Goal: Task Accomplishment & Management: Complete application form

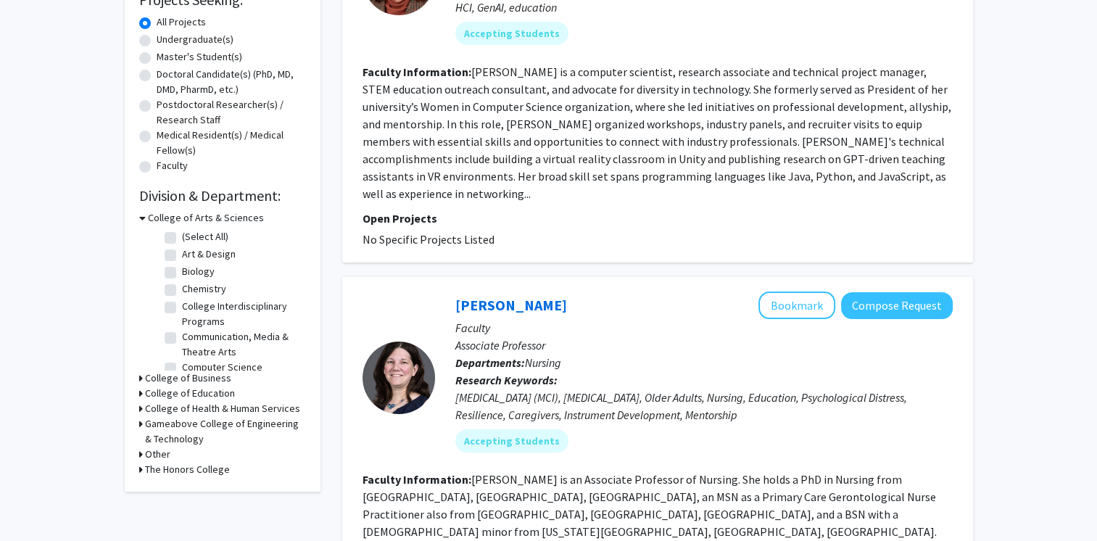
scroll to position [265, 0]
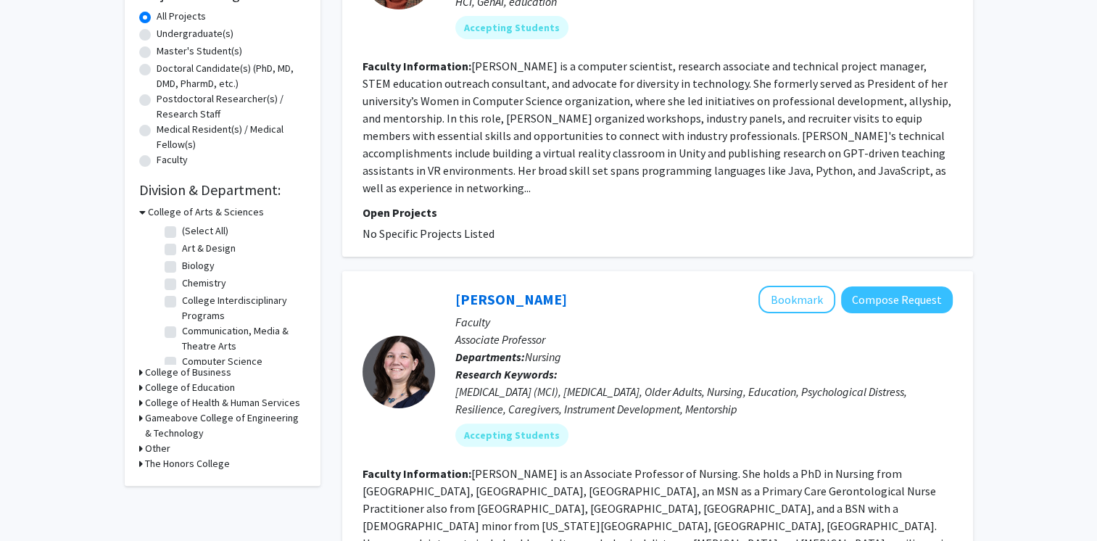
click at [139, 387] on icon at bounding box center [141, 387] width 4 height 15
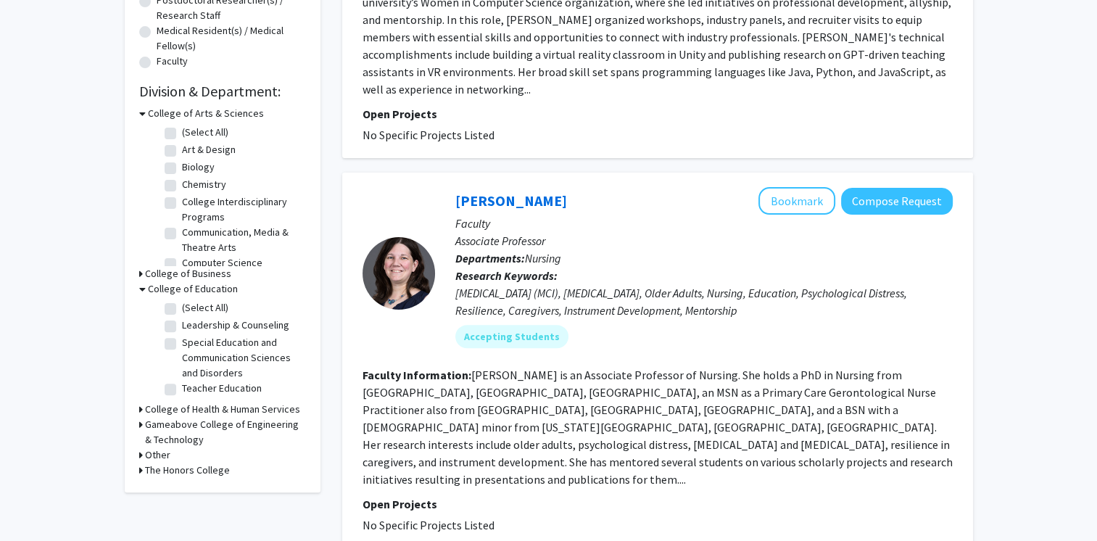
scroll to position [367, 0]
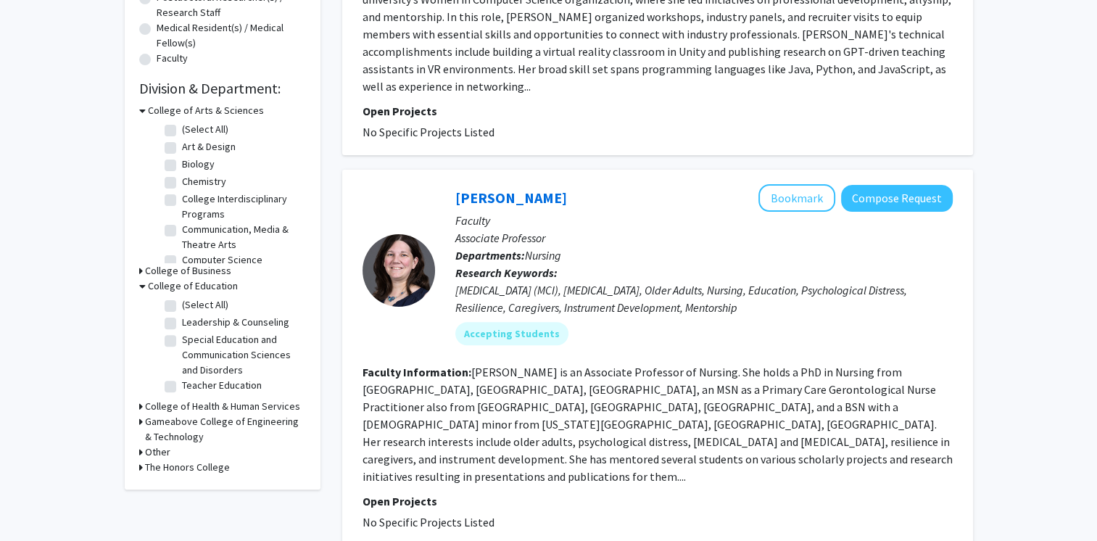
click at [139, 404] on icon at bounding box center [141, 406] width 4 height 15
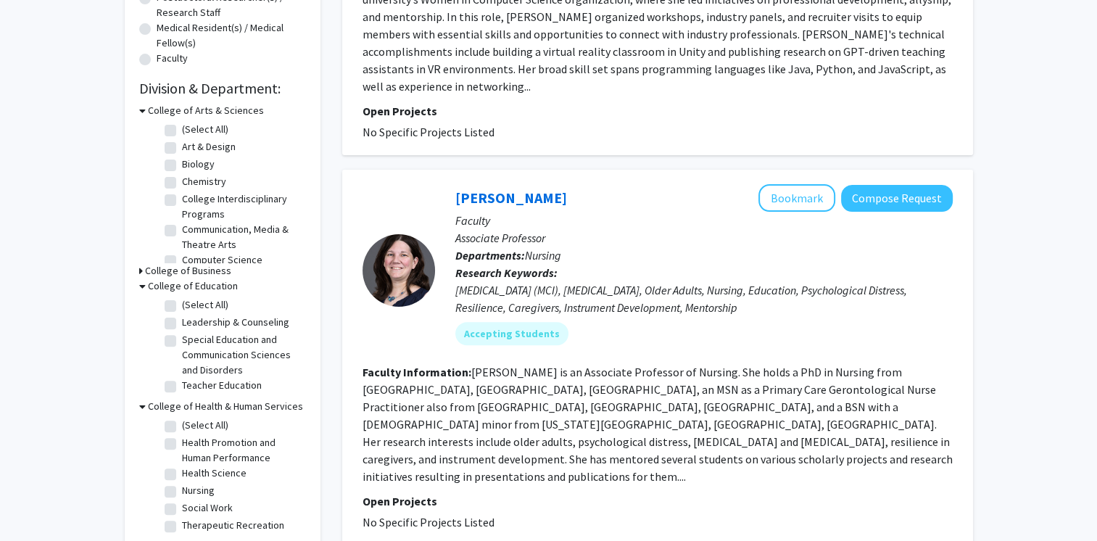
click at [182, 425] on label "(Select All)" at bounding box center [205, 424] width 46 height 15
click at [182, 425] on input "(Select All)" at bounding box center [186, 421] width 9 height 9
checkbox input "true"
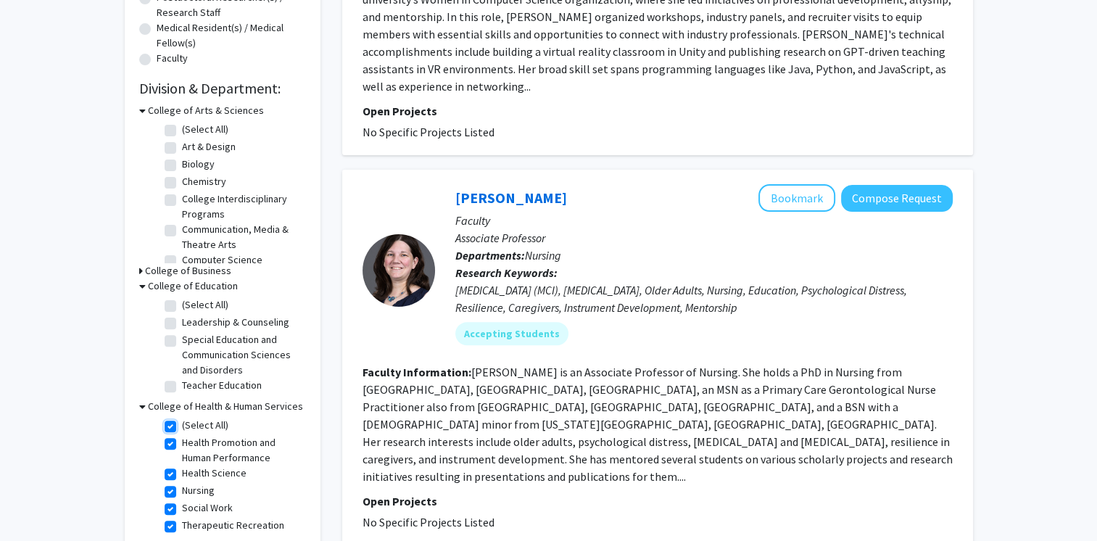
checkbox input "true"
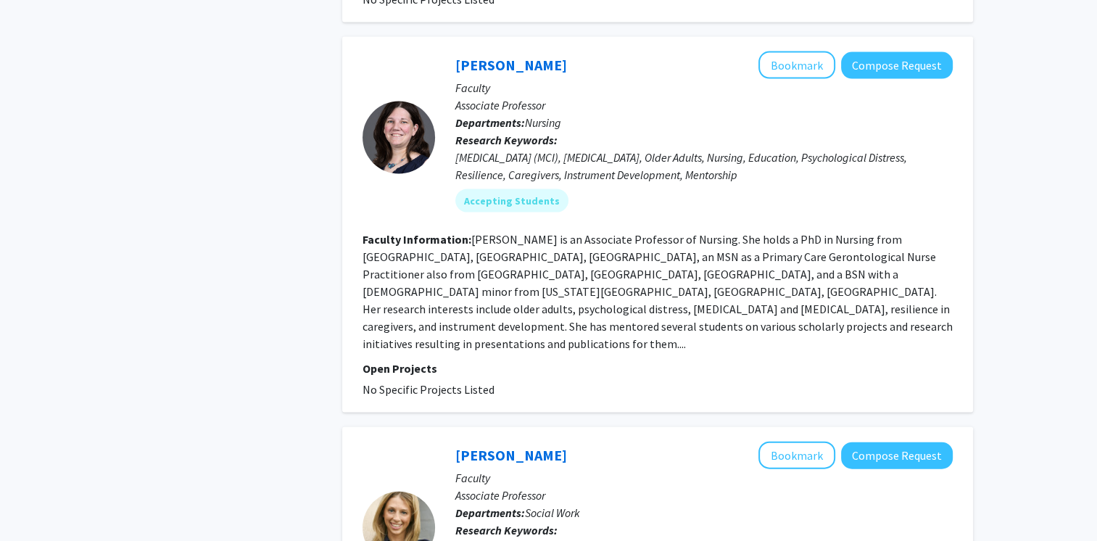
scroll to position [3296, 0]
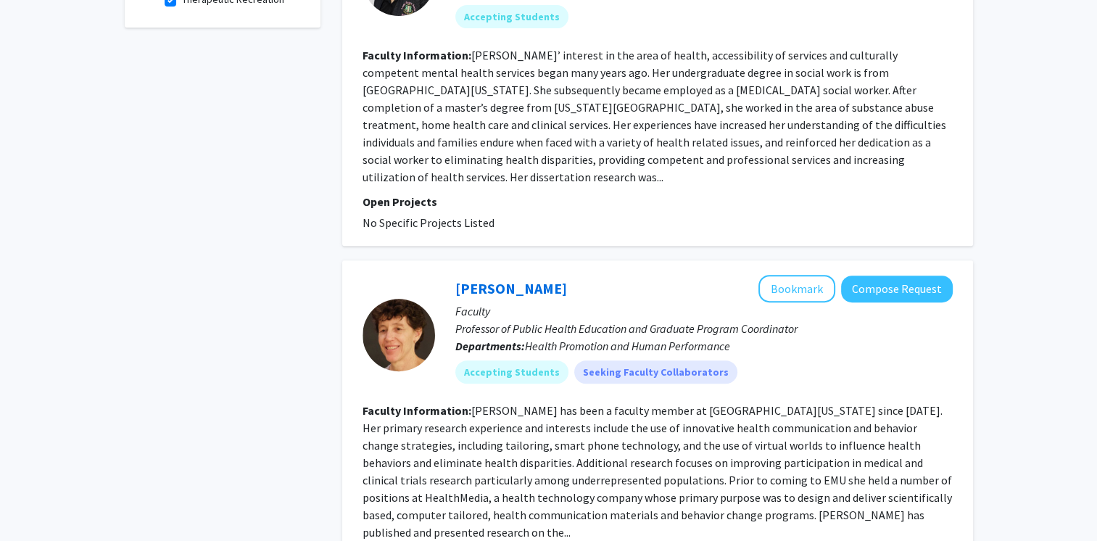
scroll to position [594, 0]
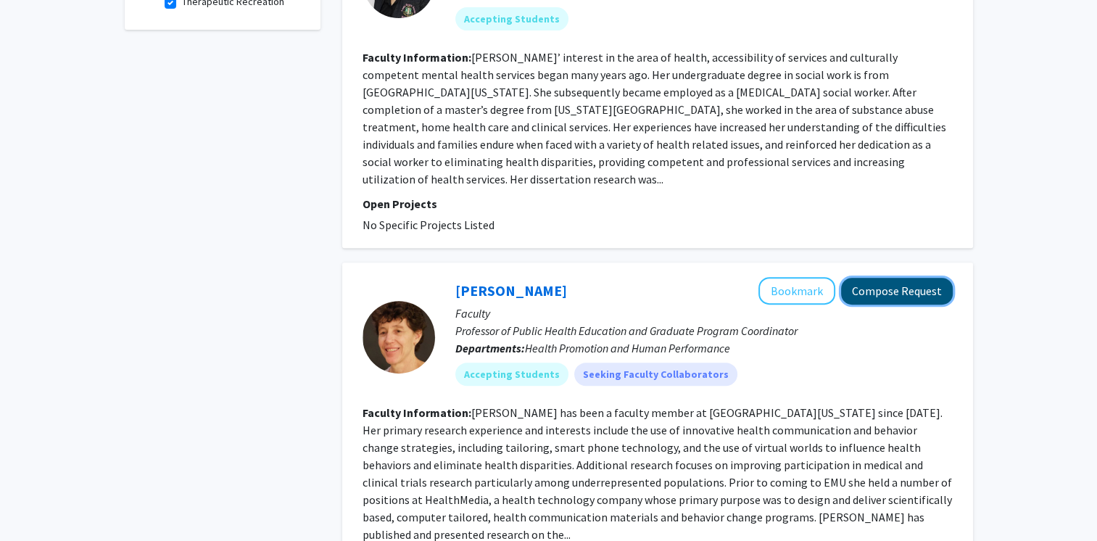
click at [912, 278] on button "Compose Request" at bounding box center [897, 291] width 112 height 27
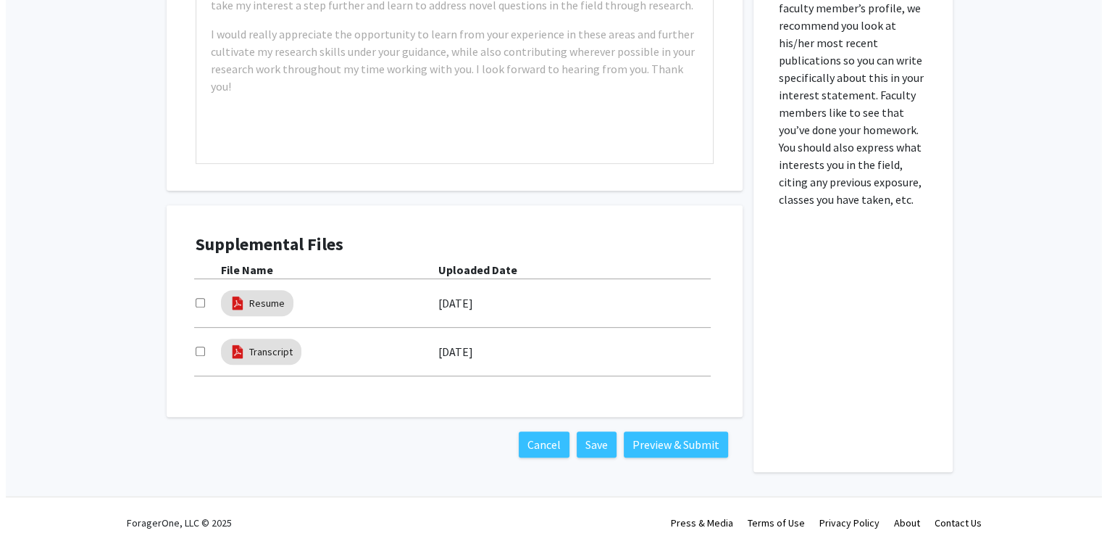
scroll to position [501, 0]
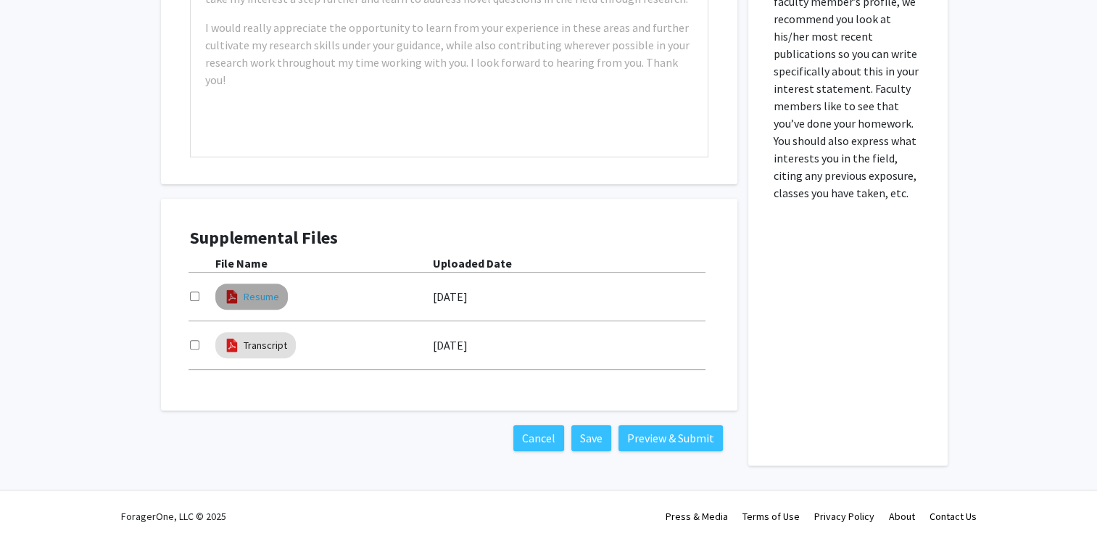
click at [264, 296] on link "Resume" at bounding box center [262, 296] width 36 height 15
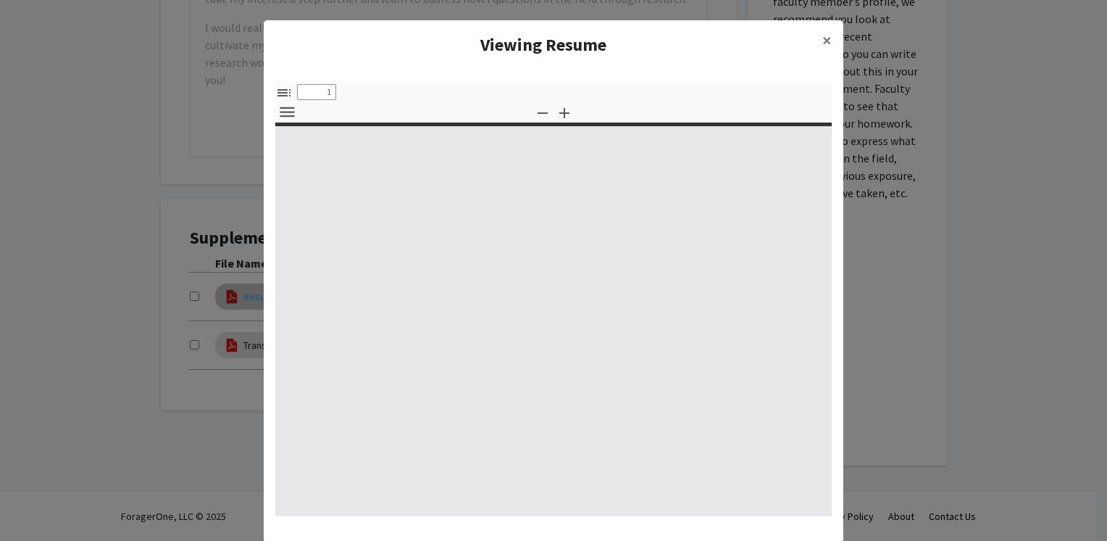
select select "custom"
type input "0"
select select "custom"
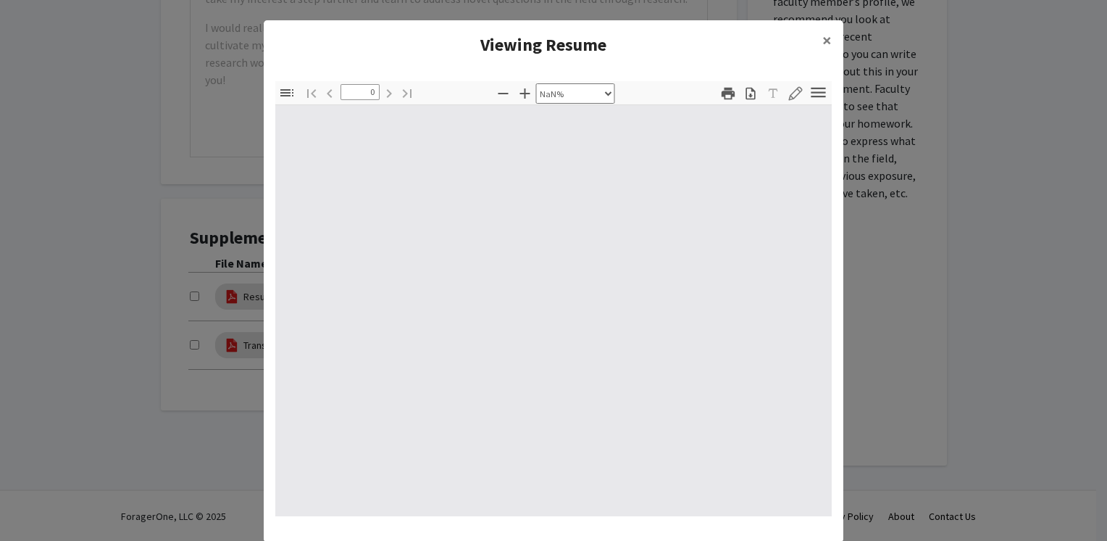
type input "1"
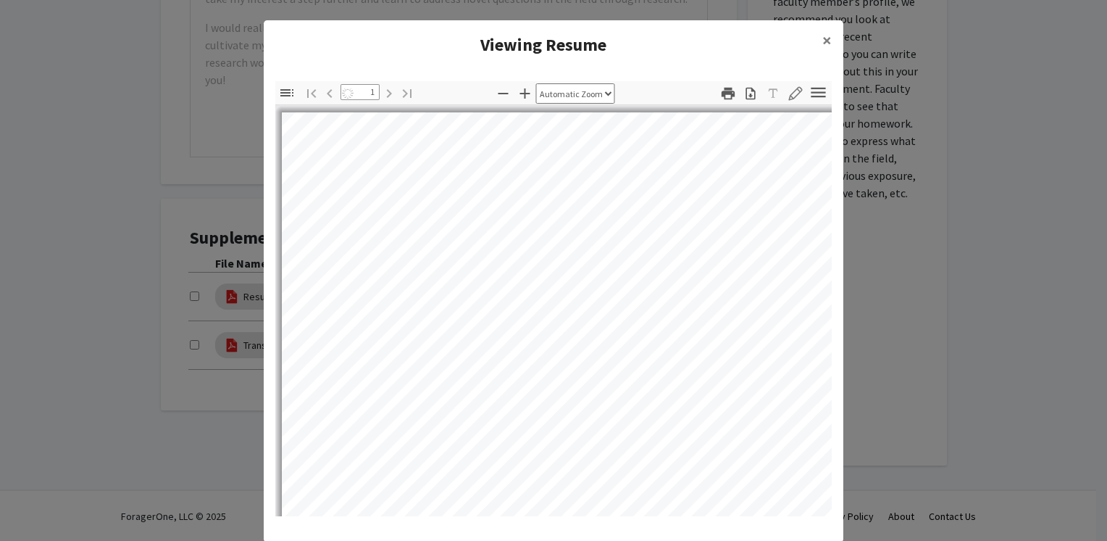
select select "custom"
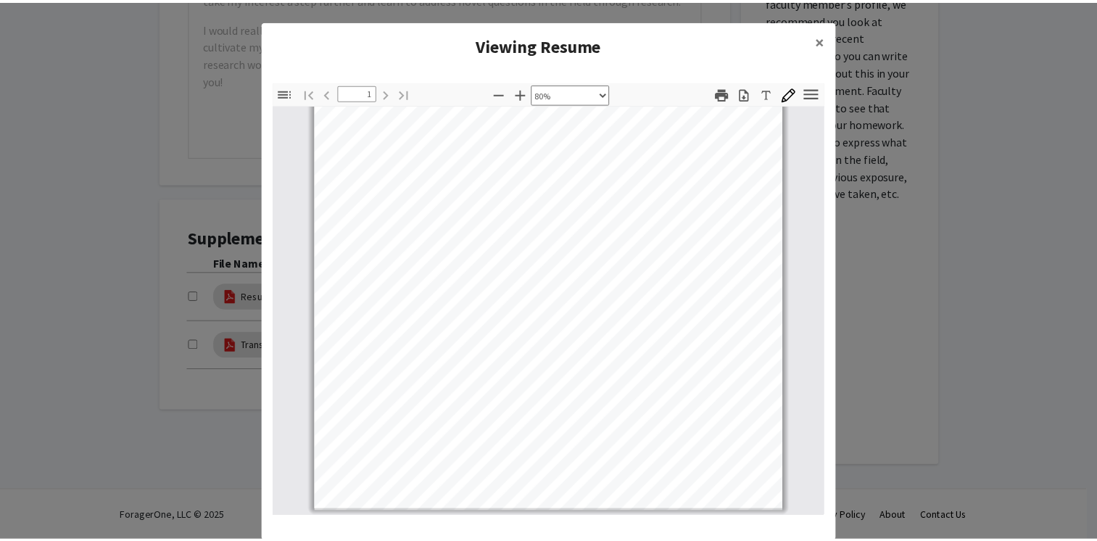
scroll to position [0, 0]
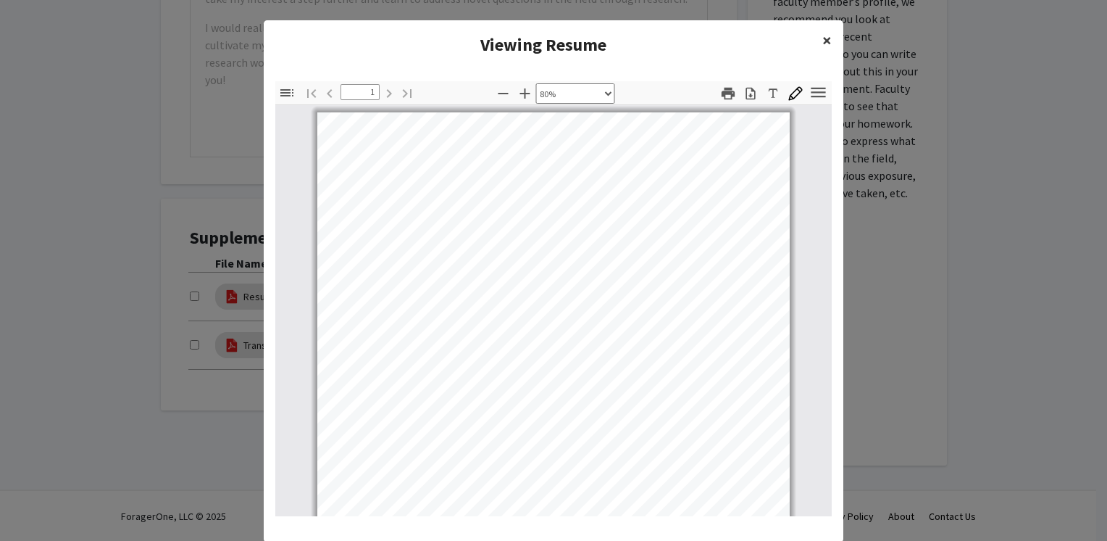
click at [823, 36] on span "×" at bounding box center [827, 40] width 9 height 22
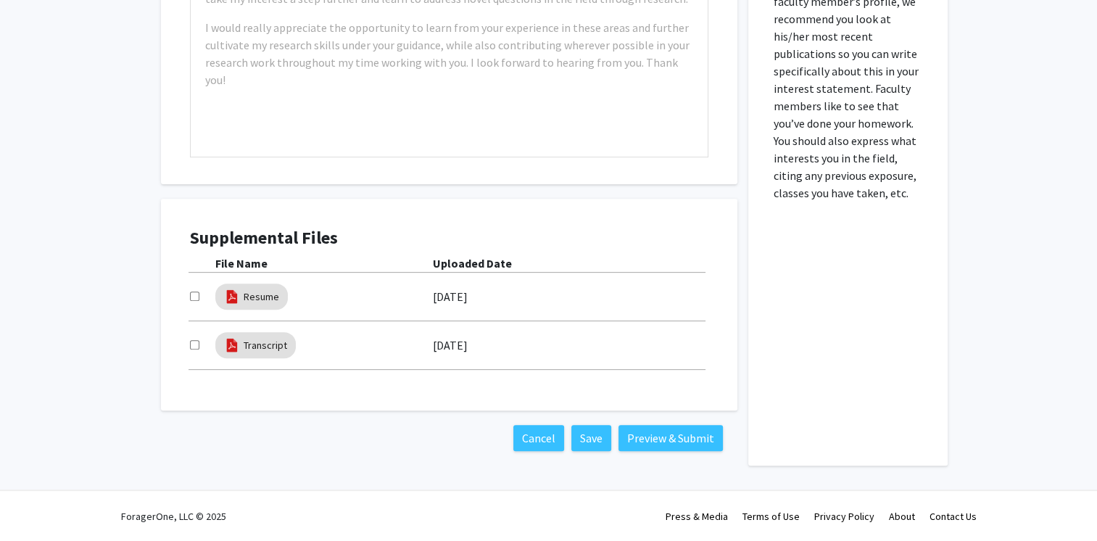
click at [194, 344] on input "checkbox" at bounding box center [194, 344] width 9 height 9
checkbox input "true"
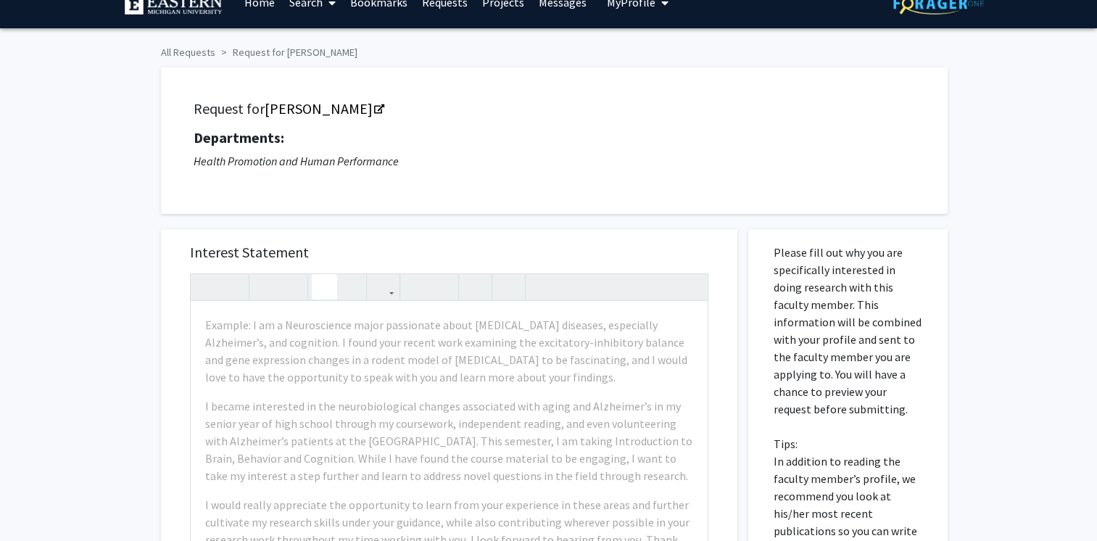
scroll to position [23, 0]
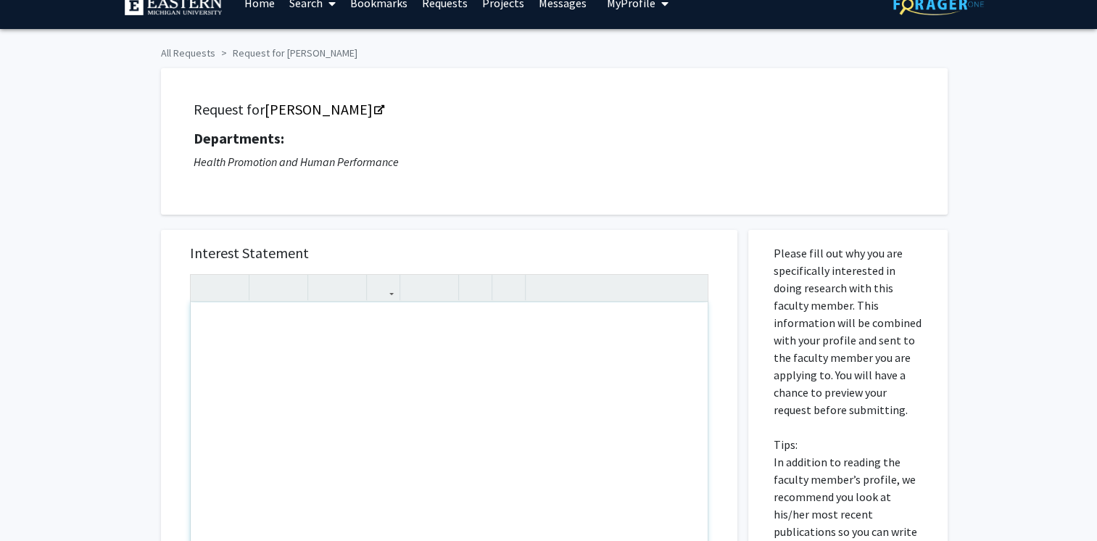
click at [261, 362] on div "Note to users with screen readers: Please press Alt+0 or Option+0 to deactivate…" at bounding box center [449, 468] width 517 height 332
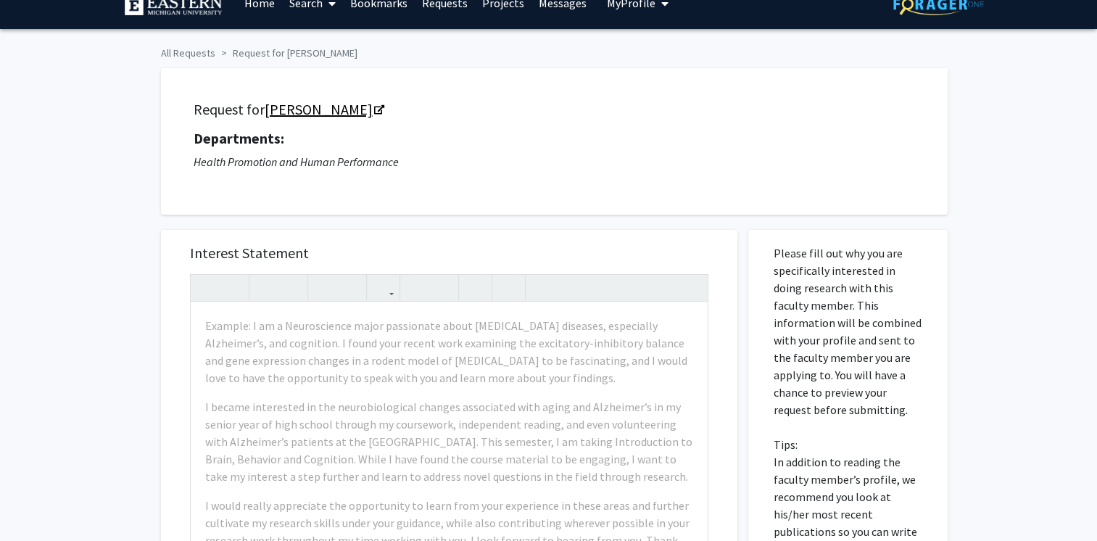
click at [374, 109] on icon "Opens in a new tab" at bounding box center [379, 110] width 10 height 9
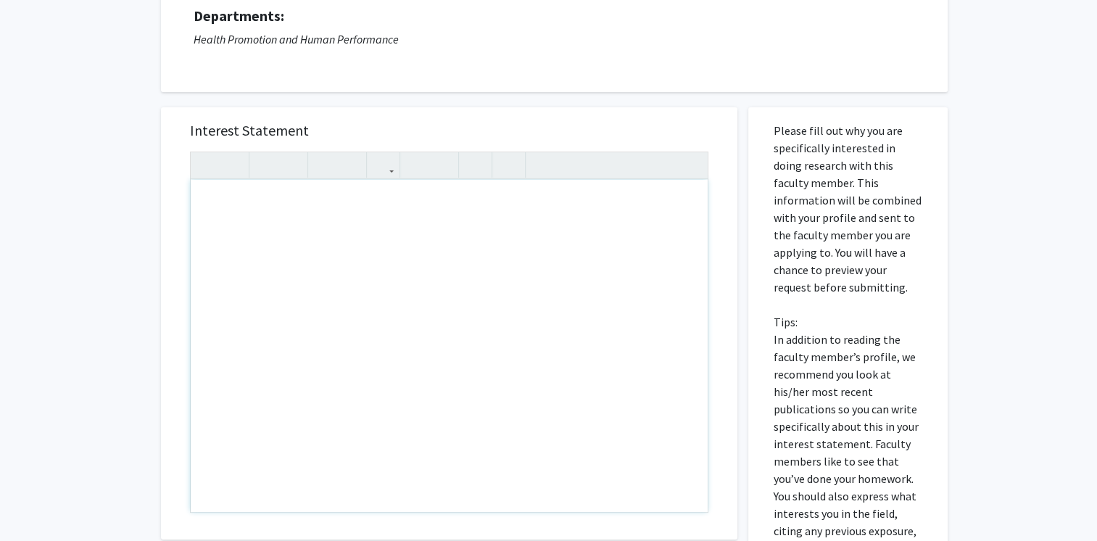
scroll to position [0, 0]
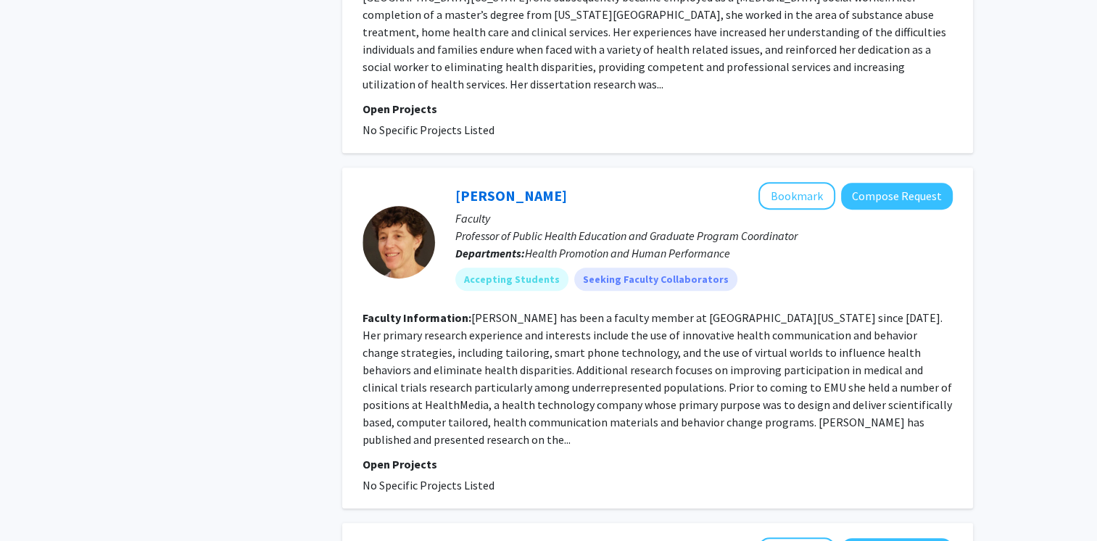
scroll to position [689, 0]
click at [494, 187] on link "[PERSON_NAME]" at bounding box center [511, 196] width 112 height 18
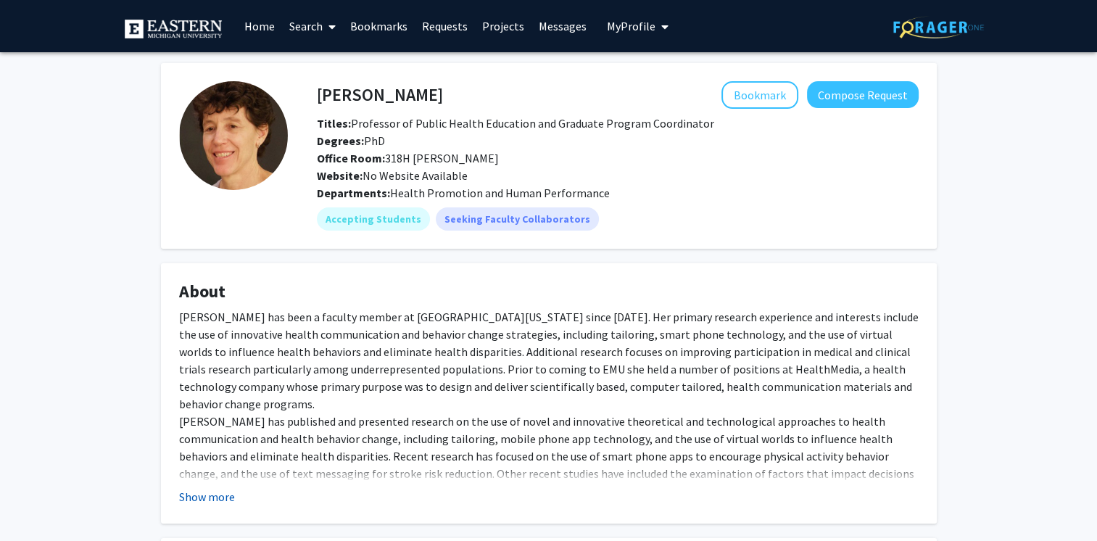
click at [199, 494] on button "Show more" at bounding box center [207, 496] width 56 height 17
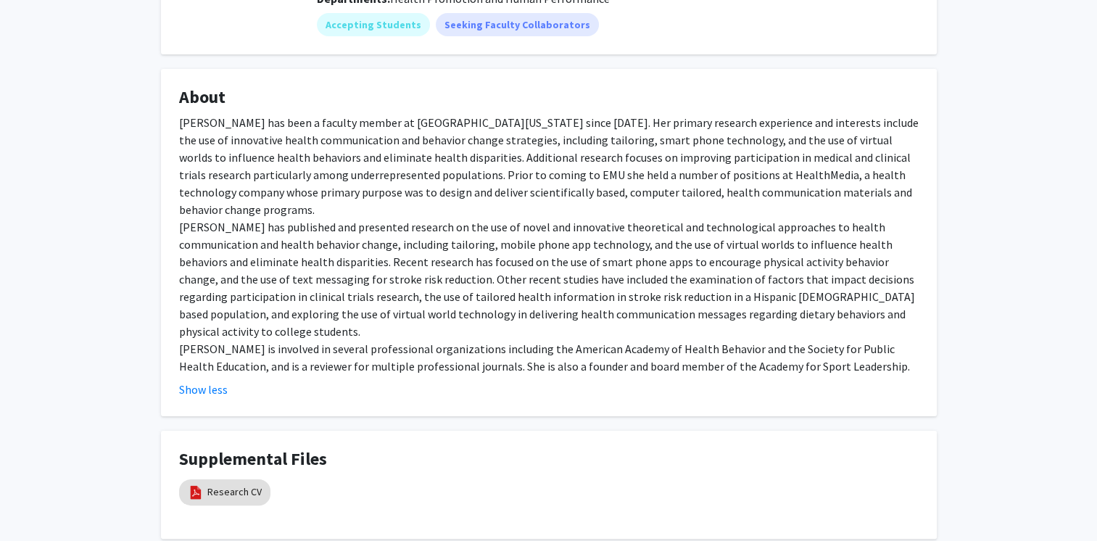
scroll to position [165, 0]
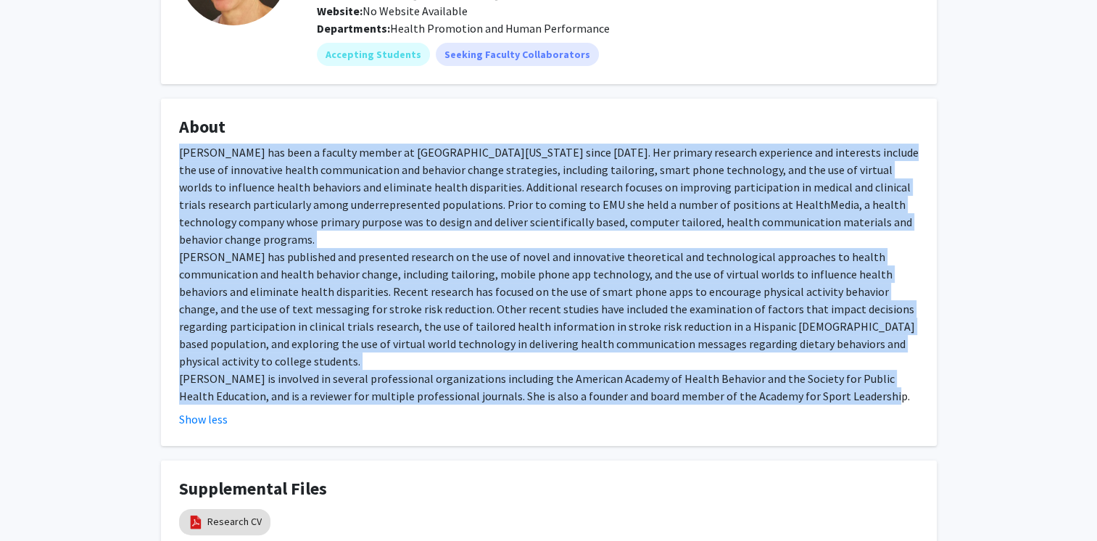
drag, startPoint x: 865, startPoint y: 375, endPoint x: 162, endPoint y: 146, distance: 738.7
click at [162, 146] on fg-card "About Dr. Joan Cowdery has been a faculty member at Eastern Michigan University…" at bounding box center [548, 272] width 775 height 347
copy div "Dr. Joan Cowdery has been a faculty member at Eastern Michigan University since…"
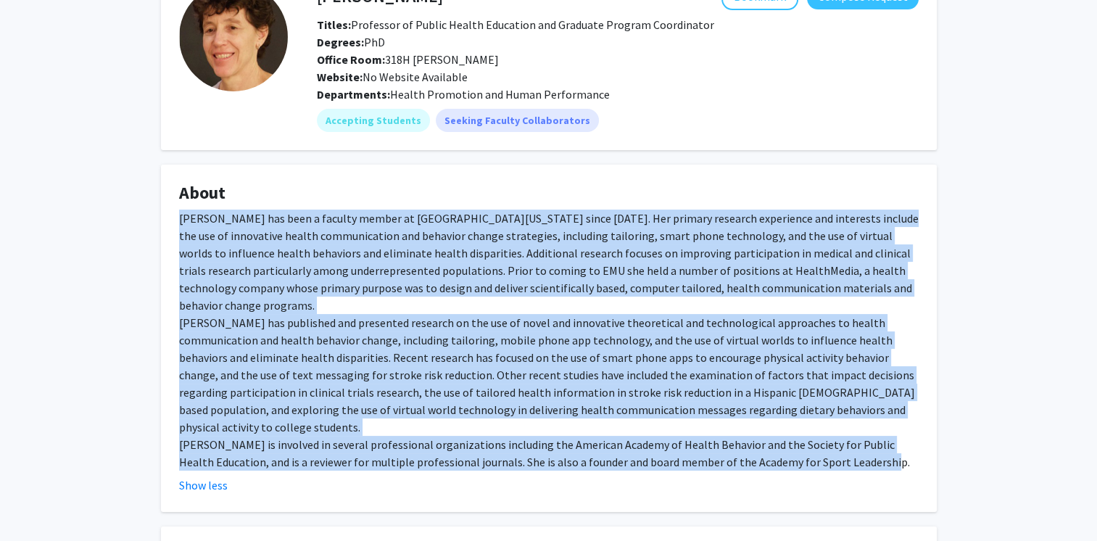
scroll to position [0, 0]
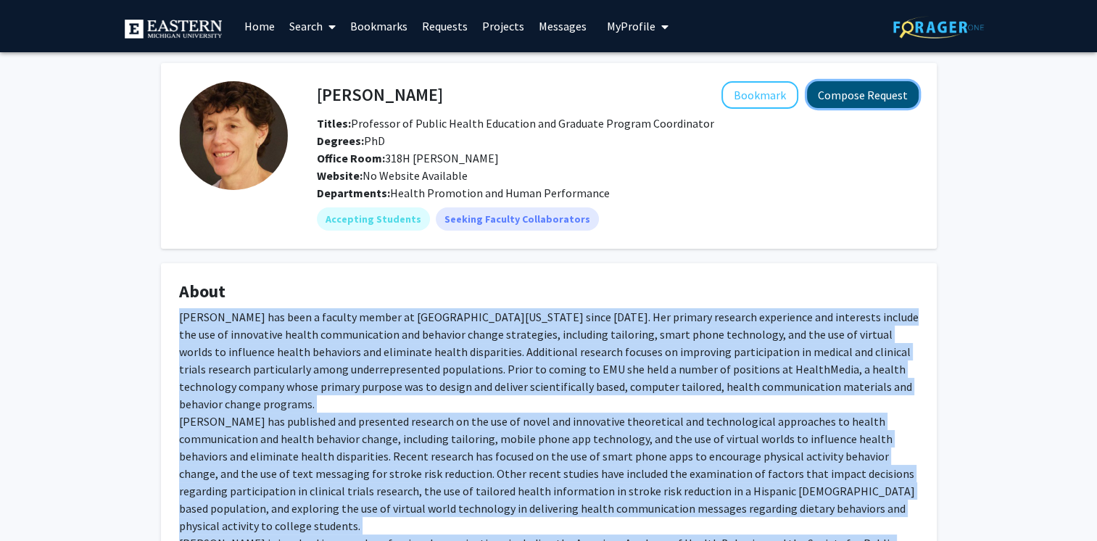
click at [844, 99] on button "Compose Request" at bounding box center [863, 94] width 112 height 27
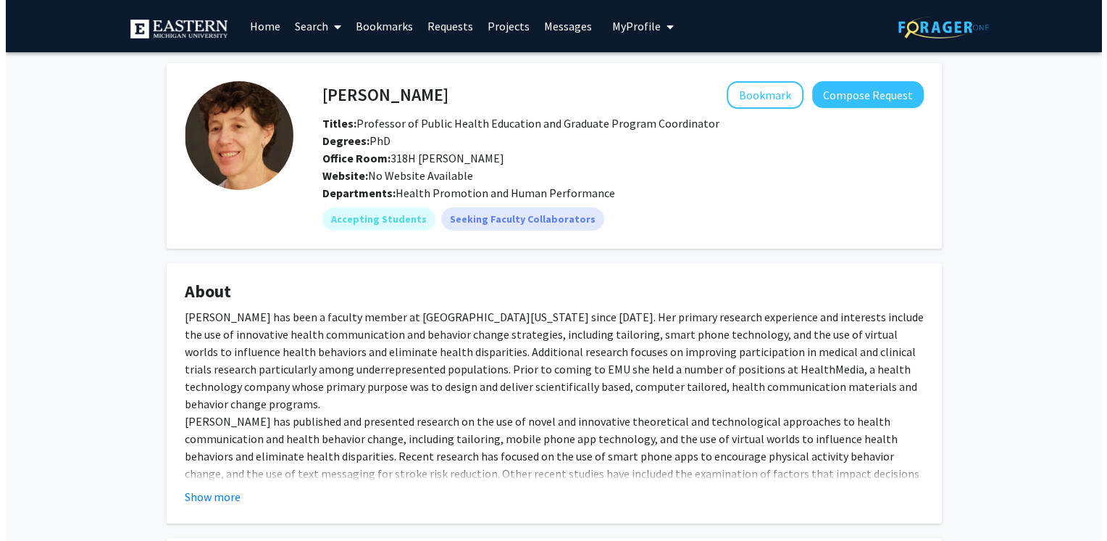
scroll to position [180, 0]
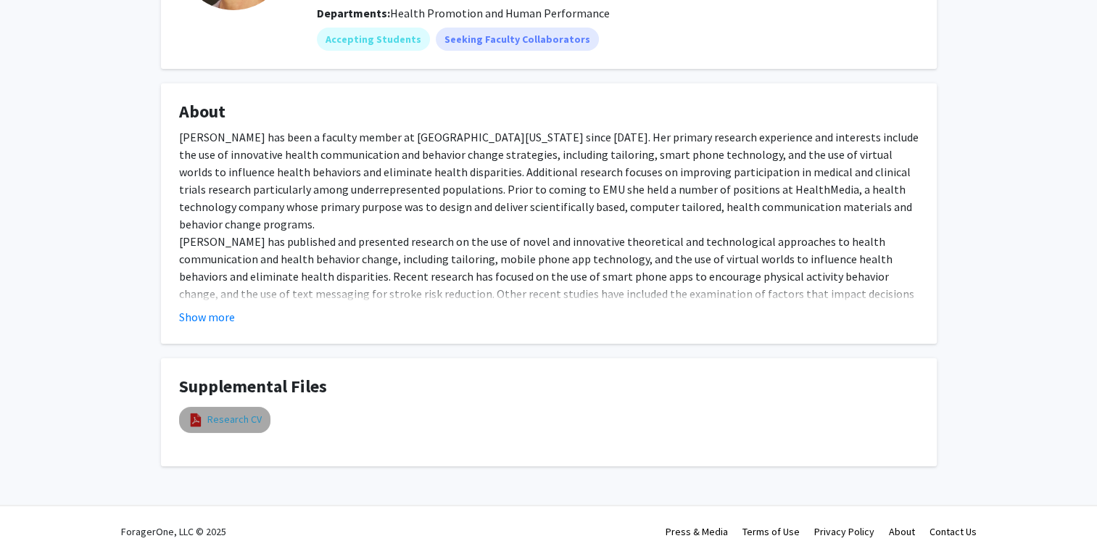
click at [233, 412] on link "Research CV" at bounding box center [234, 419] width 54 height 15
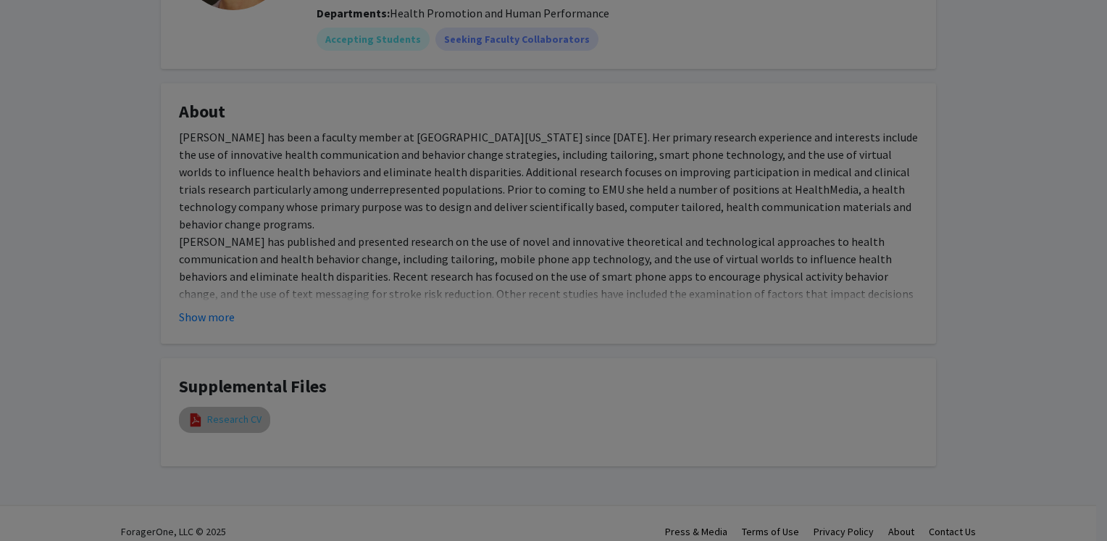
select select "custom"
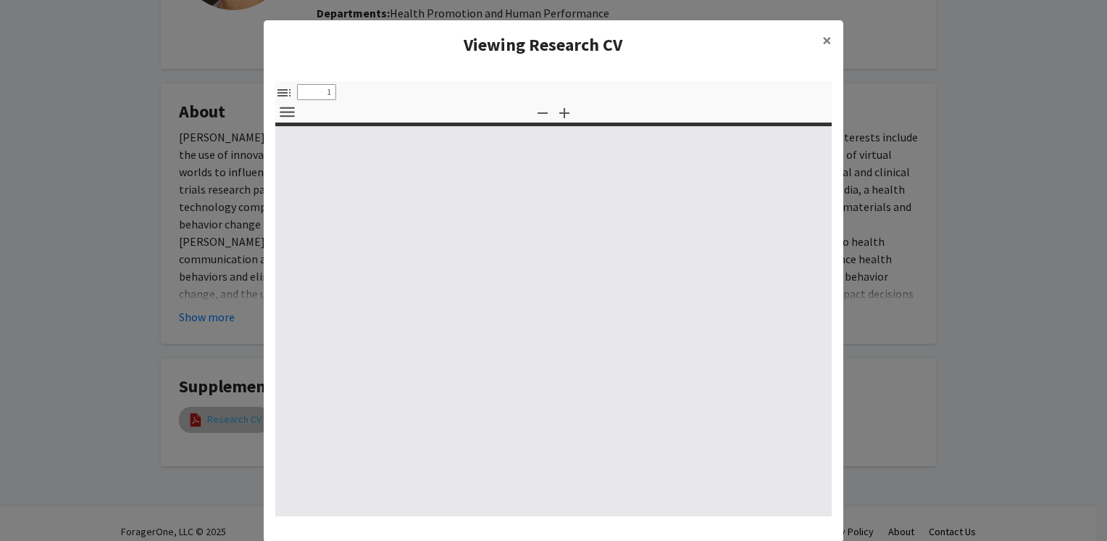
type input "0"
select select "custom"
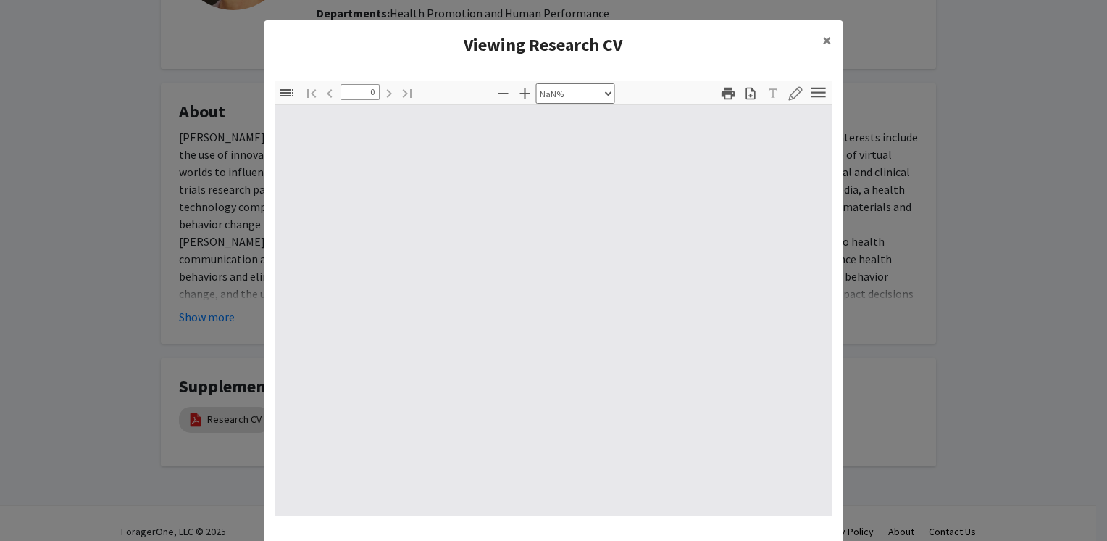
type input "1"
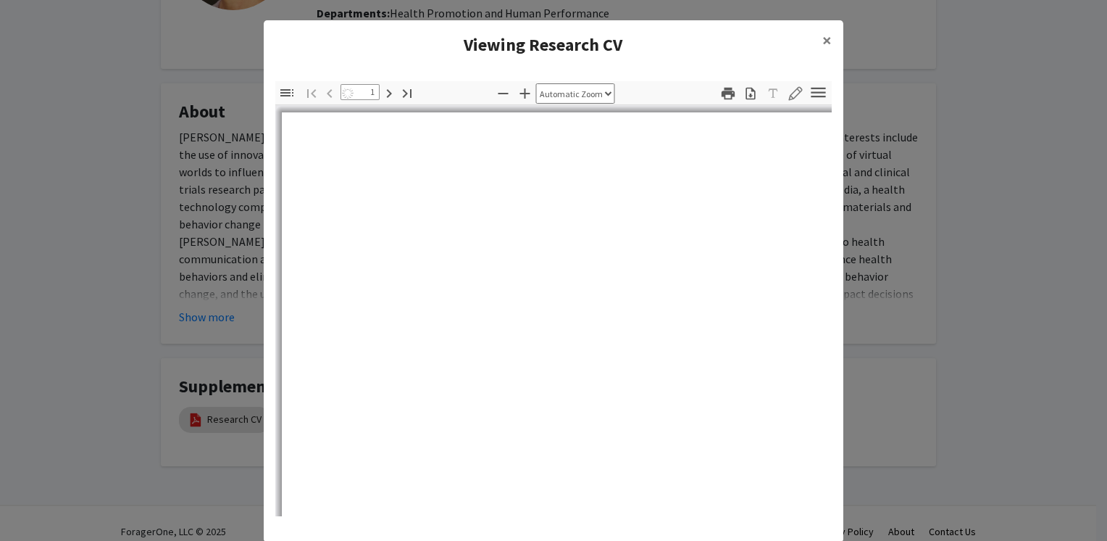
select select "auto"
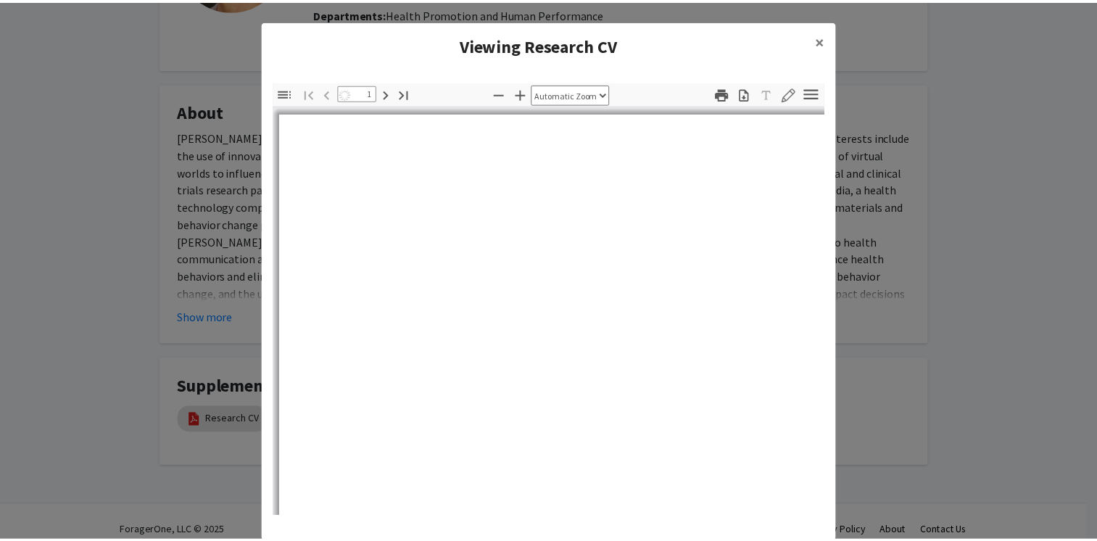
scroll to position [0, 0]
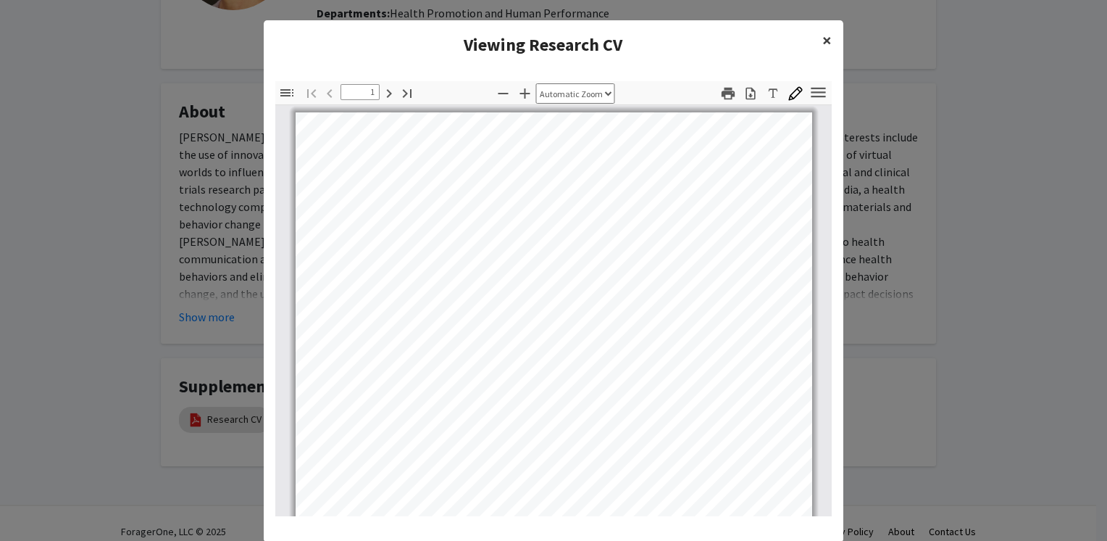
click at [815, 41] on button "×" at bounding box center [827, 40] width 33 height 41
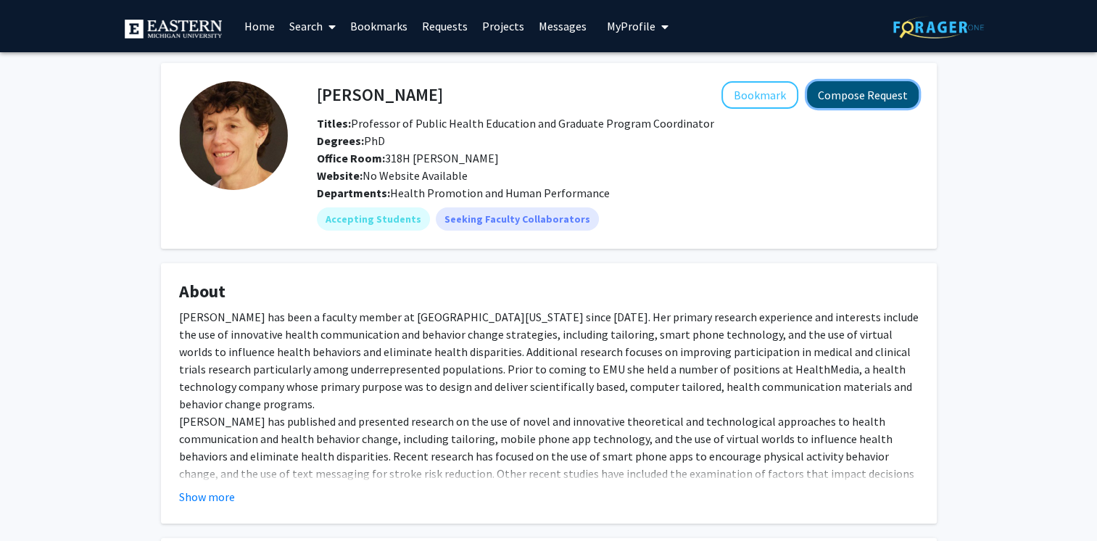
click at [874, 97] on button "Compose Request" at bounding box center [863, 94] width 112 height 27
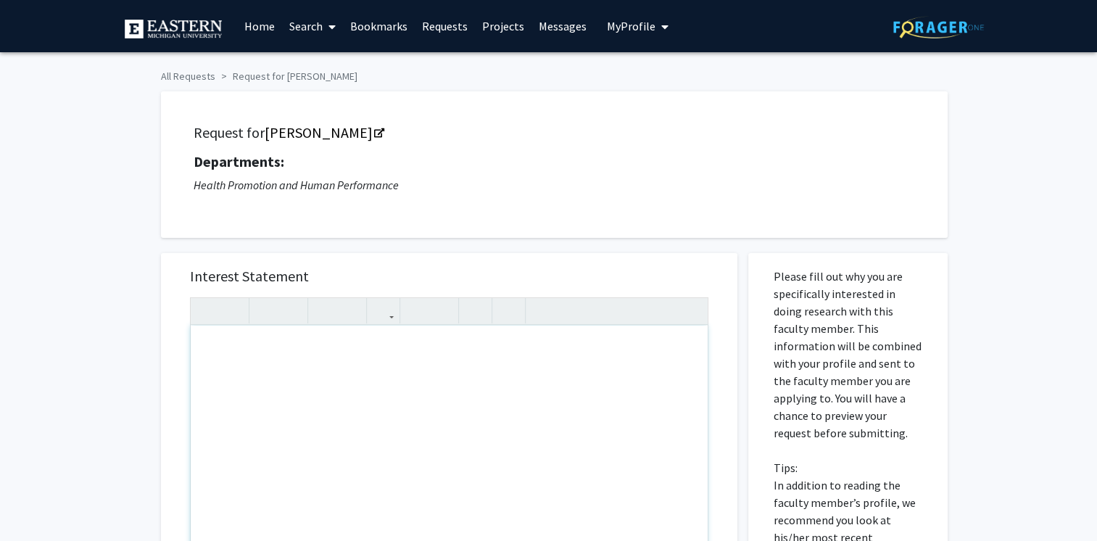
click at [284, 370] on div "Note to users with screen readers: Please press Alt+0 or Option+0 to deactivate…" at bounding box center [449, 491] width 517 height 332
paste div "Note to users with screen readers: Please press Alt+0 or Option+0 to deactivate…"
type textarea "<l>I do s amet-co-ad elits doei tempori utlabore Etdolo Magnaa en Adminim Venia…"
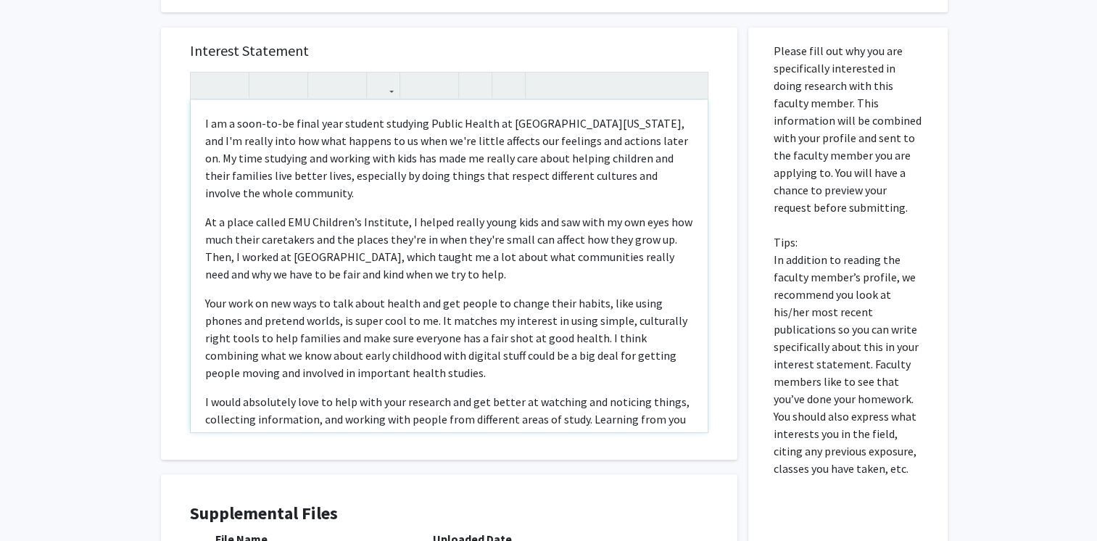
scroll to position [229, 0]
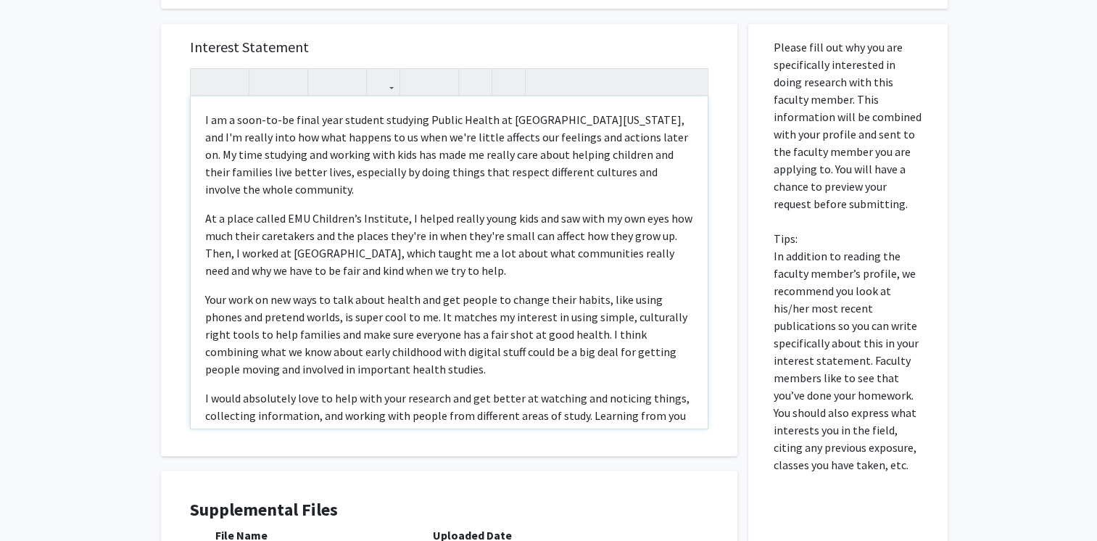
click at [320, 120] on p "I am a soon-to-be final year student studying Public Health at [GEOGRAPHIC_DATA…" at bounding box center [449, 154] width 488 height 87
click at [351, 120] on p "I am a soon-to-be final year student studying Public Health at [GEOGRAPHIC_DATA…" at bounding box center [449, 154] width 488 height 87
click at [670, 117] on p "I am a senior undergraduate student studying Public Health at [GEOGRAPHIC_DATA]…" at bounding box center [449, 154] width 488 height 87
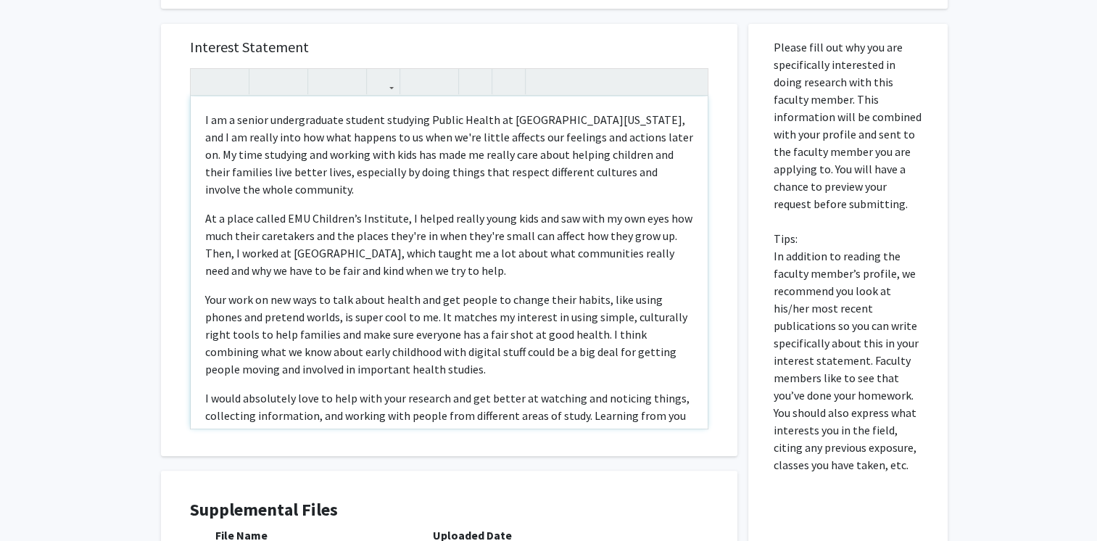
click at [440, 136] on p "I am a senior undergraduate student studying Public Health at [GEOGRAPHIC_DATA]…" at bounding box center [449, 154] width 488 height 87
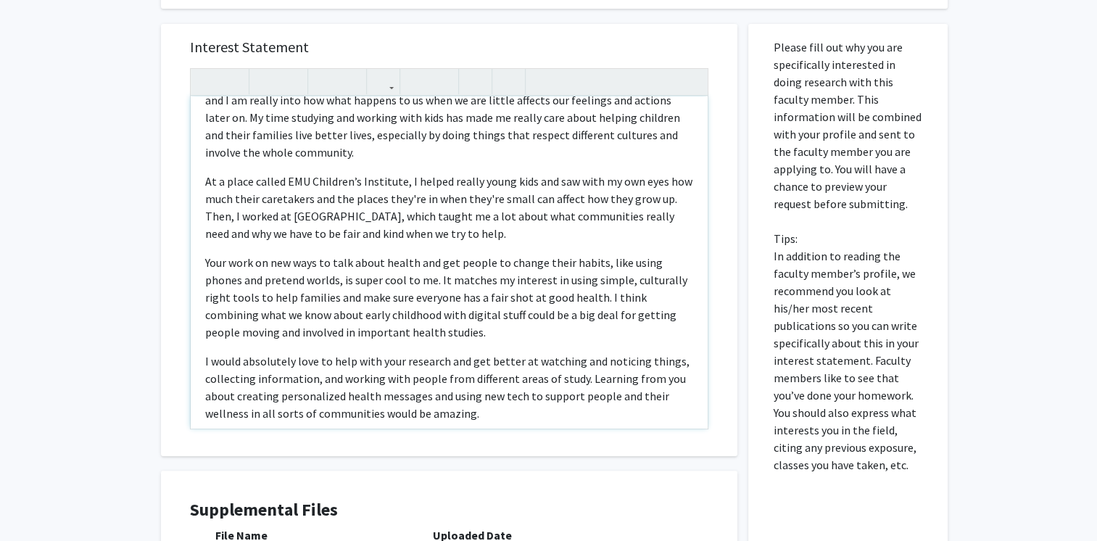
scroll to position [38, 0]
click at [274, 181] on p "At a place called EMU Children’s Institute, I helped really young kids and saw …" at bounding box center [449, 207] width 488 height 70
click at [386, 181] on p "At EMU Children’s Institute, I helped really young kids and saw with my own eye…" at bounding box center [449, 207] width 488 height 70
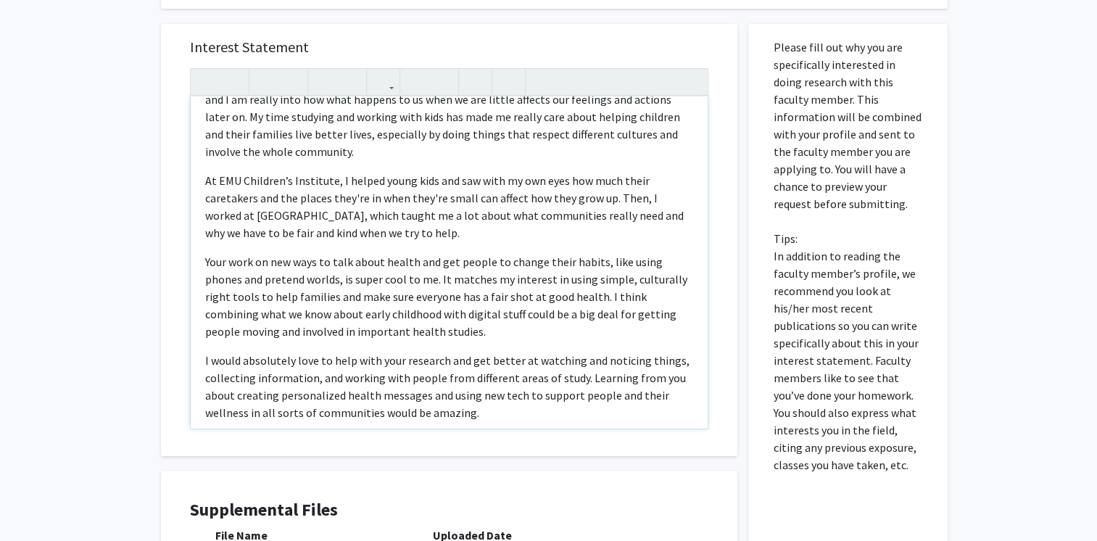
click at [391, 185] on p "At EMU Children’s Institute, I helped young kids and saw with my own eyes how m…" at bounding box center [449, 207] width 488 height 70
click at [419, 183] on p "At EMU Children’s Institute, I helped young kids and saw with my own eyes how m…" at bounding box center [449, 207] width 488 height 70
click at [301, 193] on p "At EMU Children’s Institute, I helped children and saw with my own eyes how muc…" at bounding box center [449, 207] width 488 height 70
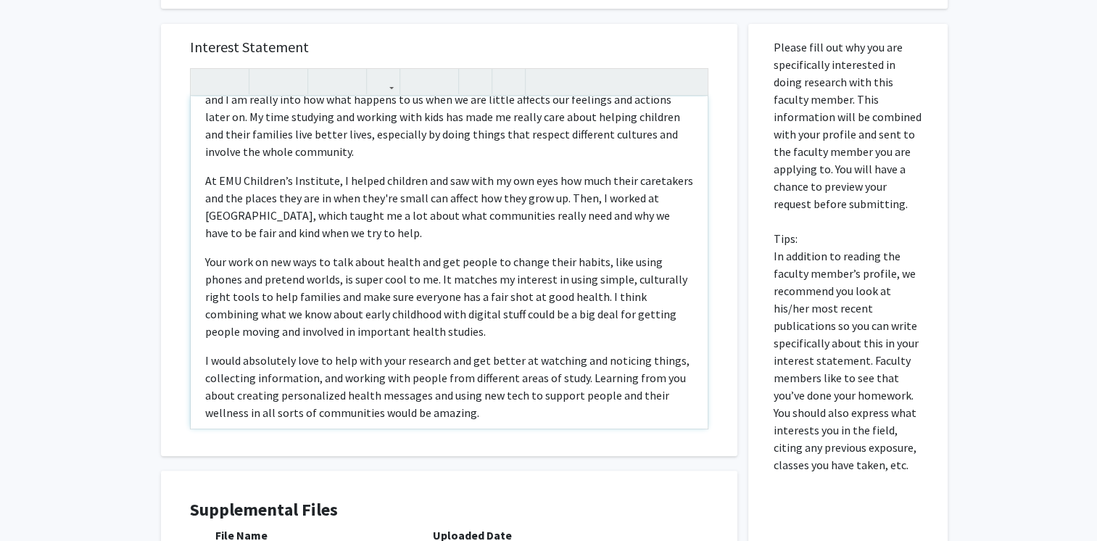
click at [383, 199] on p "At EMU Children’s Institute, I helped children and saw with my own eyes how muc…" at bounding box center [449, 207] width 488 height 70
type textarea "<l>I do s ametco adipiscingeli seddoei temporin Utlabo Etdolo ma Aliquae Admini…"
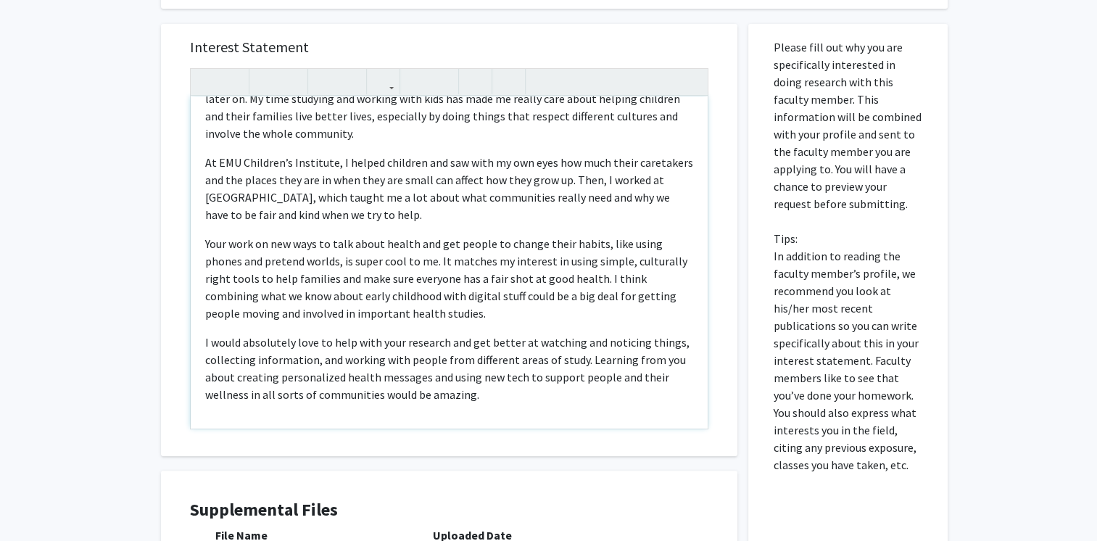
click at [339, 405] on div "I am a senior undergraduate student studying Public Health at [GEOGRAPHIC_DATA]…" at bounding box center [449, 262] width 517 height 332
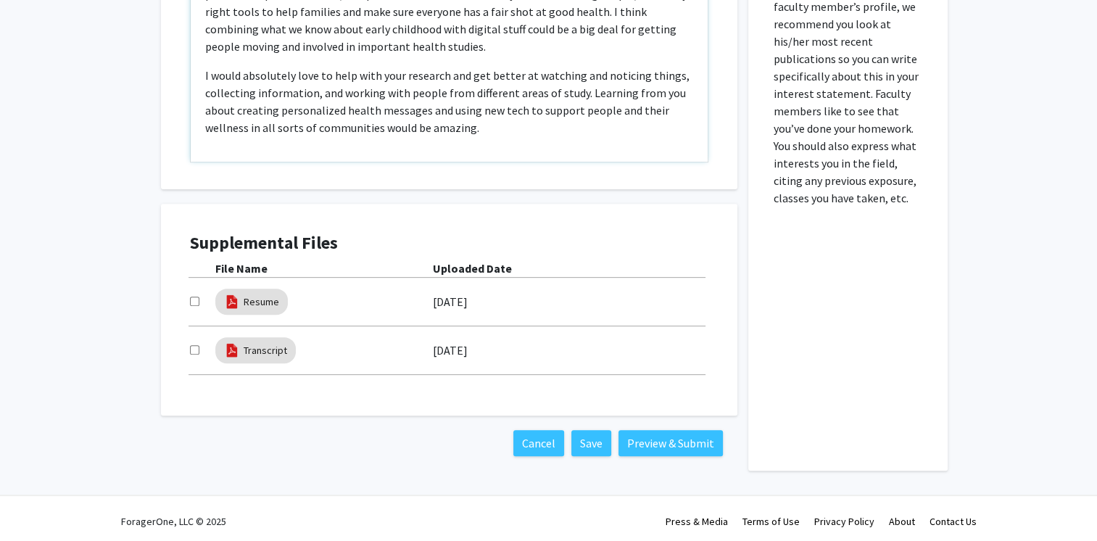
scroll to position [501, 0]
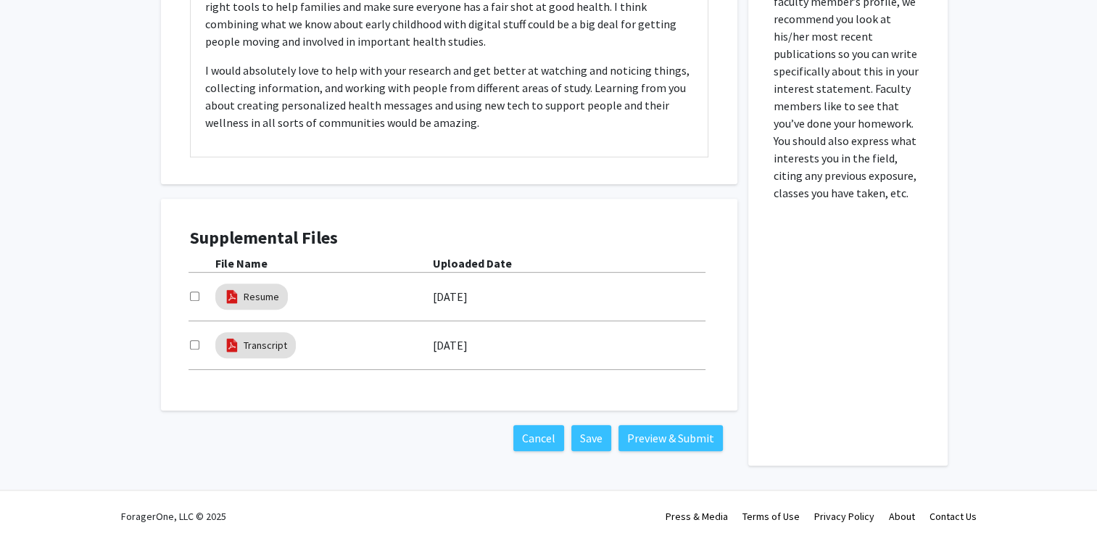
click at [194, 342] on input "checkbox" at bounding box center [194, 344] width 9 height 9
checkbox input "true"
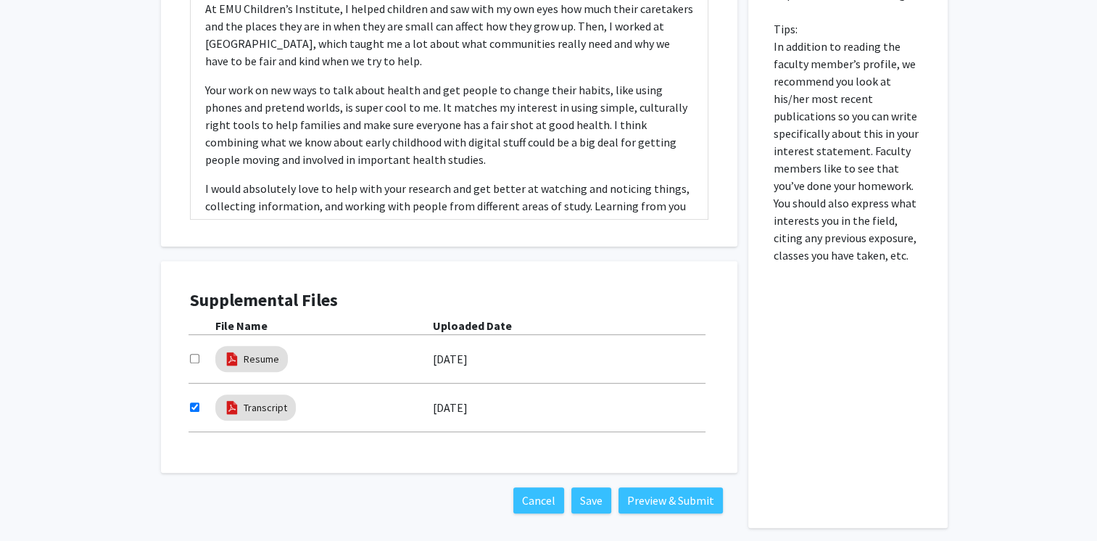
scroll to position [440, 0]
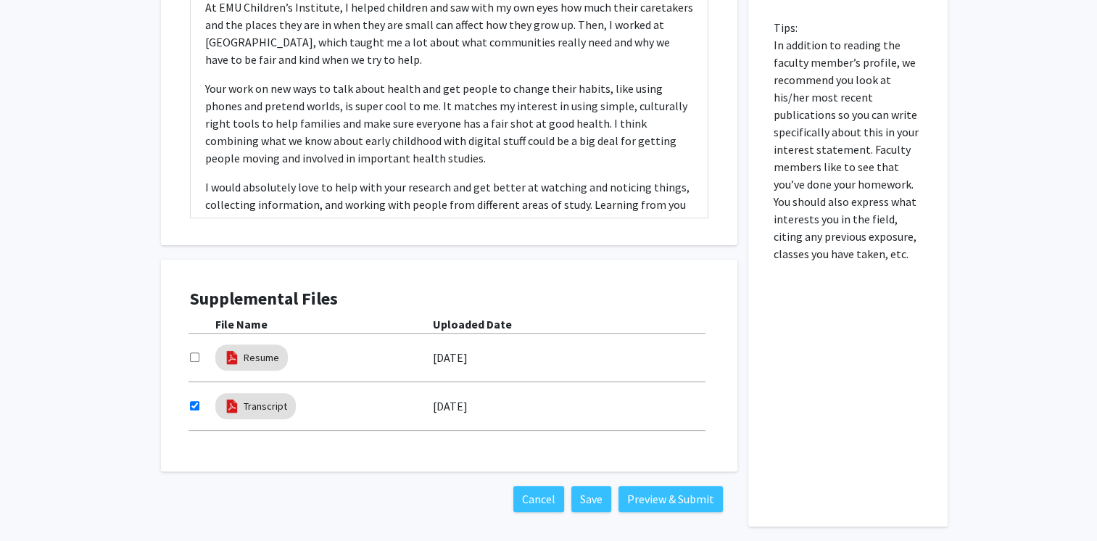
click at [193, 355] on input "checkbox" at bounding box center [194, 356] width 9 height 9
checkbox input "true"
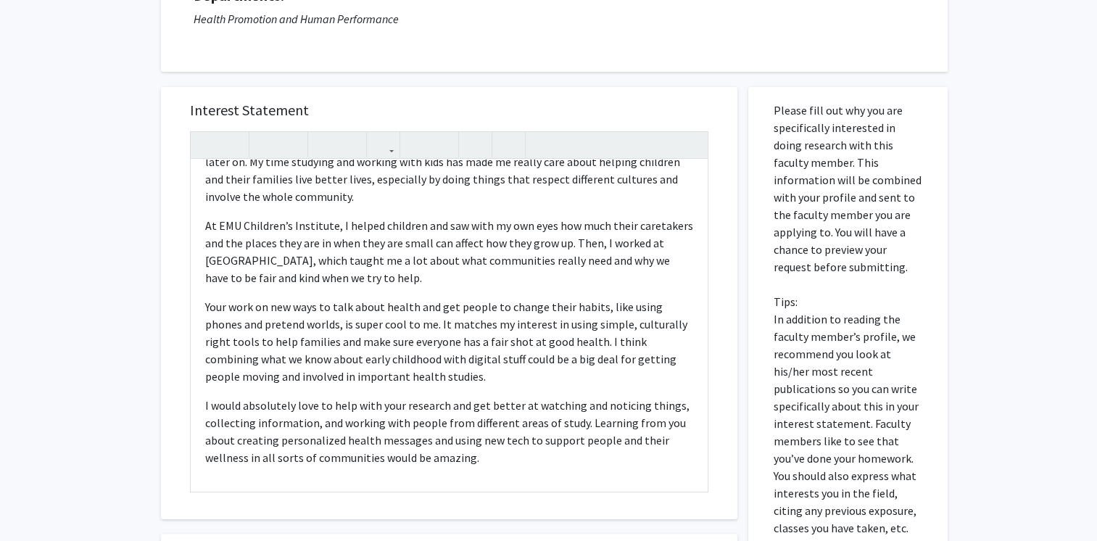
scroll to position [333, 0]
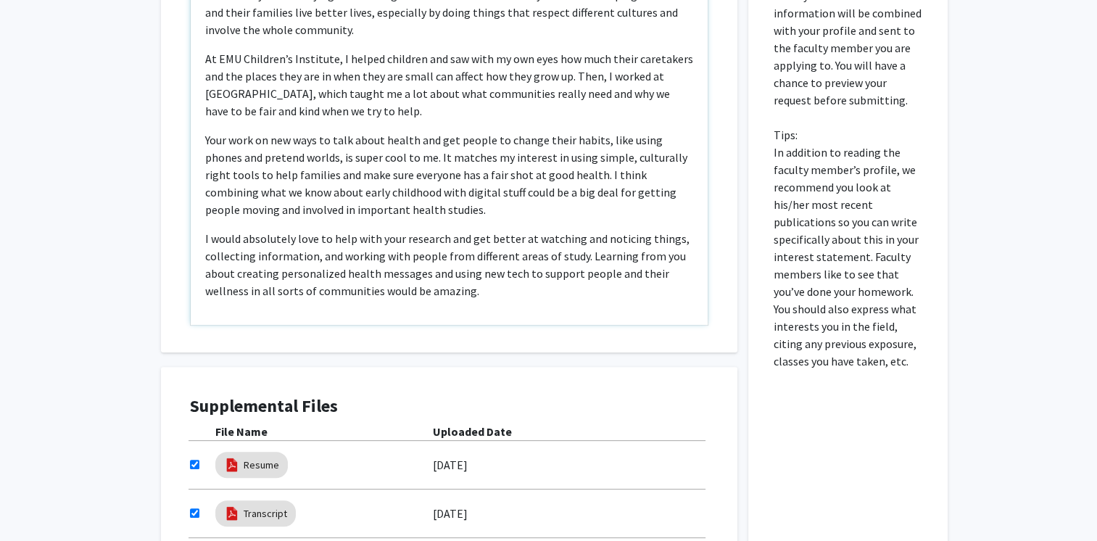
click at [415, 317] on div "I am a senior undergraduate student studying Public Health at [GEOGRAPHIC_DATA]…" at bounding box center [449, 159] width 517 height 332
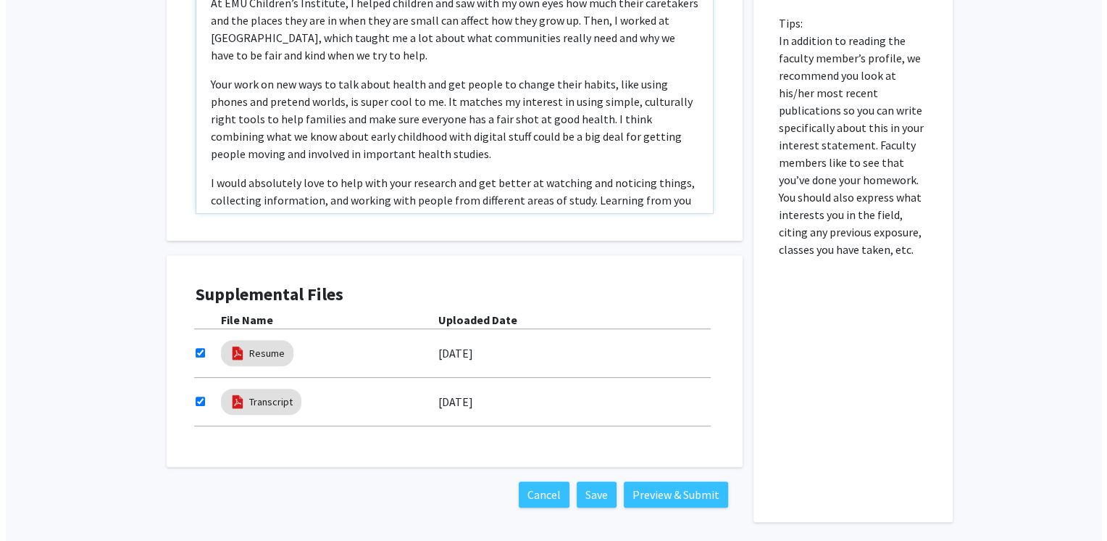
scroll to position [446, 0]
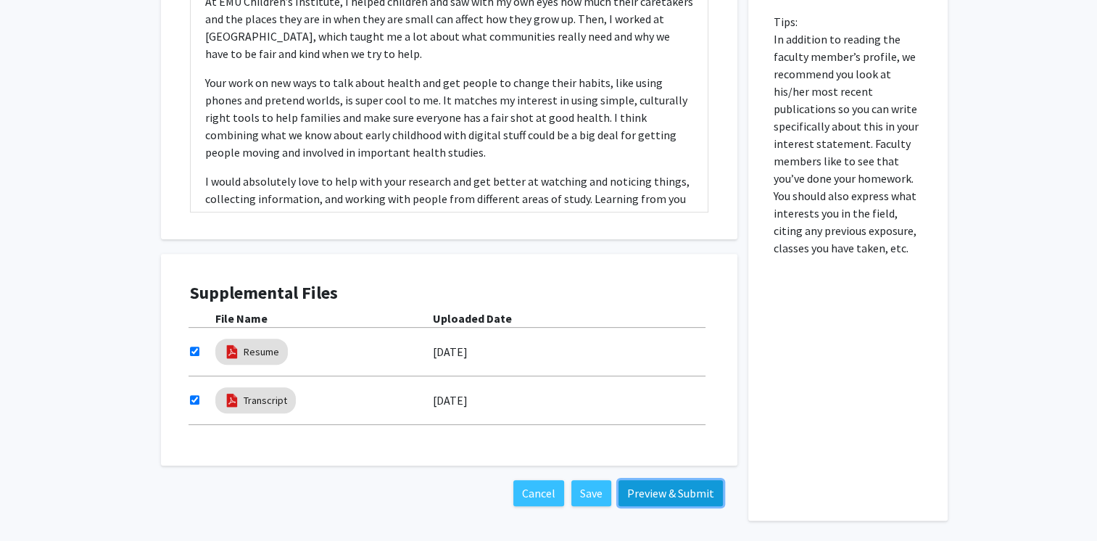
click at [649, 489] on button "Preview & Submit" at bounding box center [670, 493] width 104 height 26
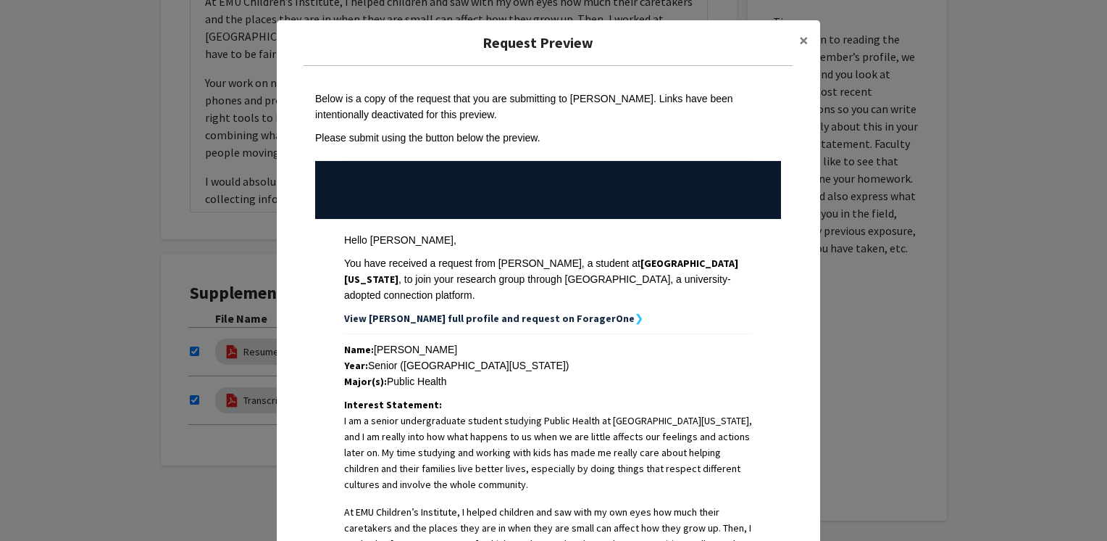
scroll to position [438, 0]
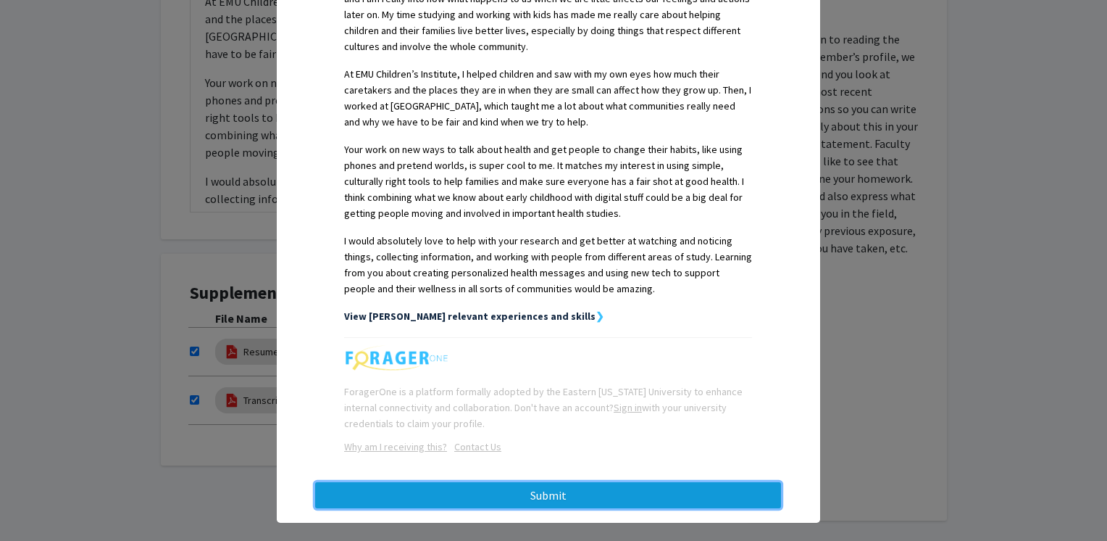
click at [545, 482] on button "Submit" at bounding box center [548, 495] width 466 height 26
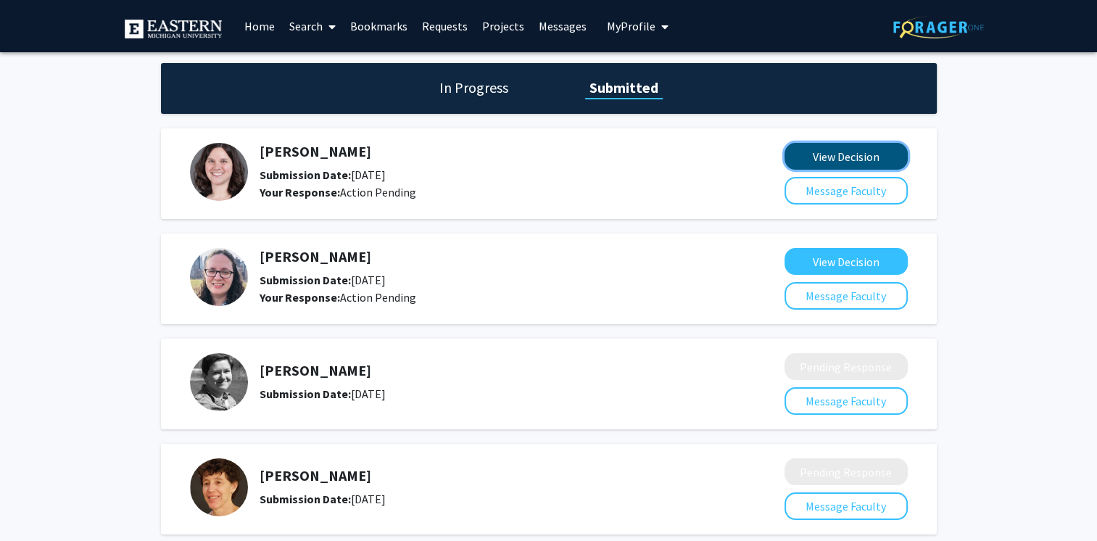
click at [829, 157] on button "View Decision" at bounding box center [845, 156] width 123 height 27
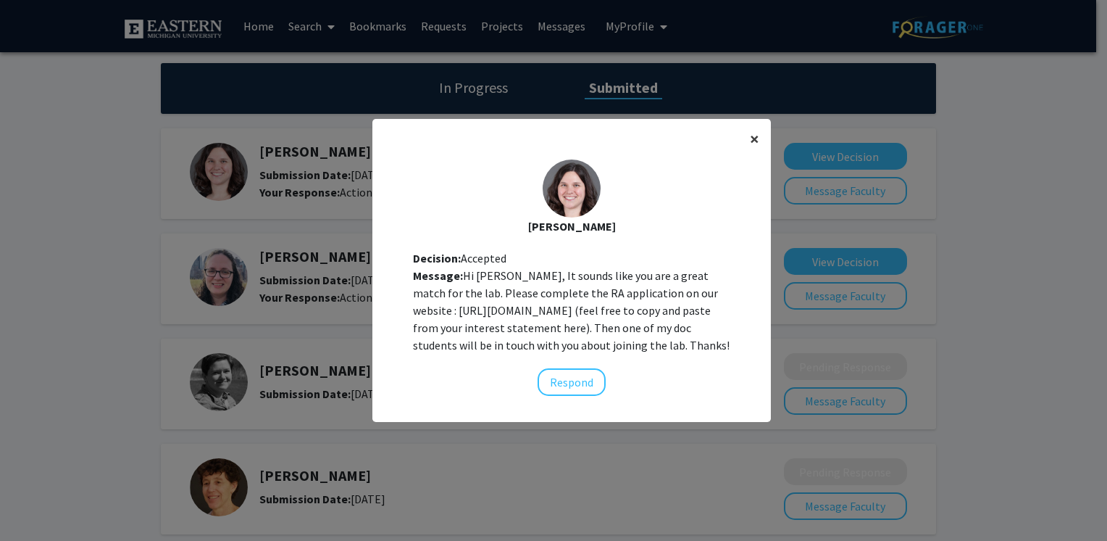
click at [750, 132] on span "×" at bounding box center [754, 139] width 9 height 22
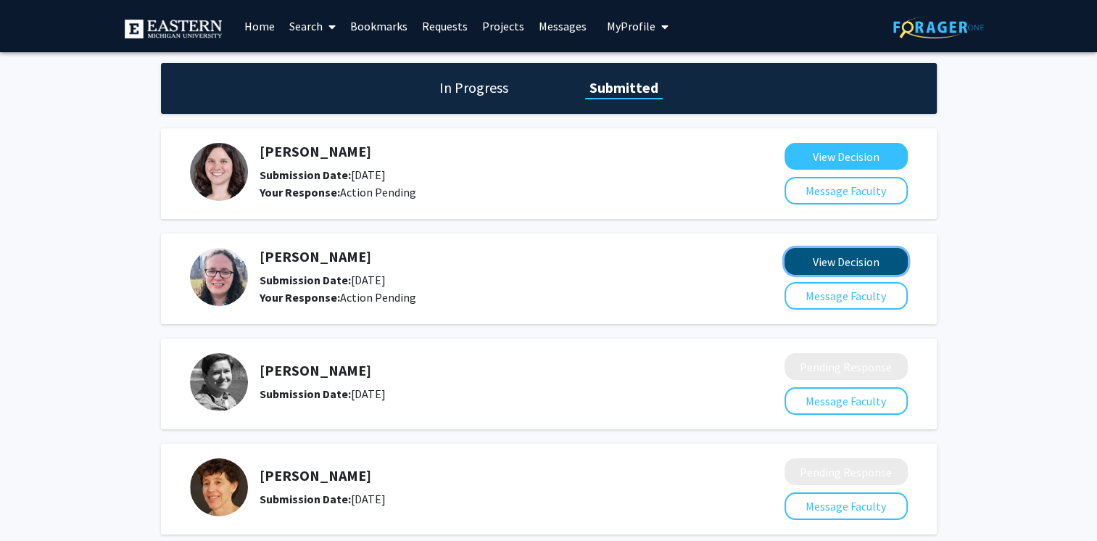
click at [828, 257] on button "View Decision" at bounding box center [845, 261] width 123 height 27
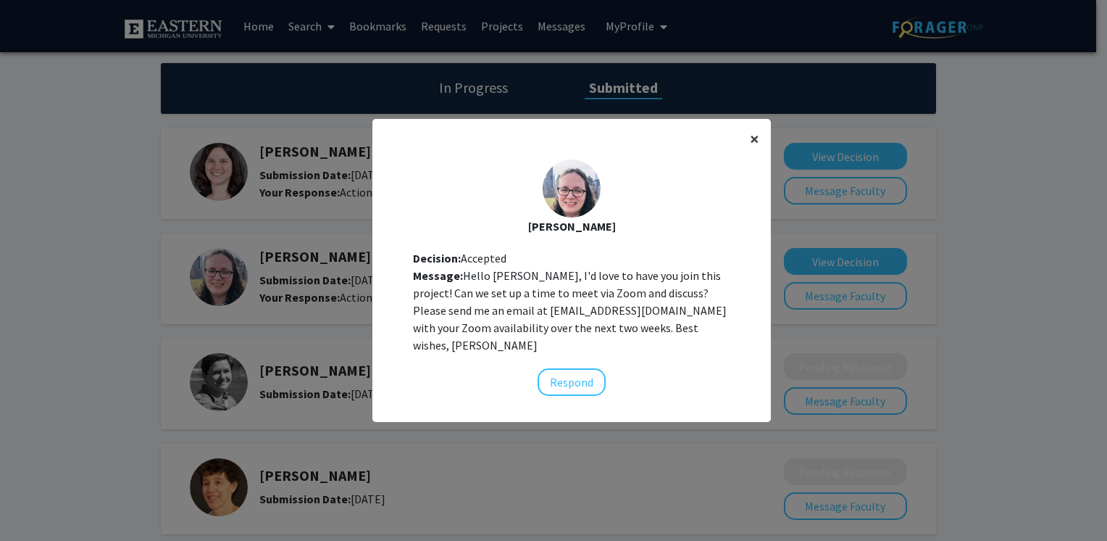
click at [750, 143] on span "×" at bounding box center [754, 139] width 9 height 22
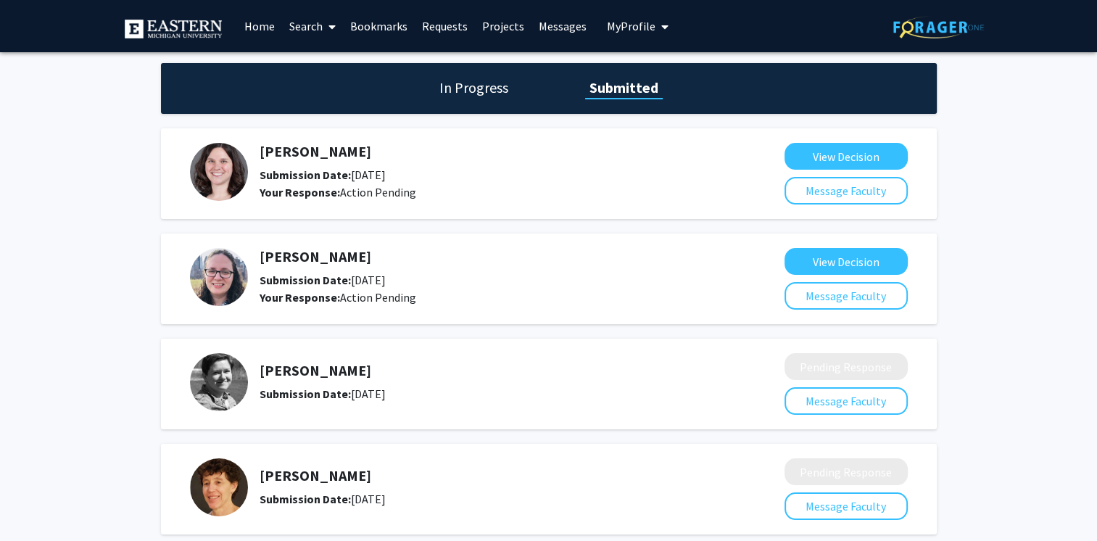
click at [436, 27] on link "Requests" at bounding box center [444, 26] width 60 height 51
click at [306, 28] on link "Search" at bounding box center [311, 26] width 61 height 51
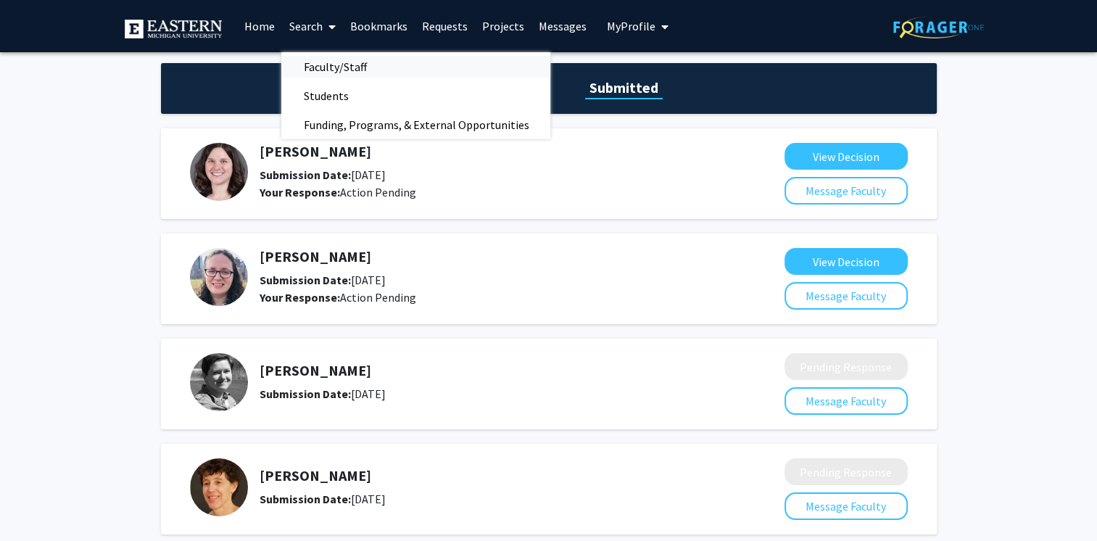
click at [345, 63] on span "Faculty/Staff" at bounding box center [334, 66] width 107 height 29
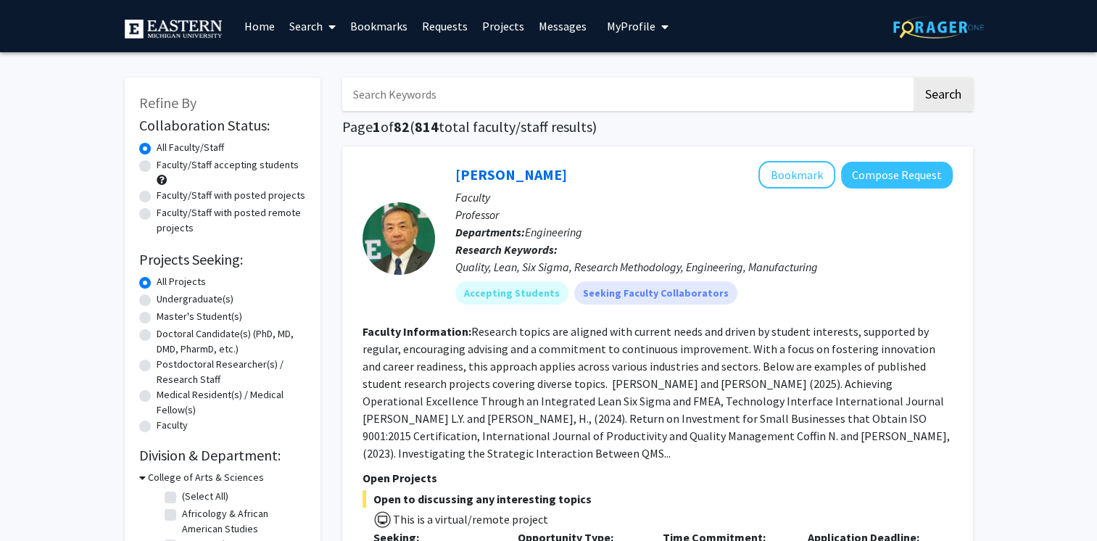
click at [209, 159] on label "Faculty/Staff accepting students" at bounding box center [228, 164] width 142 height 15
click at [166, 159] on input "Faculty/Staff accepting students" at bounding box center [161, 161] width 9 height 9
radio input "true"
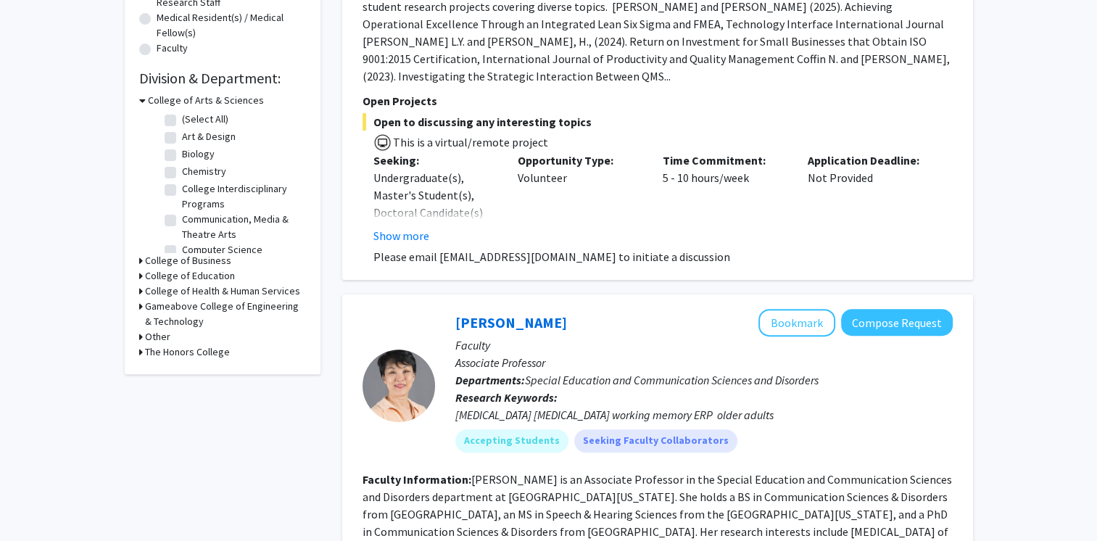
scroll to position [396, 0]
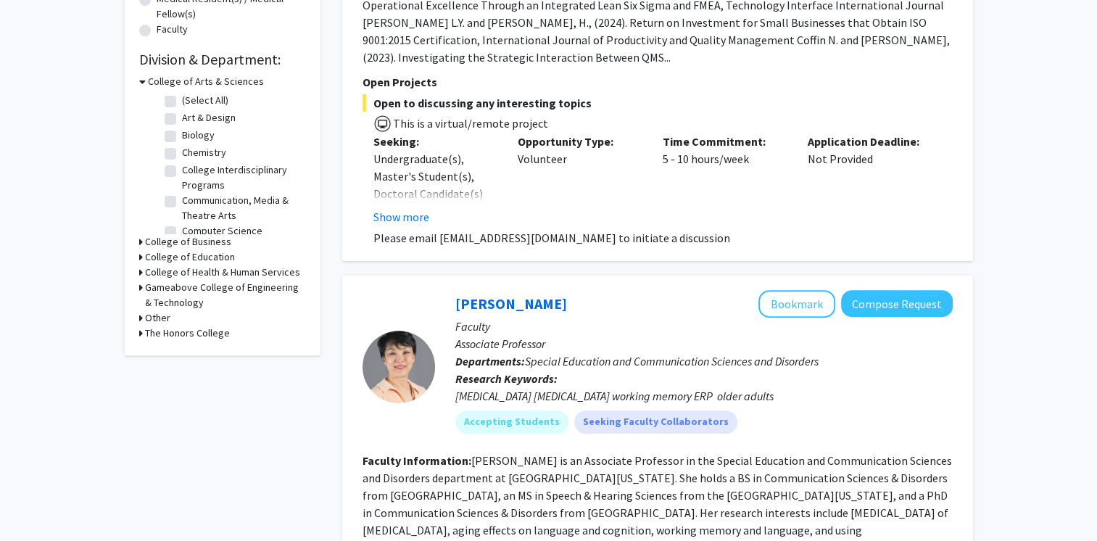
click at [137, 257] on div "Refine By Collaboration Status: Collaboration Status All Faculty/Staff Collabor…" at bounding box center [223, 18] width 196 height 673
click at [139, 273] on icon at bounding box center [141, 272] width 4 height 15
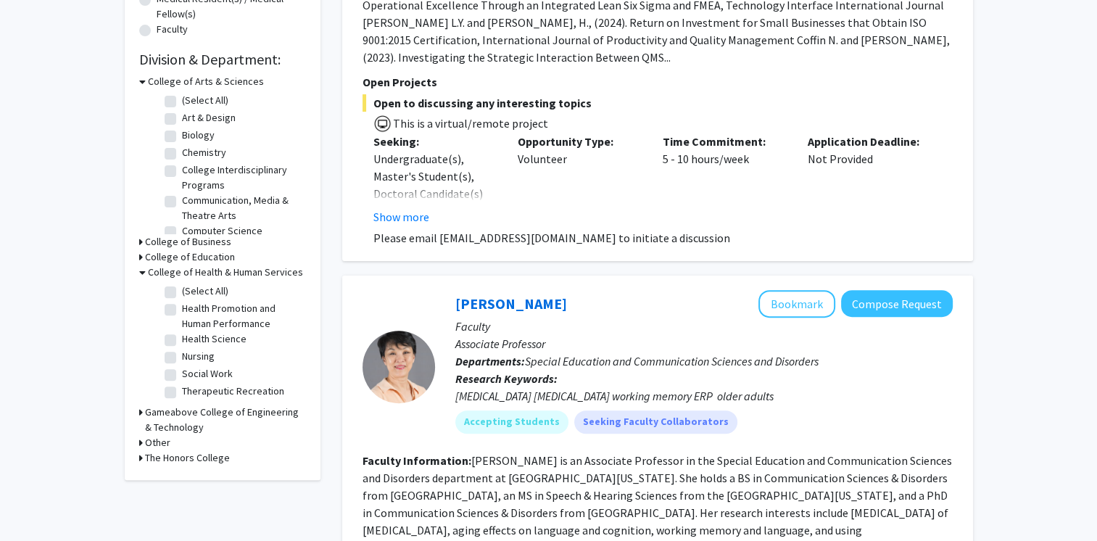
click at [182, 286] on label "(Select All)" at bounding box center [205, 290] width 46 height 15
click at [182, 286] on input "(Select All)" at bounding box center [186, 287] width 9 height 9
checkbox input "true"
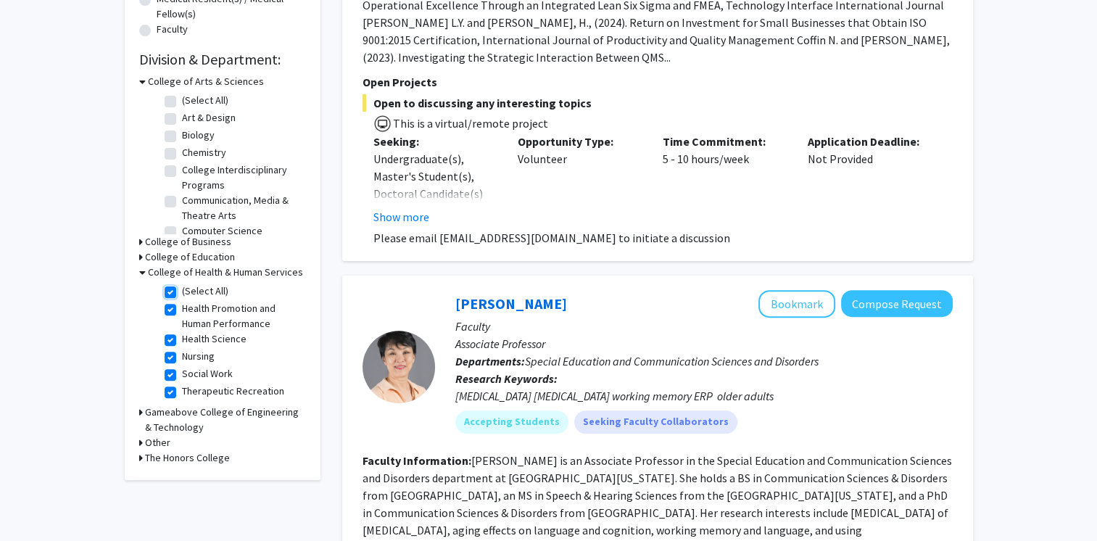
checkbox input "true"
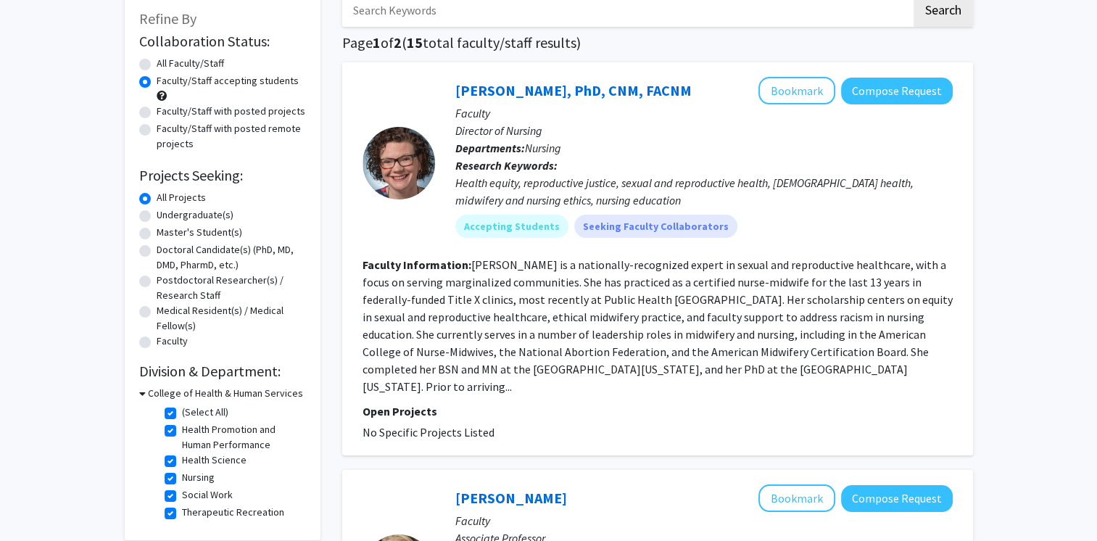
scroll to position [86, 0]
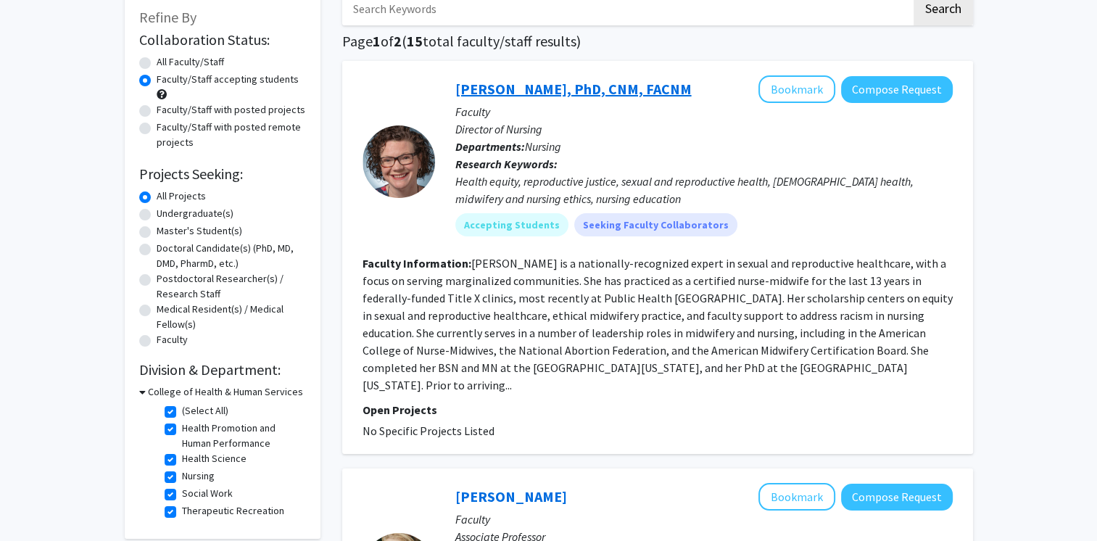
click at [557, 88] on link "[PERSON_NAME], PhD, CNM, FACNM" at bounding box center [573, 89] width 236 height 18
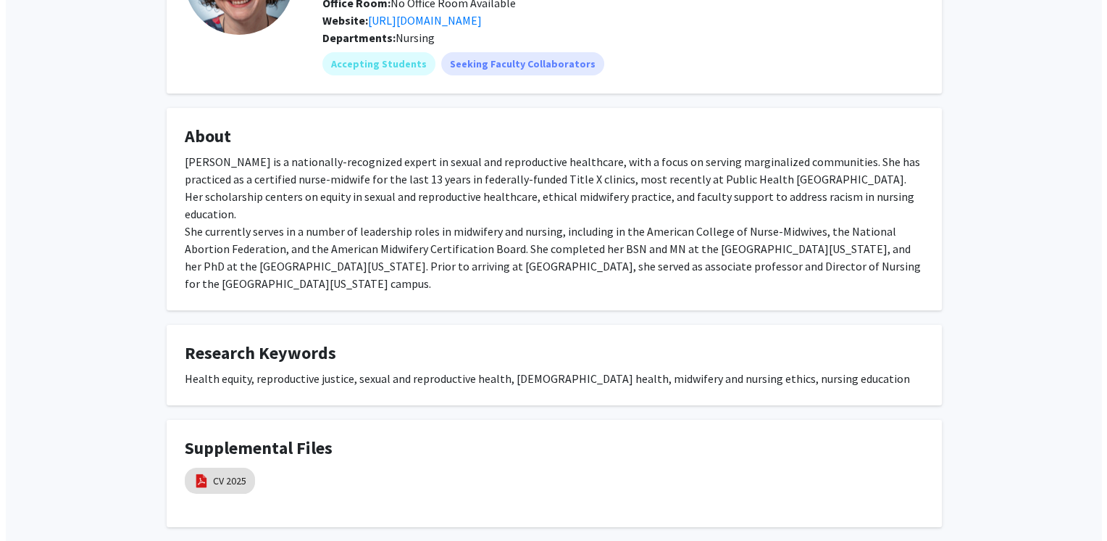
scroll to position [231, 0]
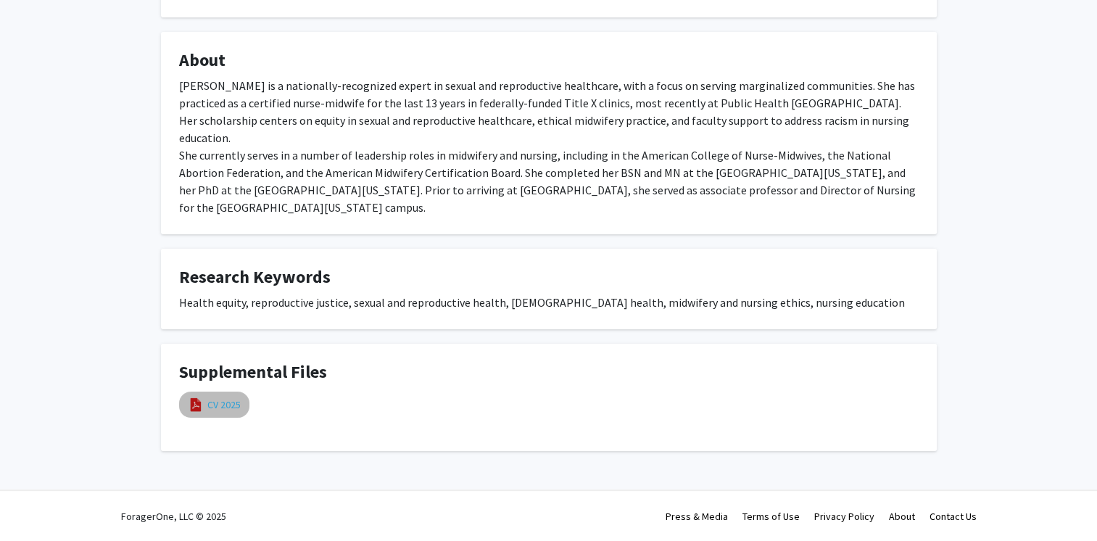
click at [222, 404] on link "CV 2025" at bounding box center [223, 404] width 33 height 15
select select "custom"
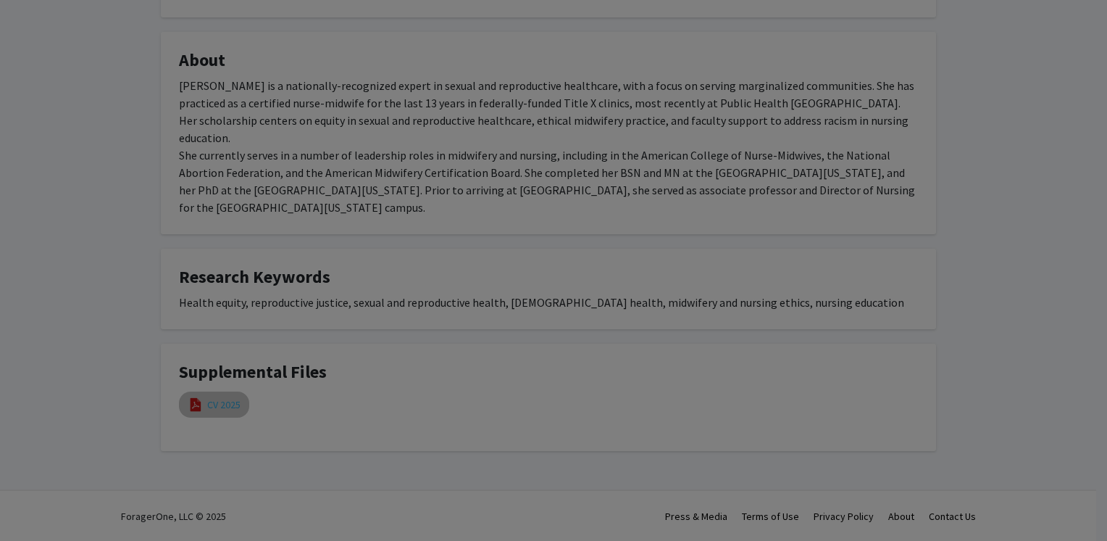
type input "0"
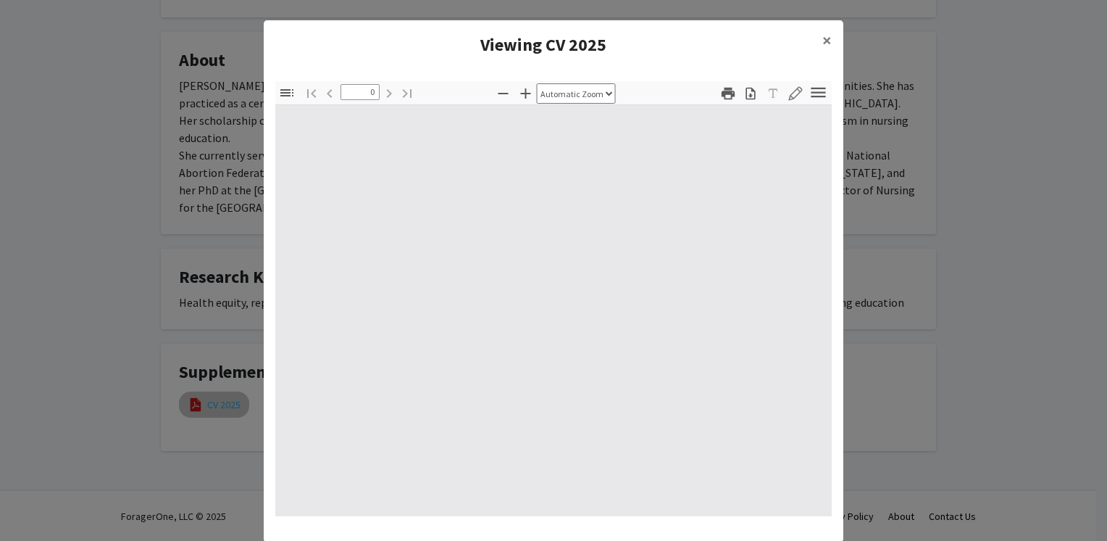
select select "custom"
type input "1"
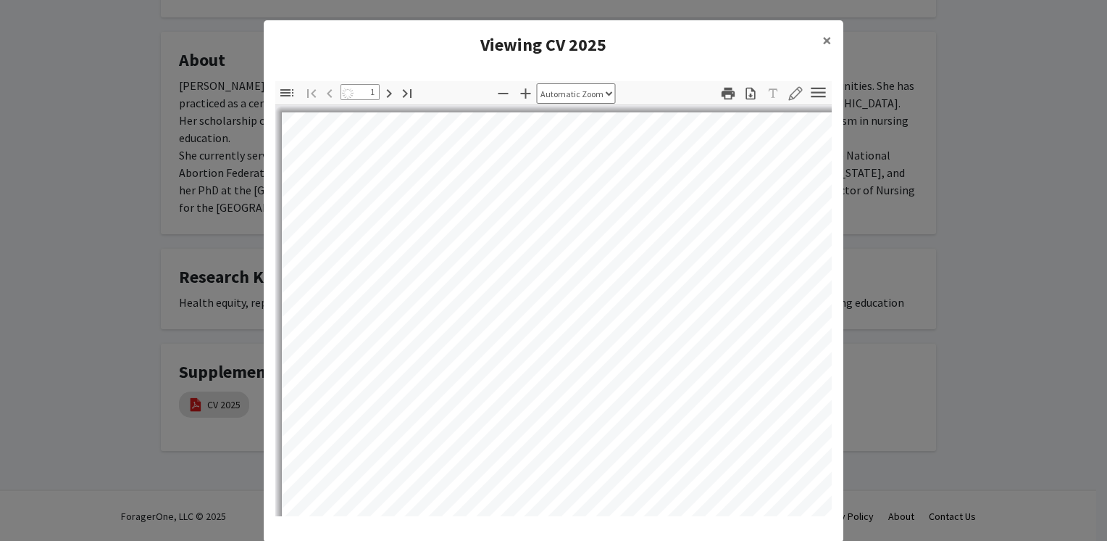
select select "auto"
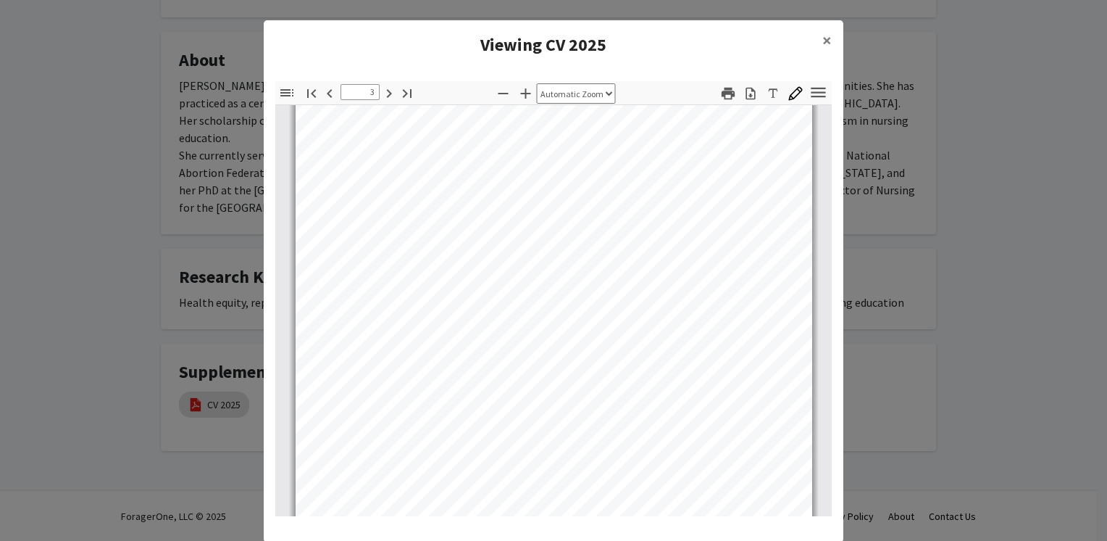
scroll to position [1607, 0]
type input "5"
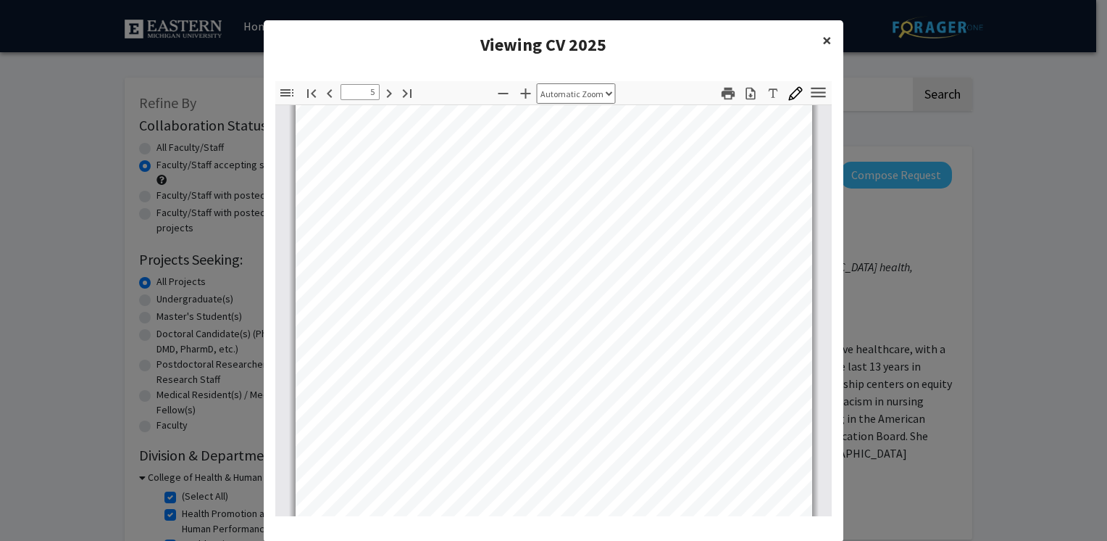
click at [823, 48] on span "×" at bounding box center [827, 40] width 9 height 22
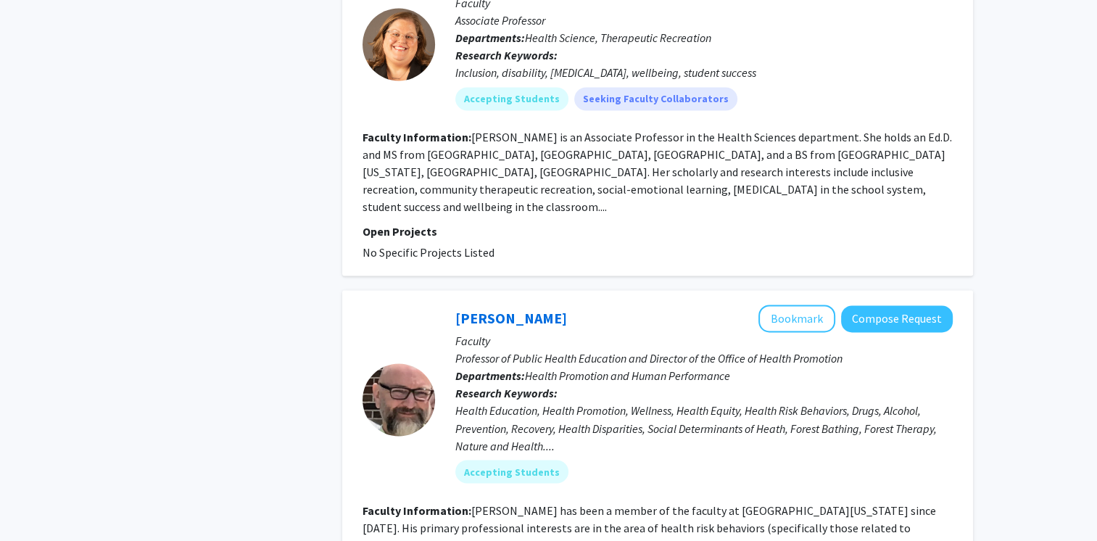
scroll to position [2482, 0]
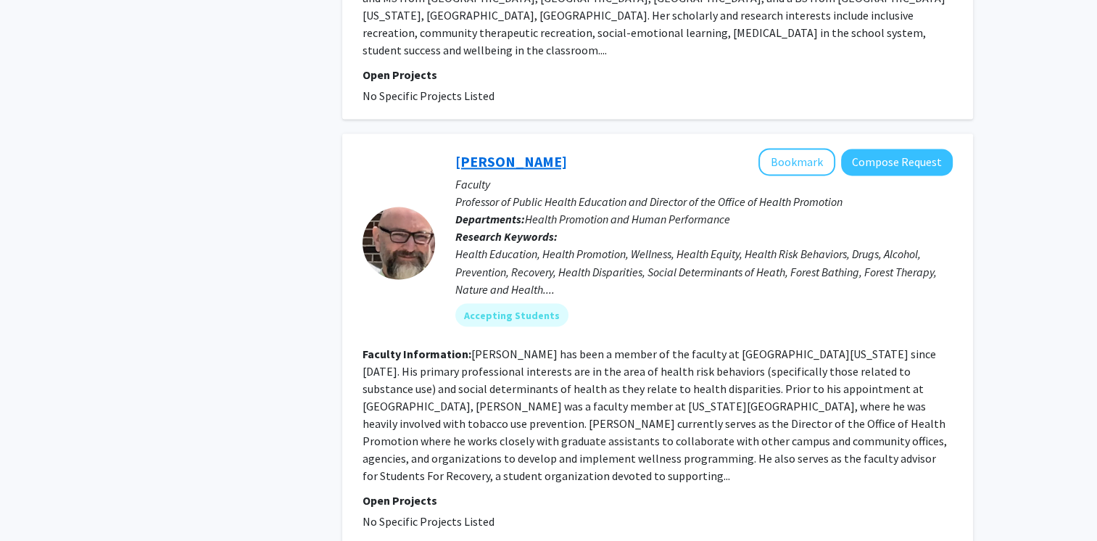
click at [495, 152] on link "[PERSON_NAME]" at bounding box center [511, 161] width 112 height 18
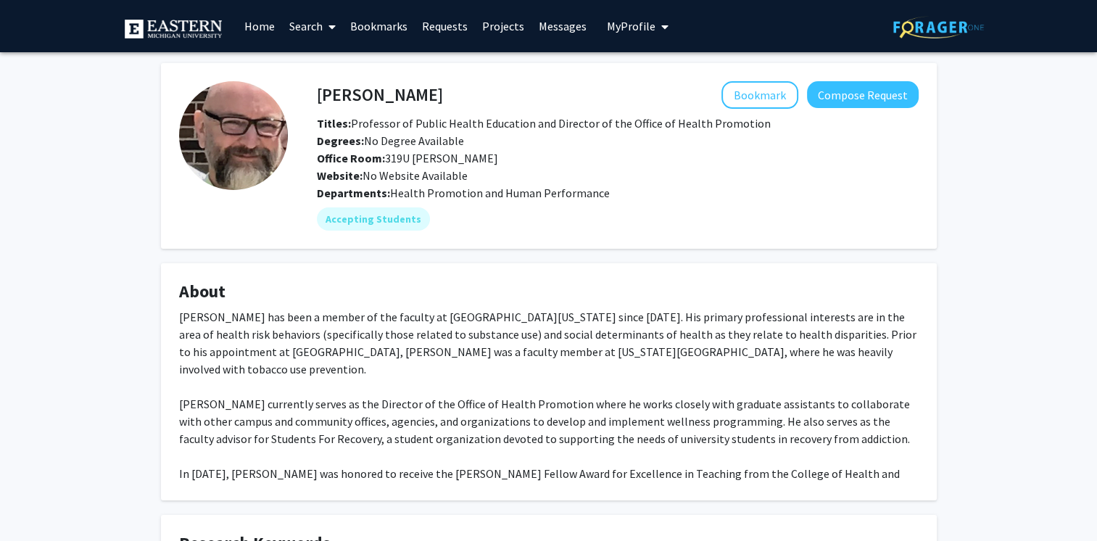
scroll to position [172, 0]
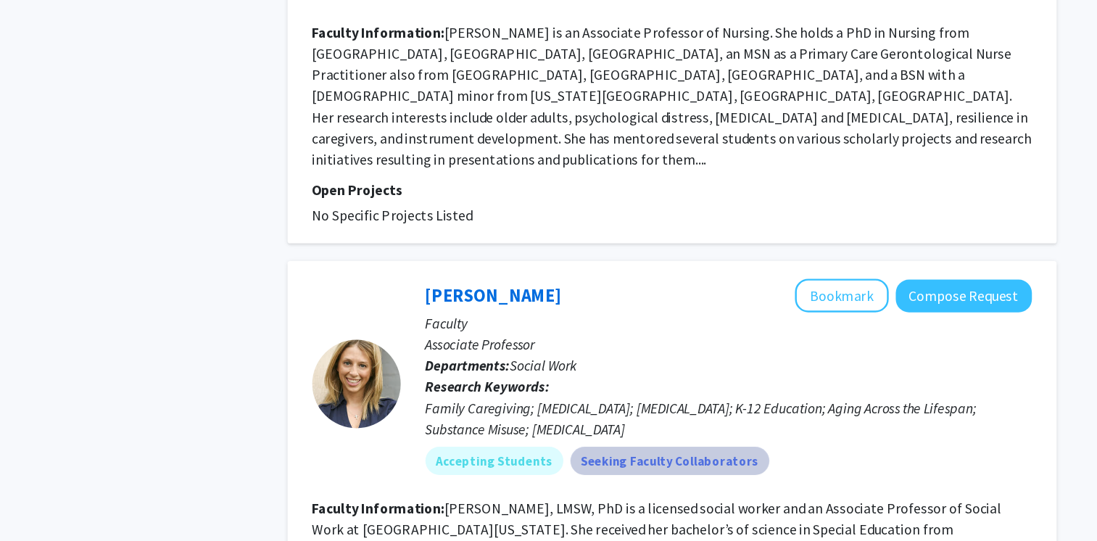
scroll to position [3196, 0]
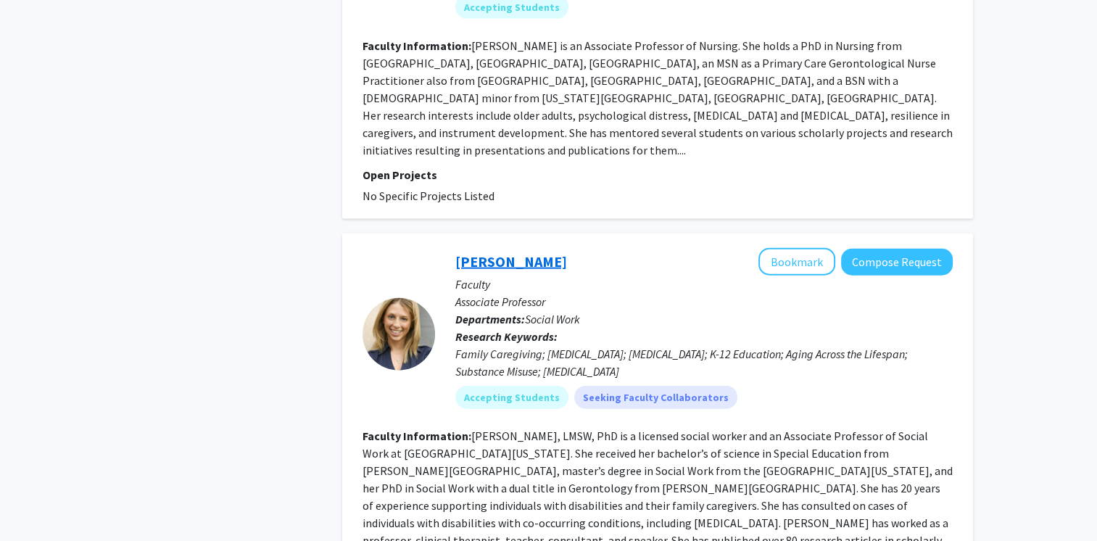
click at [502, 252] on link "[PERSON_NAME]" at bounding box center [511, 261] width 112 height 18
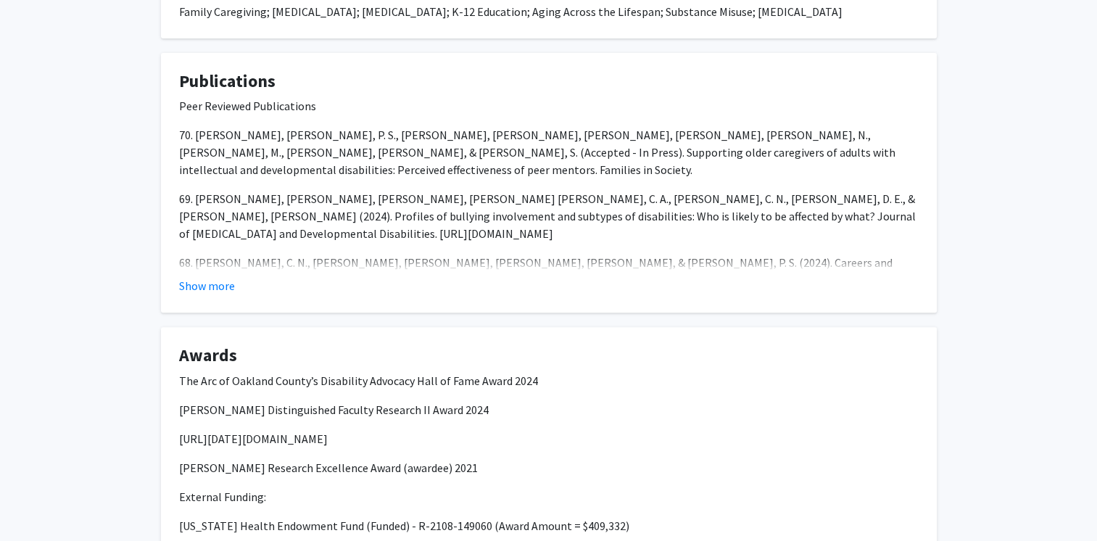
scroll to position [562, 0]
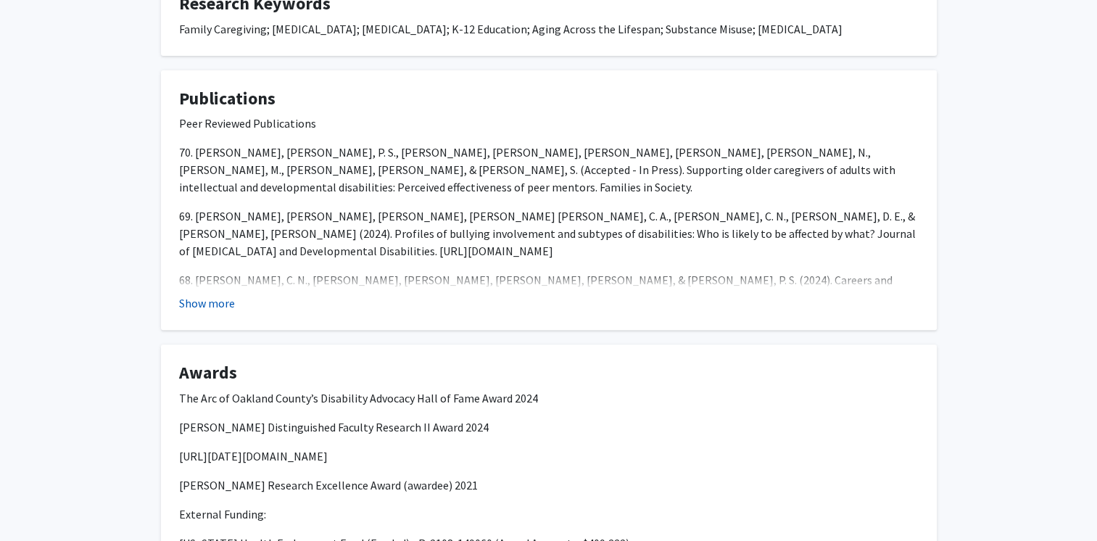
click at [203, 300] on button "Show more" at bounding box center [207, 302] width 56 height 17
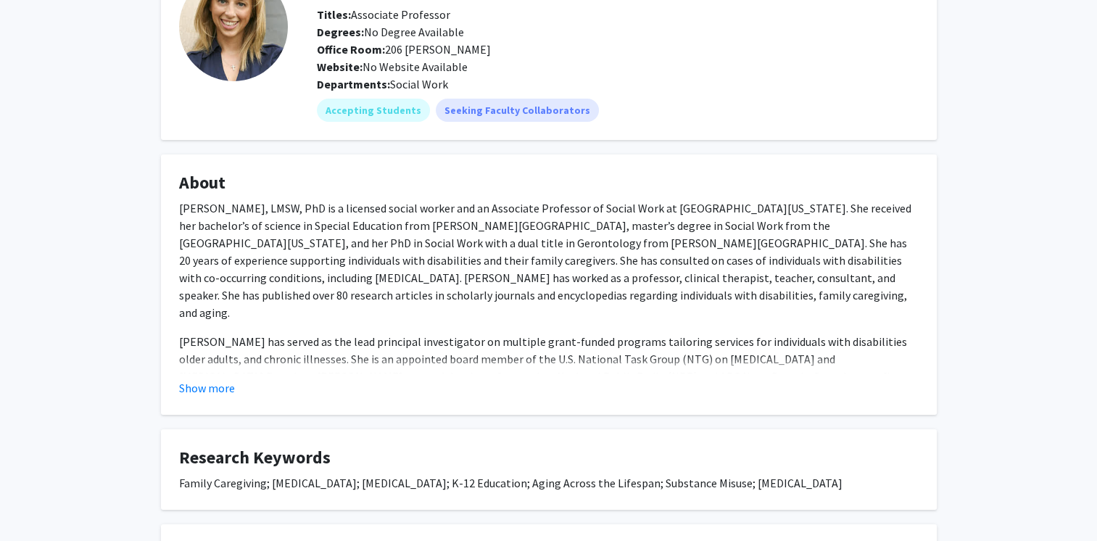
scroll to position [0, 0]
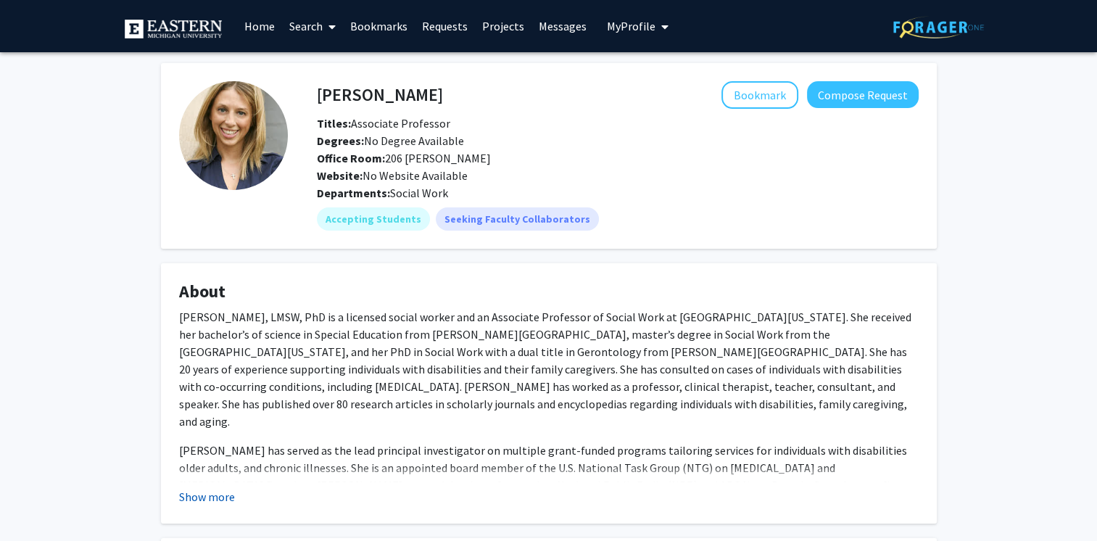
click at [199, 492] on button "Show more" at bounding box center [207, 496] width 56 height 17
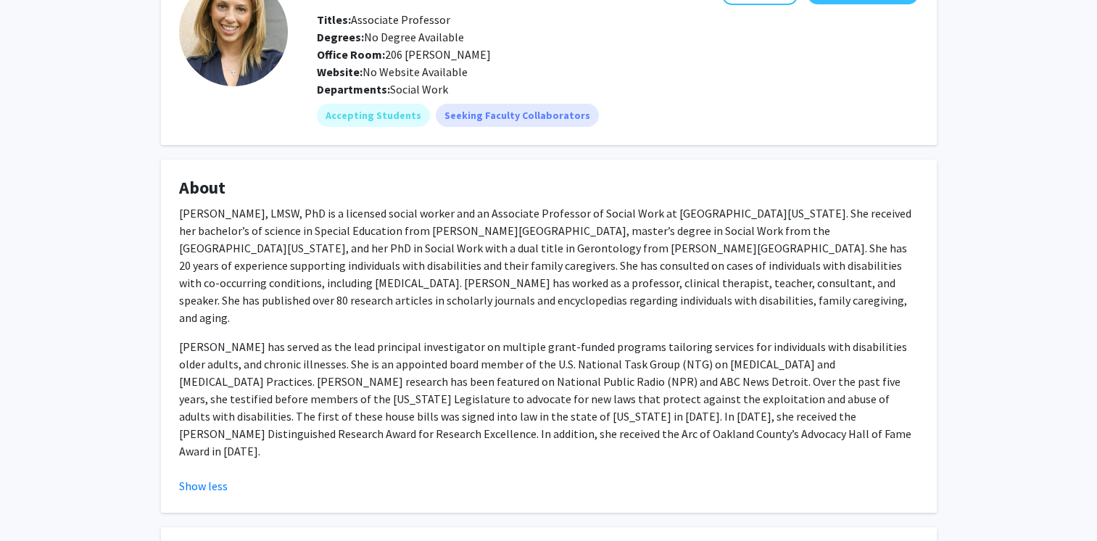
scroll to position [107, 0]
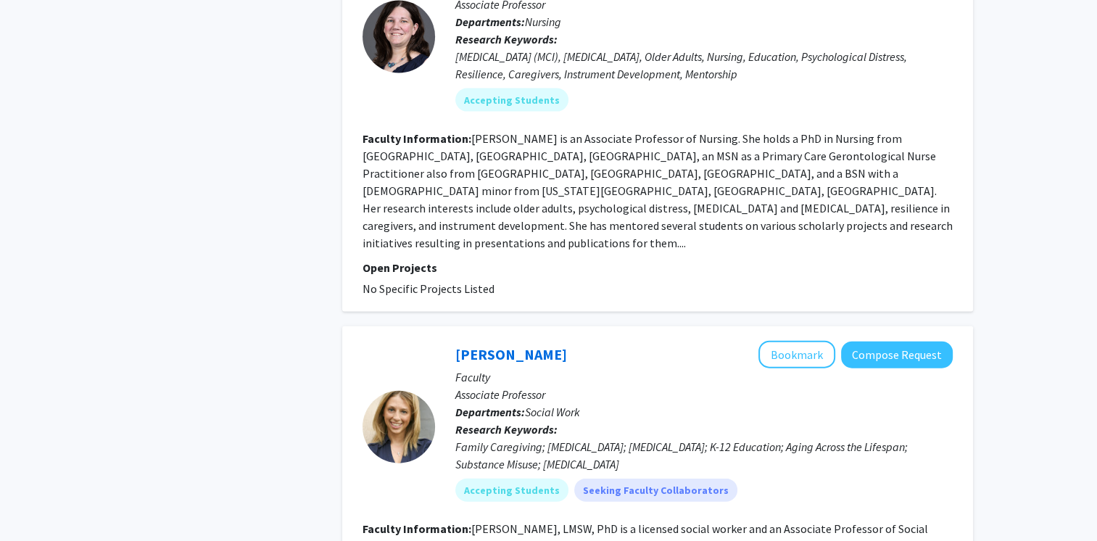
scroll to position [3296, 0]
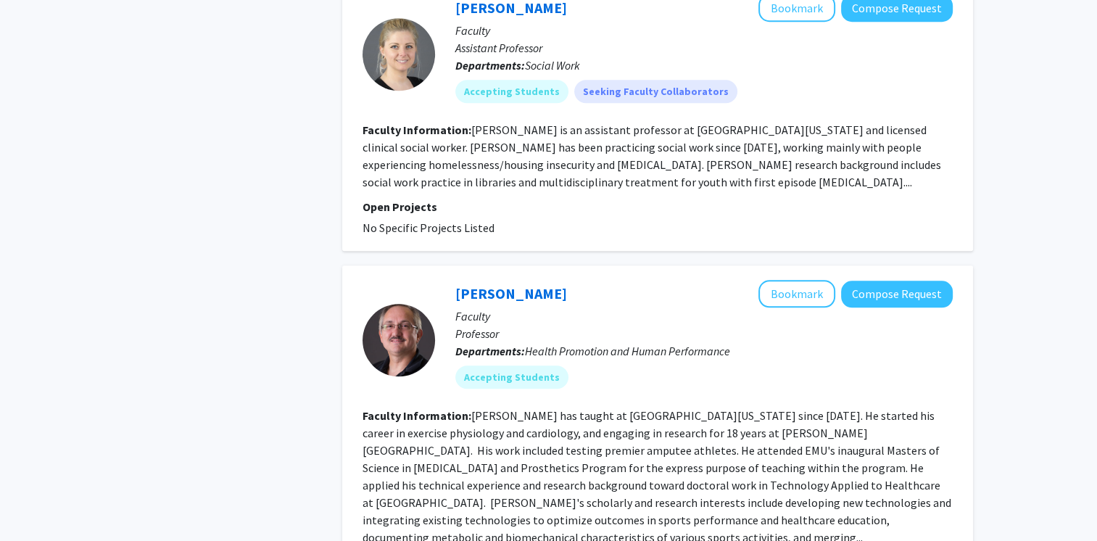
scroll to position [1376, 0]
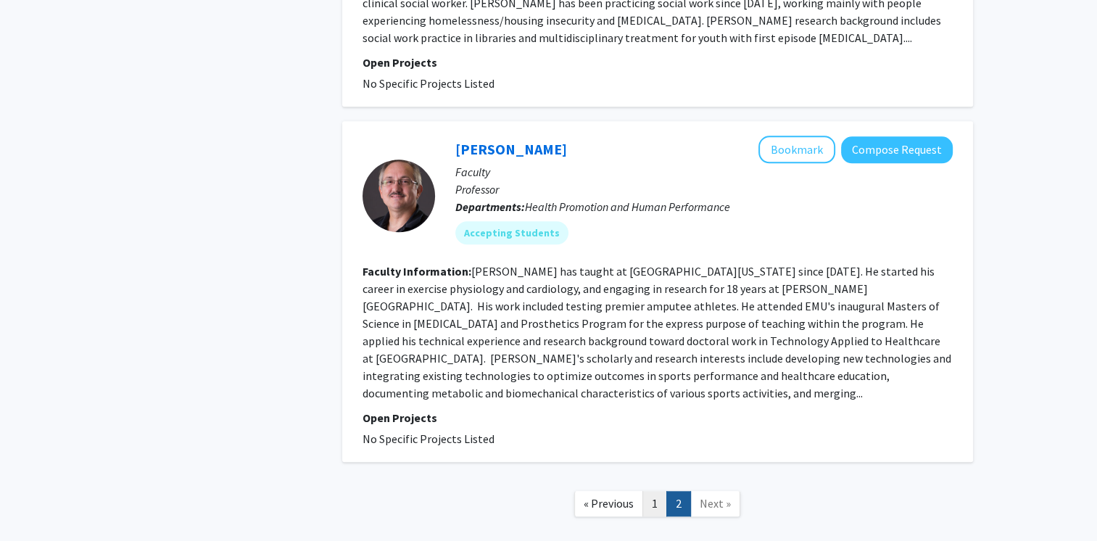
click at [654, 491] on link "1" at bounding box center [654, 503] width 25 height 25
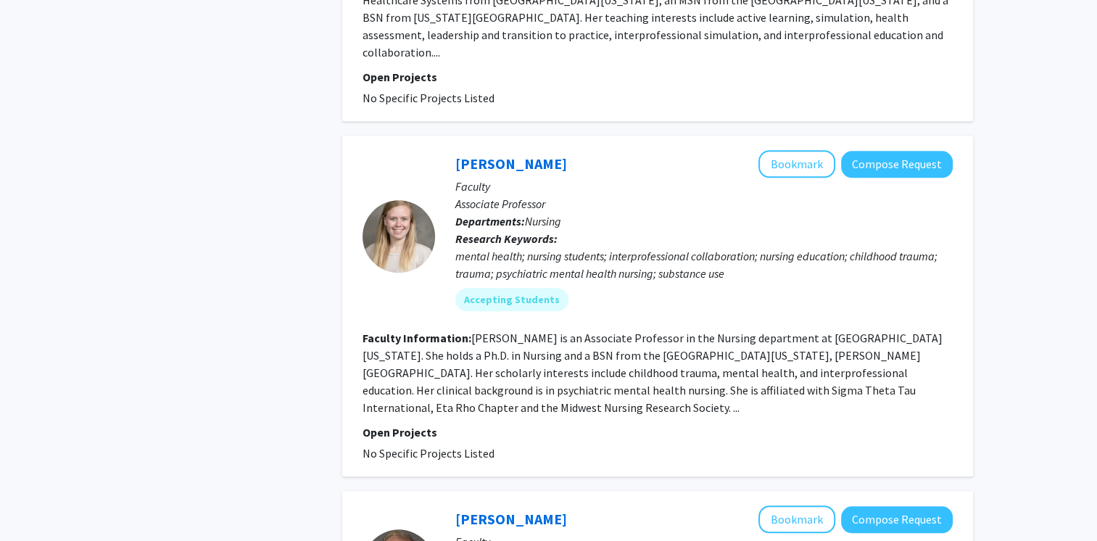
scroll to position [1342, 0]
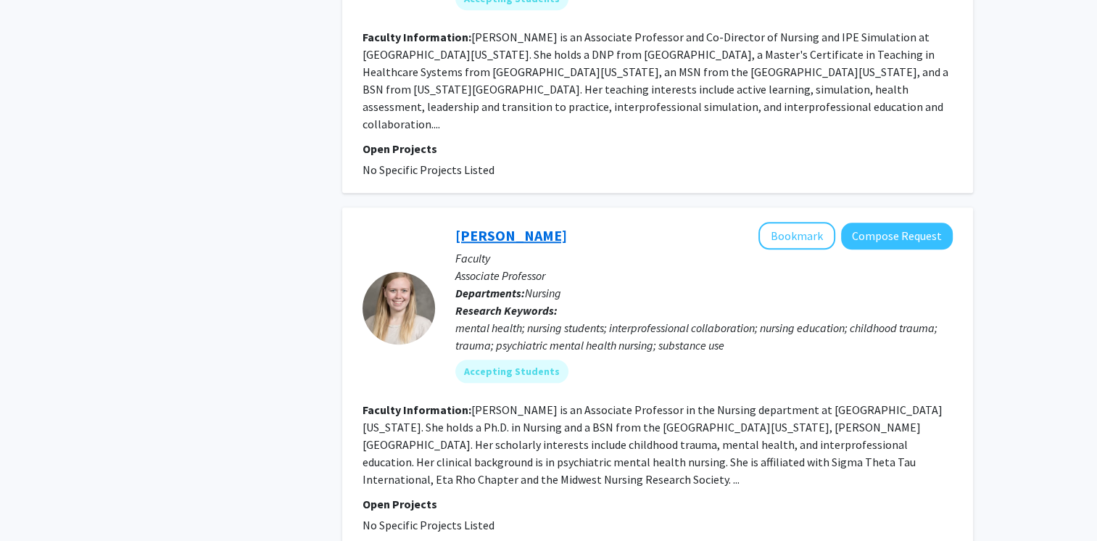
click at [539, 226] on link "[PERSON_NAME]" at bounding box center [511, 235] width 112 height 18
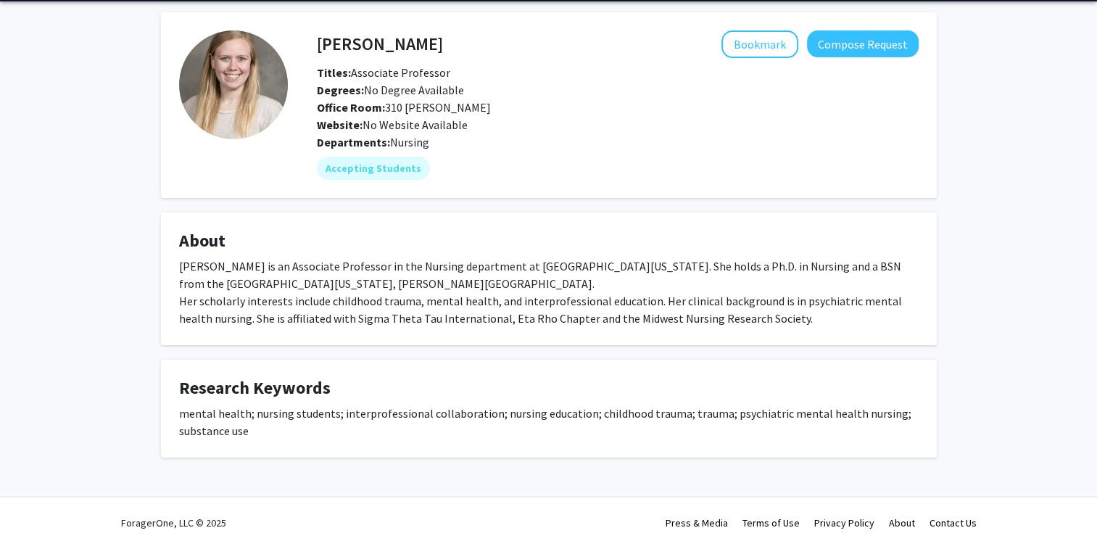
scroll to position [57, 0]
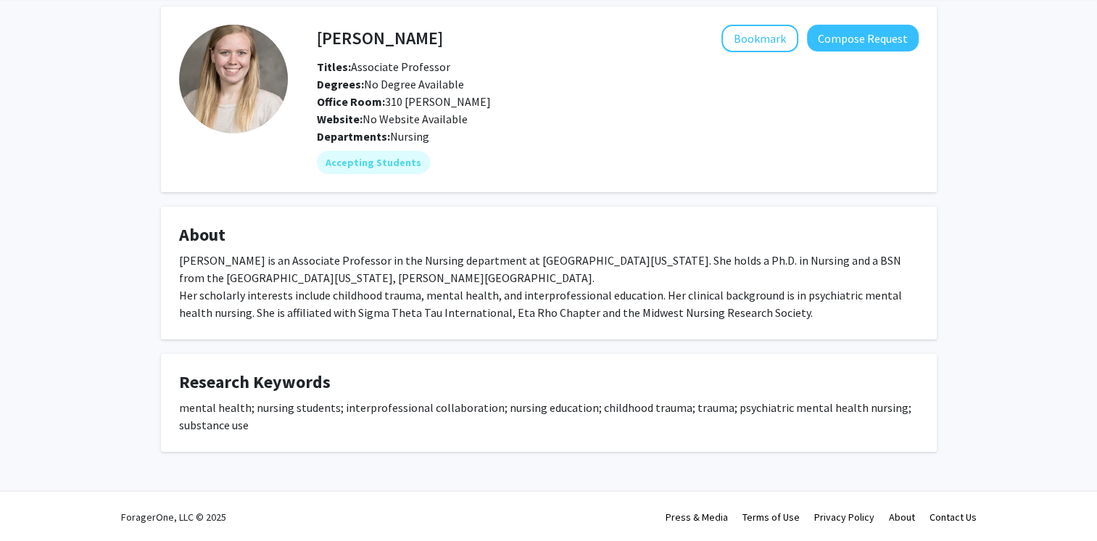
drag, startPoint x: 783, startPoint y: 310, endPoint x: 167, endPoint y: 262, distance: 618.7
click at [167, 262] on fg-card "About [PERSON_NAME] is an Associate Professor in the Nursing department at [GEO…" at bounding box center [548, 273] width 775 height 133
copy div "[PERSON_NAME] is an Associate Professor in the Nursing department at [GEOGRAPHI…"
click at [855, 33] on button "Compose Request" at bounding box center [863, 38] width 112 height 27
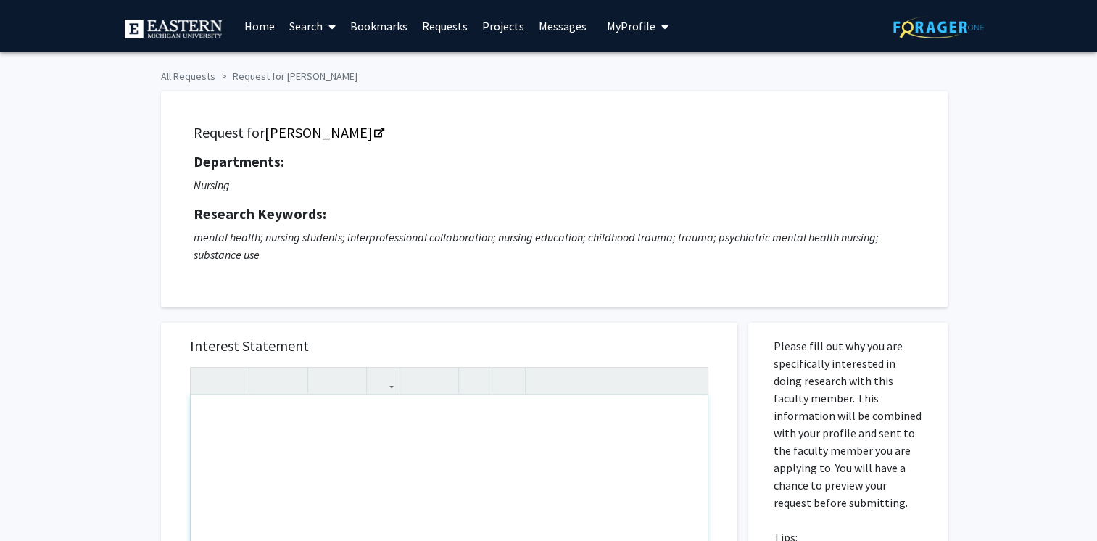
paste div "Note to users with screen readers: Please press Alt+0 or Option+0 to deactivate…"
type textarea "<l>I do si ametcons adipis elitsedd Eiusmo Tempor in UTL, etd M'a enimad minimv…"
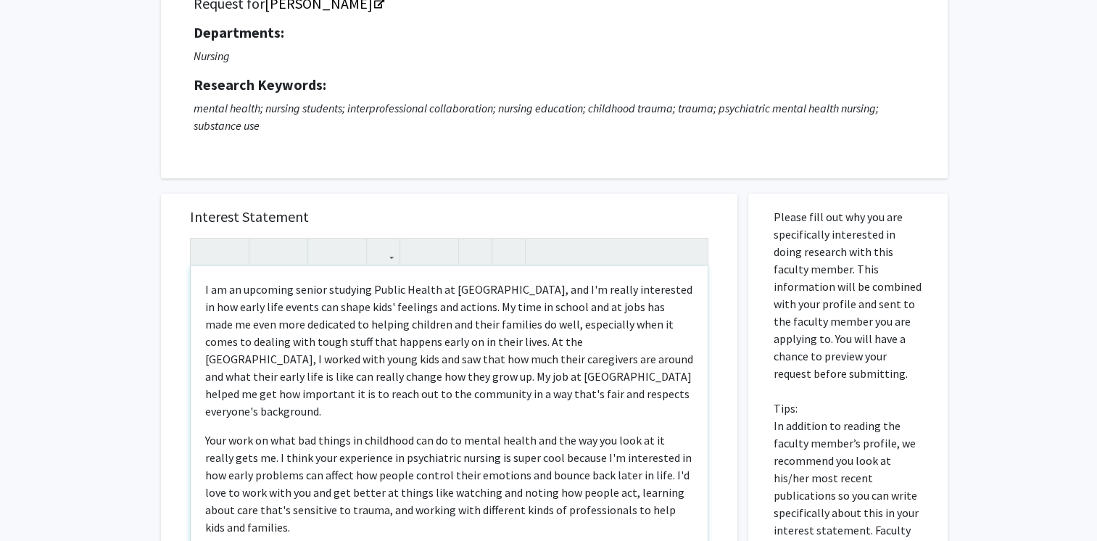
scroll to position [130, 0]
click at [271, 286] on p "I am an upcoming senior studying Public Health at [GEOGRAPHIC_DATA], and I'm re…" at bounding box center [449, 348] width 488 height 139
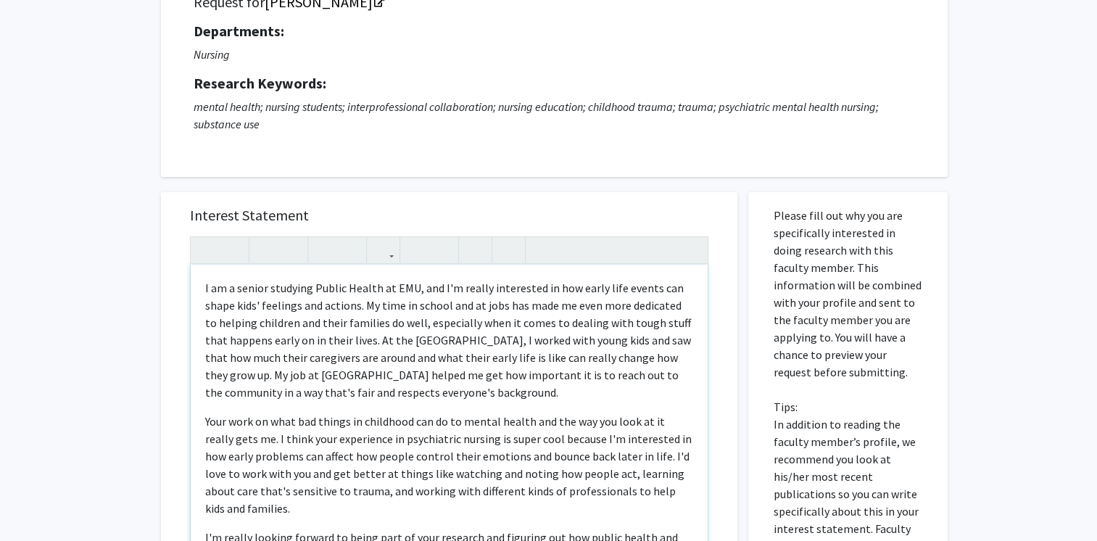
click at [264, 286] on p "I am a senior studying Public Health at EMU, and I'm really interested in how e…" at bounding box center [449, 340] width 488 height 122
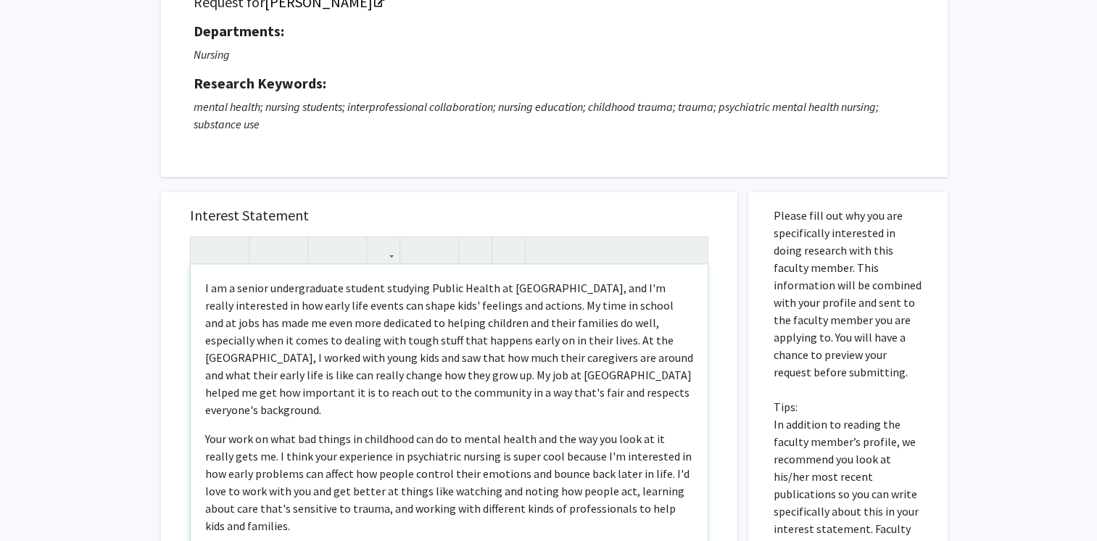
click at [565, 291] on p "I am a senior undergraduate student studying Public Health at [GEOGRAPHIC_DATA]…" at bounding box center [449, 348] width 488 height 139
click at [625, 283] on p "I am a senior undergraduate student studying Public Health at [GEOGRAPHIC_DATA]…" at bounding box center [449, 348] width 488 height 139
click at [660, 288] on p "I am a senior undergraduate student studying Public Health at [GEOGRAPHIC_DATA]…" at bounding box center [449, 348] width 488 height 139
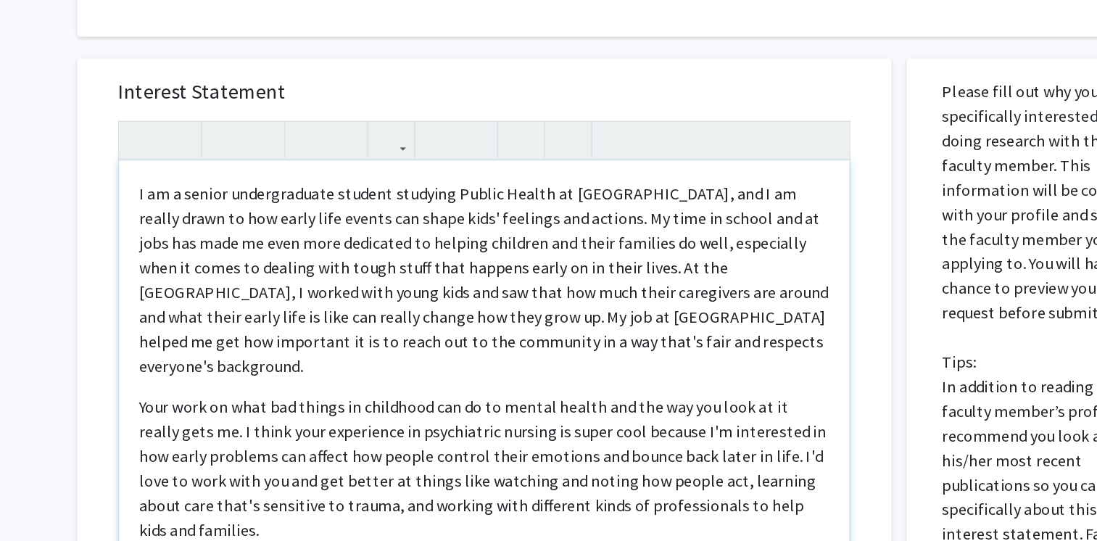
scroll to position [139, 0]
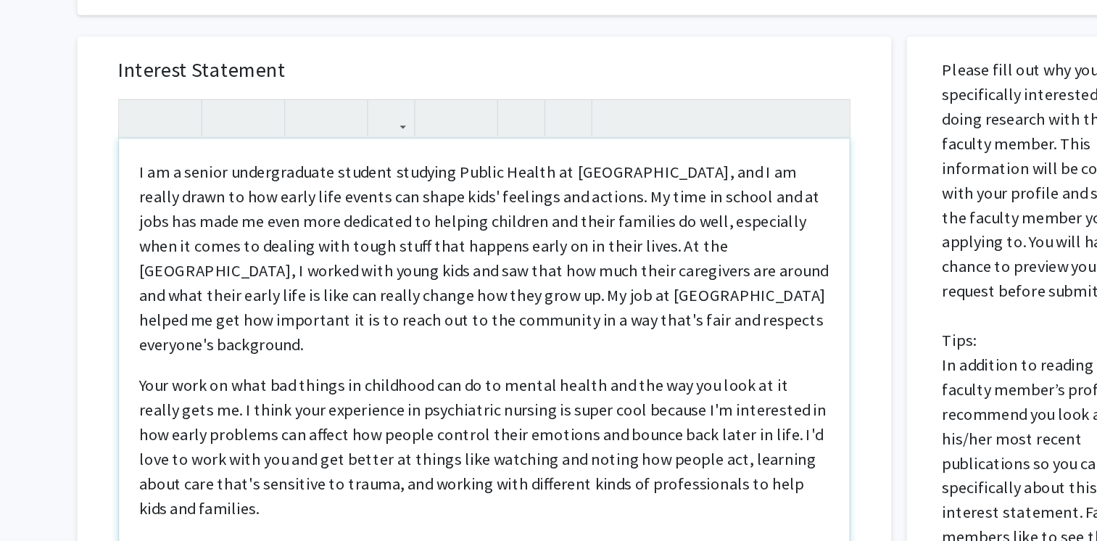
click at [222, 353] on p "I am a senior undergraduate student studying Public Health at [GEOGRAPHIC_DATA]…" at bounding box center [449, 339] width 488 height 139
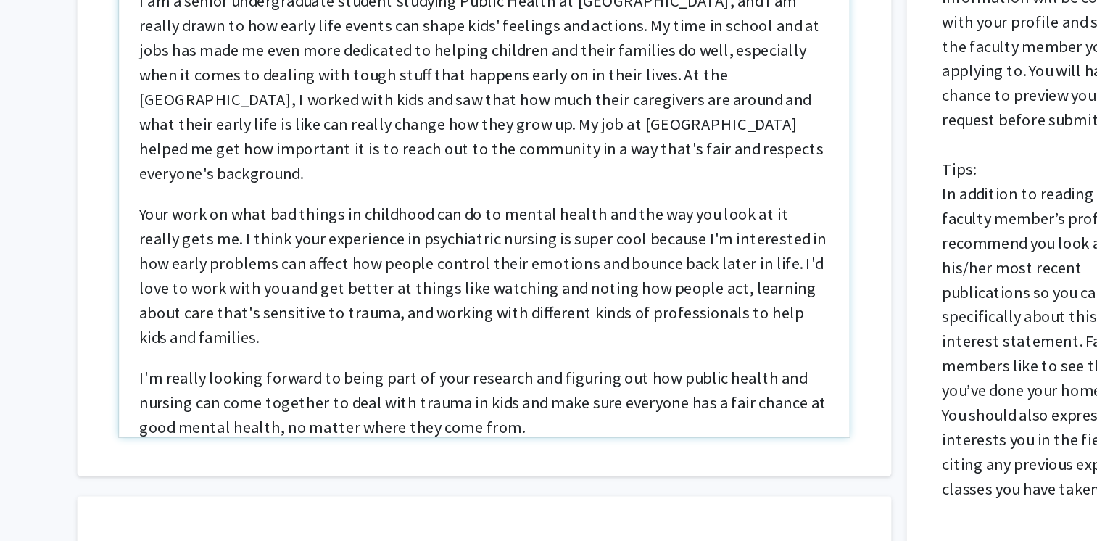
scroll to position [259, 0]
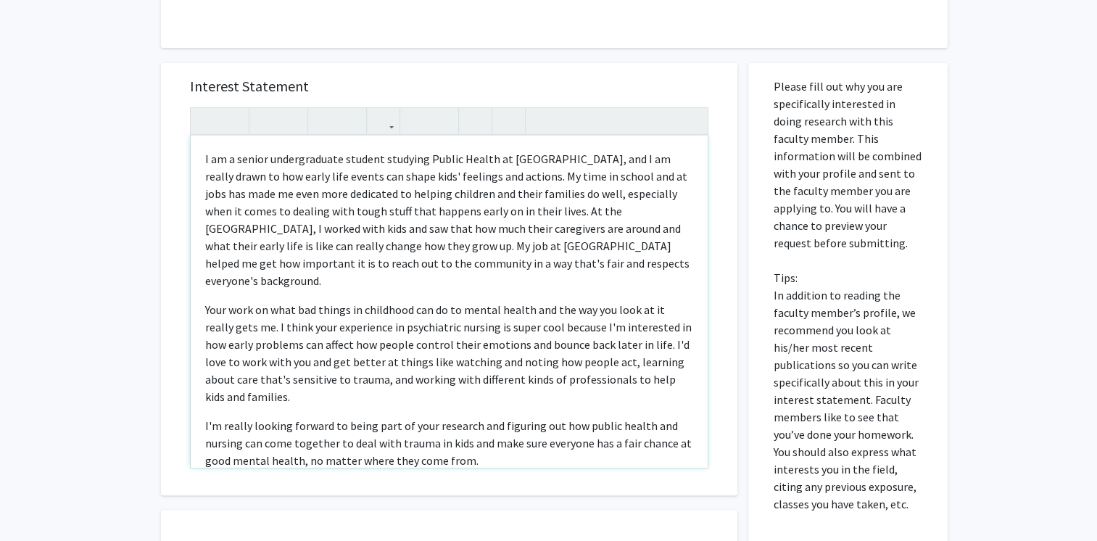
click at [660, 301] on p "Your work on what bad things in childhood can do to mental health and the way y…" at bounding box center [449, 353] width 488 height 104
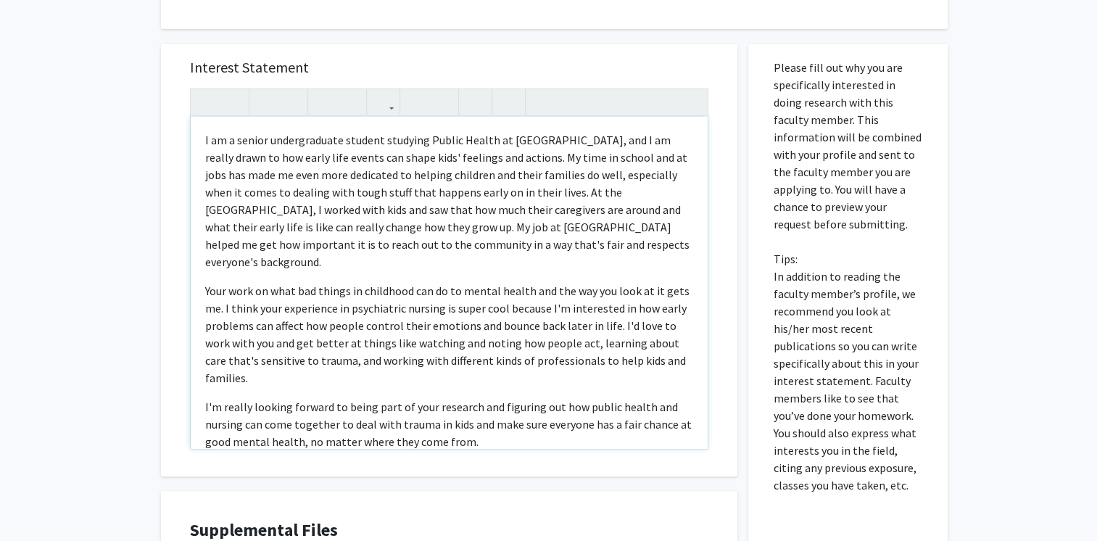
scroll to position [280, 0]
click at [454, 192] on p "I am a senior undergraduate student studying Public Health at [GEOGRAPHIC_DATA]…" at bounding box center [449, 199] width 488 height 139
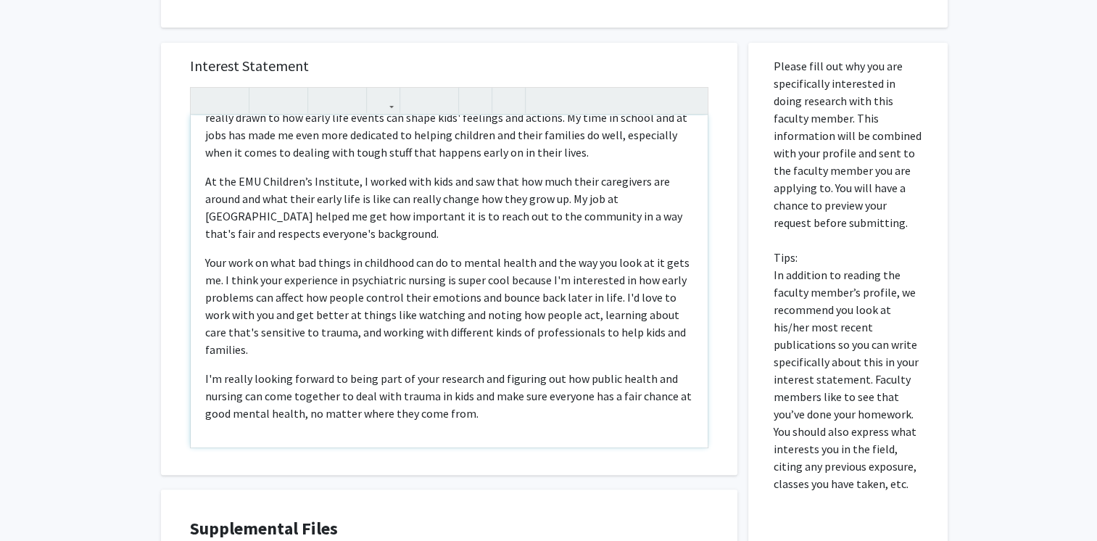
scroll to position [0, 0]
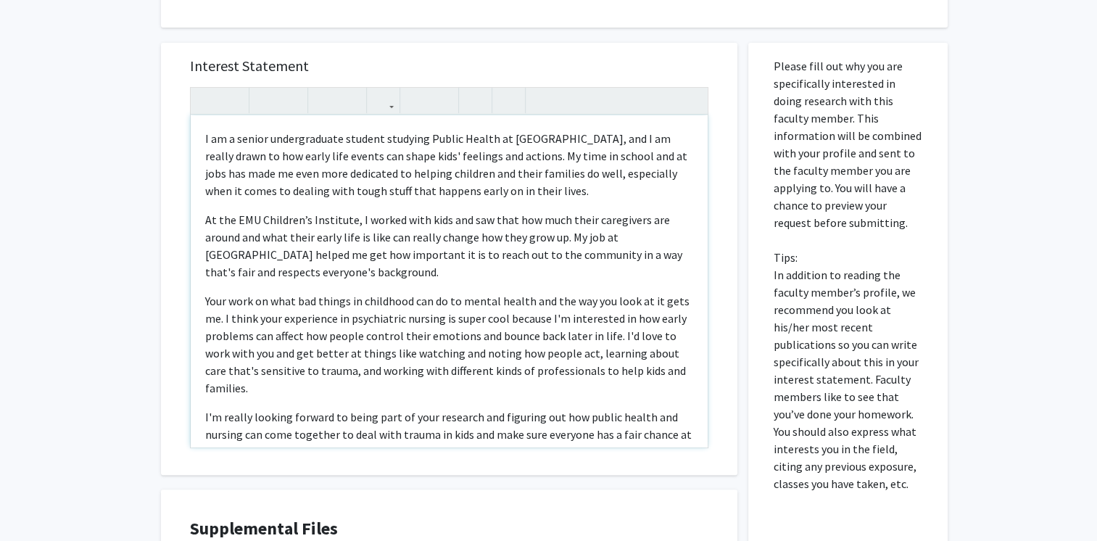
click at [462, 317] on p "Your work on what bad things in childhood can do to mental health and the way y…" at bounding box center [449, 344] width 488 height 104
click at [531, 321] on p "Your work on what bad things in childhood can do to mental health and the way y…" at bounding box center [449, 344] width 488 height 104
click at [570, 320] on p "Your work on what bad things in childhood can do to mental health and the way y…" at bounding box center [449, 344] width 488 height 104
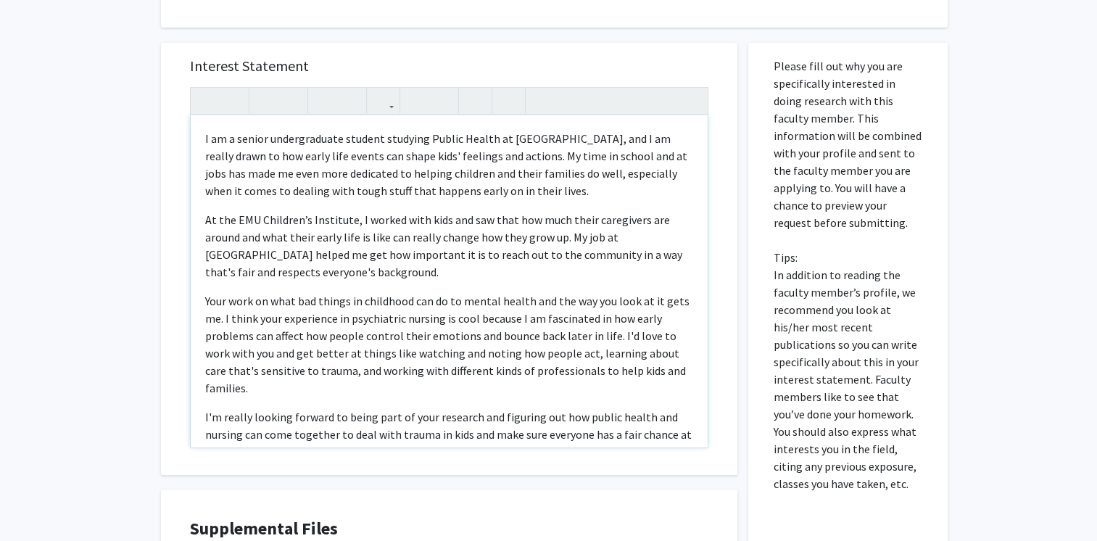
click at [449, 349] on p "Your work on what bad things in childhood can do to mental health and the way y…" at bounding box center [449, 344] width 488 height 104
click at [458, 316] on p "Your work on what bad things in childhood can do to mental health and the way y…" at bounding box center [449, 344] width 488 height 104
click at [459, 320] on p "Your work on what bad things in childhood can do to mental health and the way y…" at bounding box center [449, 344] width 488 height 104
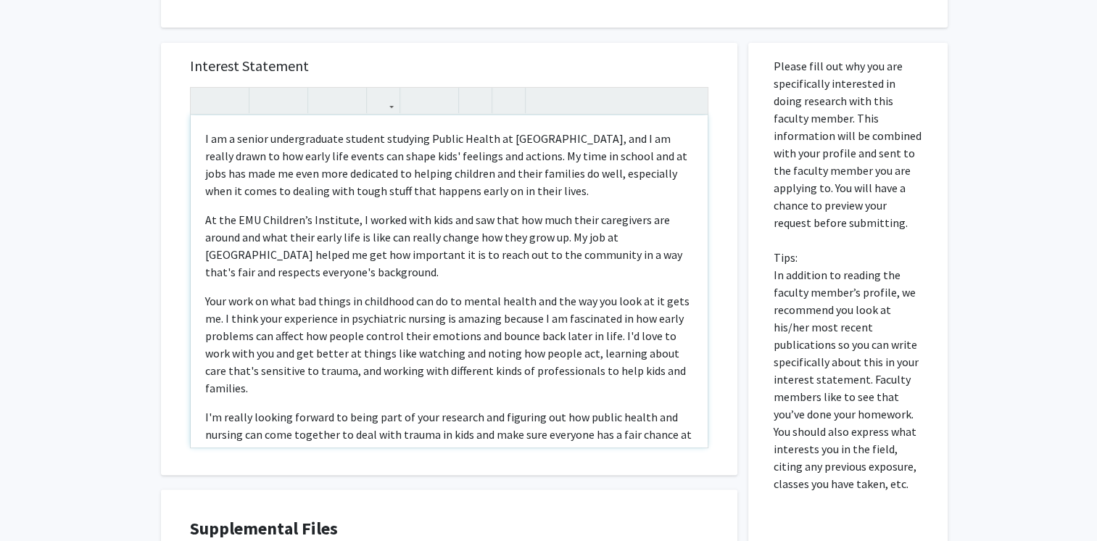
scroll to position [9, 0]
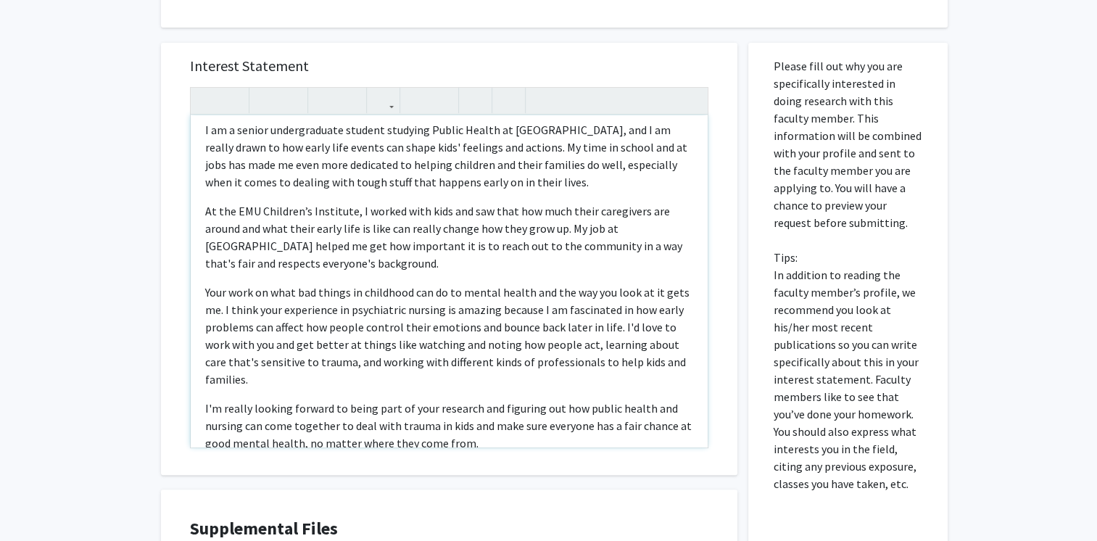
click at [622, 330] on p "Your work on what bad things in childhood can do to mental health and the way y…" at bounding box center [449, 335] width 488 height 104
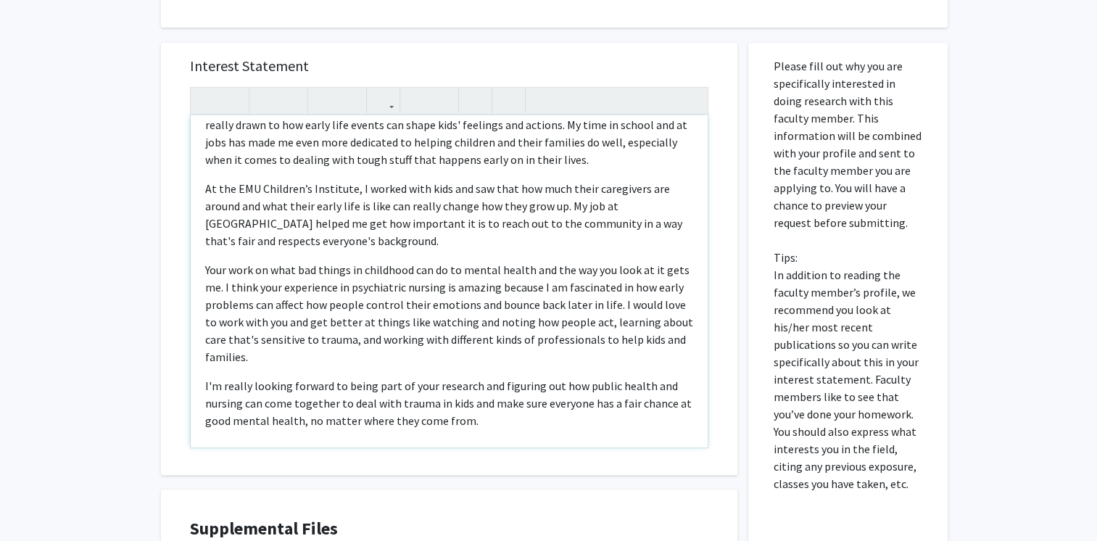
scroll to position [38, 0]
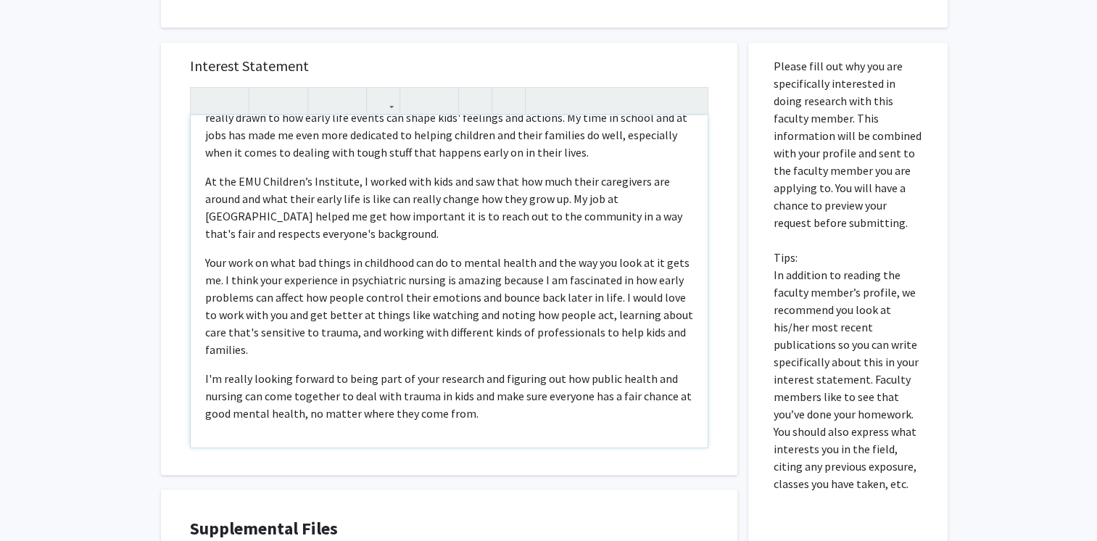
click at [209, 375] on p "I'm really looking forward to being part of your research and figuring out how …" at bounding box center [449, 396] width 488 height 52
click at [235, 379] on p "I am really looking forward to being part of your research and figuring out how…" at bounding box center [449, 396] width 488 height 52
click at [413, 199] on p "At the EMU Children’s Institute, I worked with kids and saw that how much their…" at bounding box center [449, 207] width 488 height 70
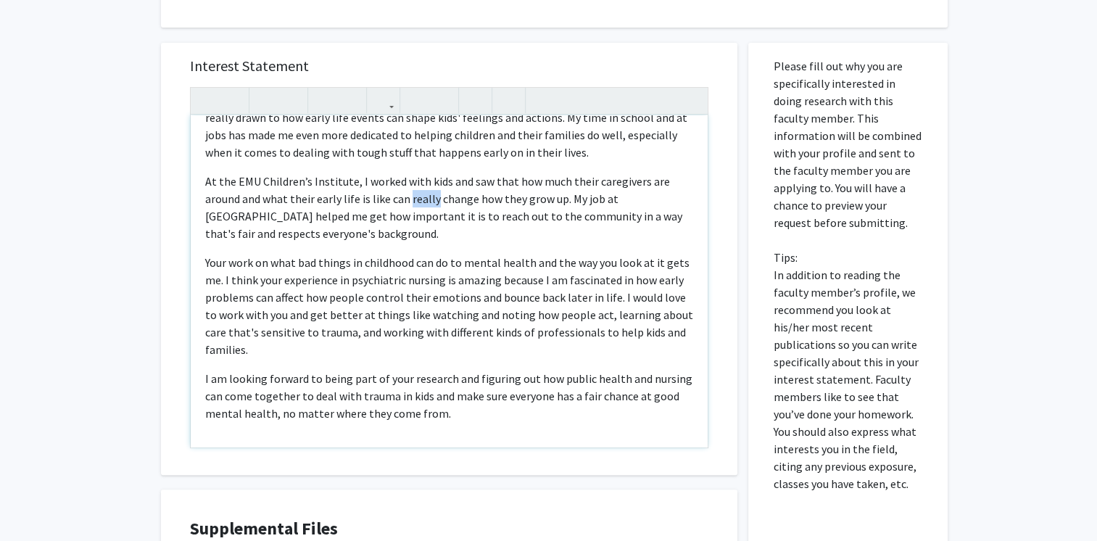
click at [413, 199] on p "At the EMU Children’s Institute, I worked with kids and saw that how much their…" at bounding box center [449, 207] width 488 height 70
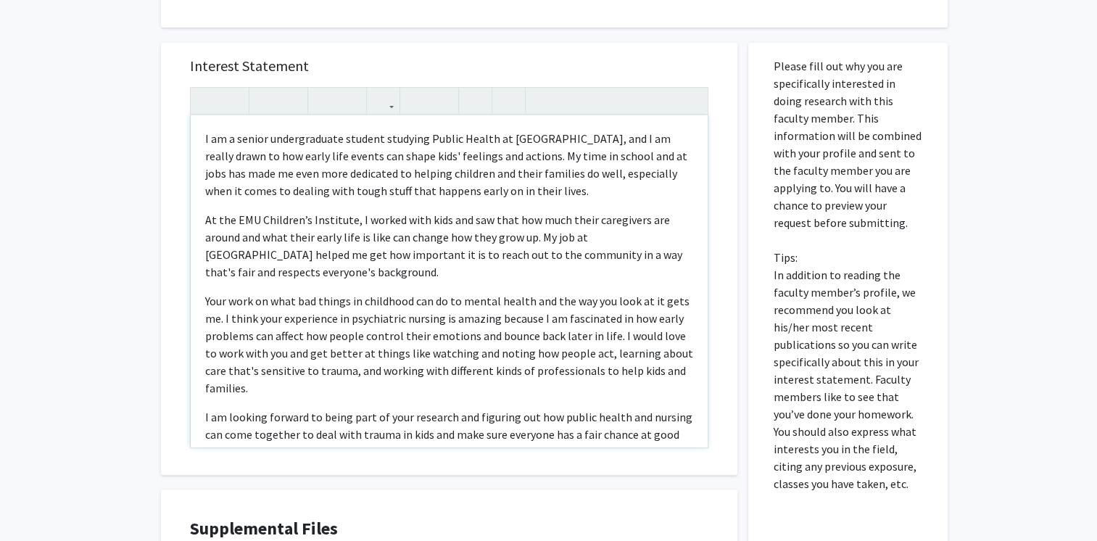
click at [586, 136] on p "I am a senior undergraduate student studying Public Health at [GEOGRAPHIC_DATA]…" at bounding box center [449, 165] width 488 height 70
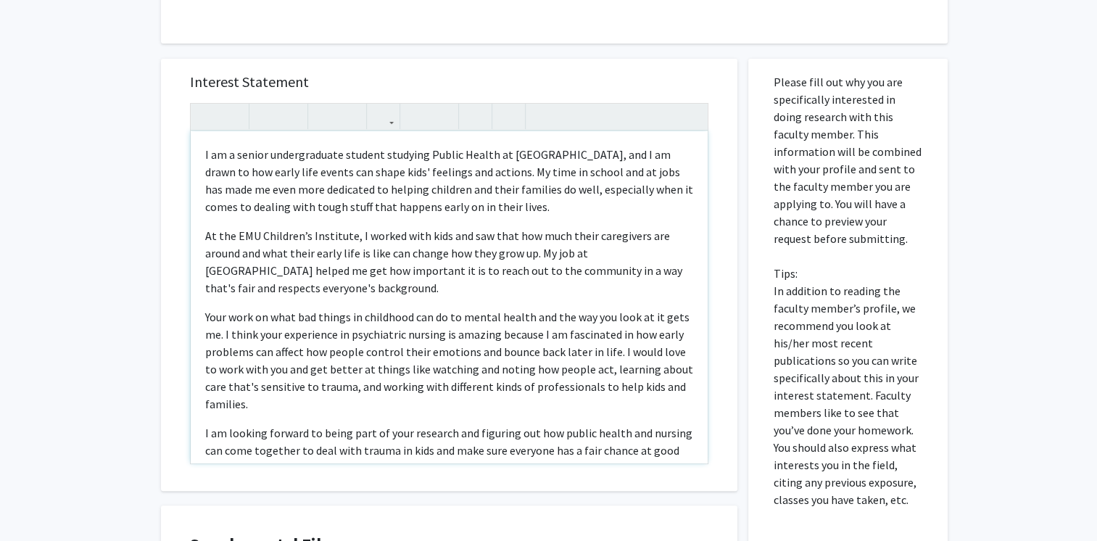
click at [546, 269] on p "At the EMU Children’s Institute, I worked with kids and saw that how much their…" at bounding box center [449, 262] width 488 height 70
click at [252, 386] on p "Your work on what bad things in childhood can do to mental health and the way y…" at bounding box center [449, 360] width 488 height 104
type textarea "<l>I do s ametco adipiscingeli seddoei temporin Utlabo Etdolo ma ALI, eni A mi …"
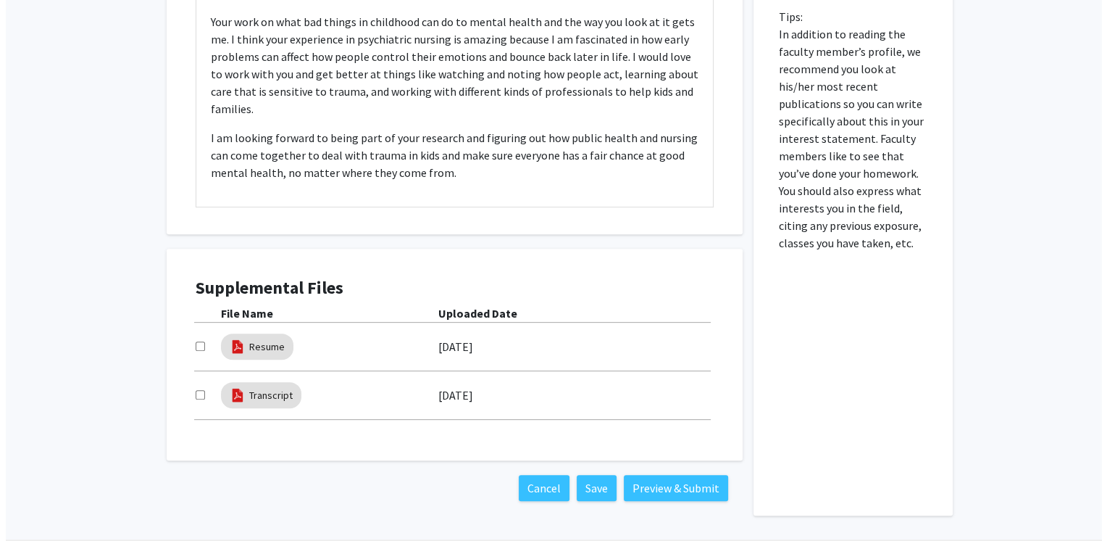
scroll to position [524, 0]
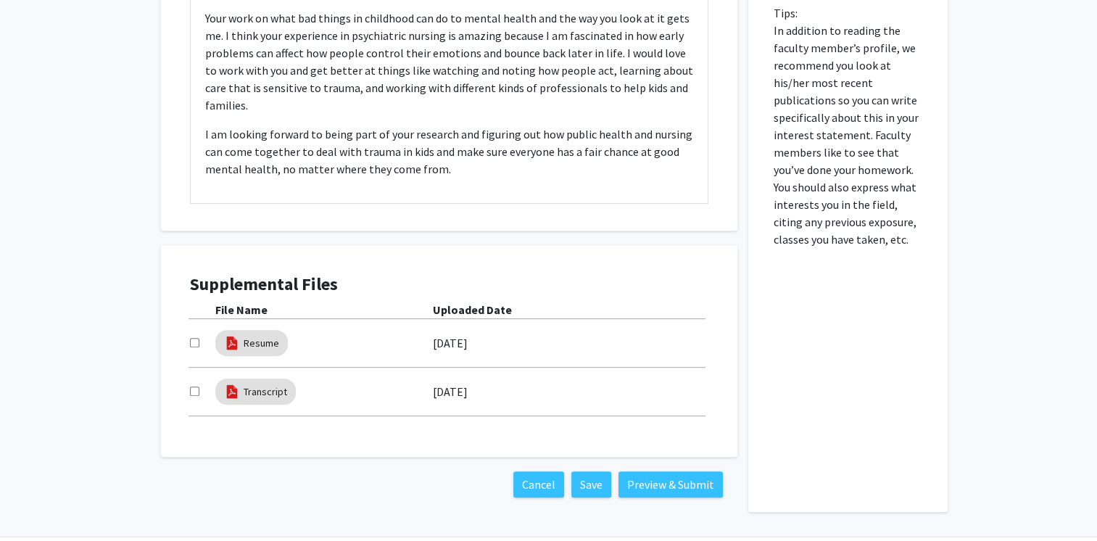
click at [194, 340] on input "checkbox" at bounding box center [194, 342] width 9 height 9
checkbox input "true"
click at [191, 381] on div "Transcript [DATE]" at bounding box center [449, 391] width 518 height 33
click at [193, 390] on input "checkbox" at bounding box center [194, 390] width 9 height 9
checkbox input "true"
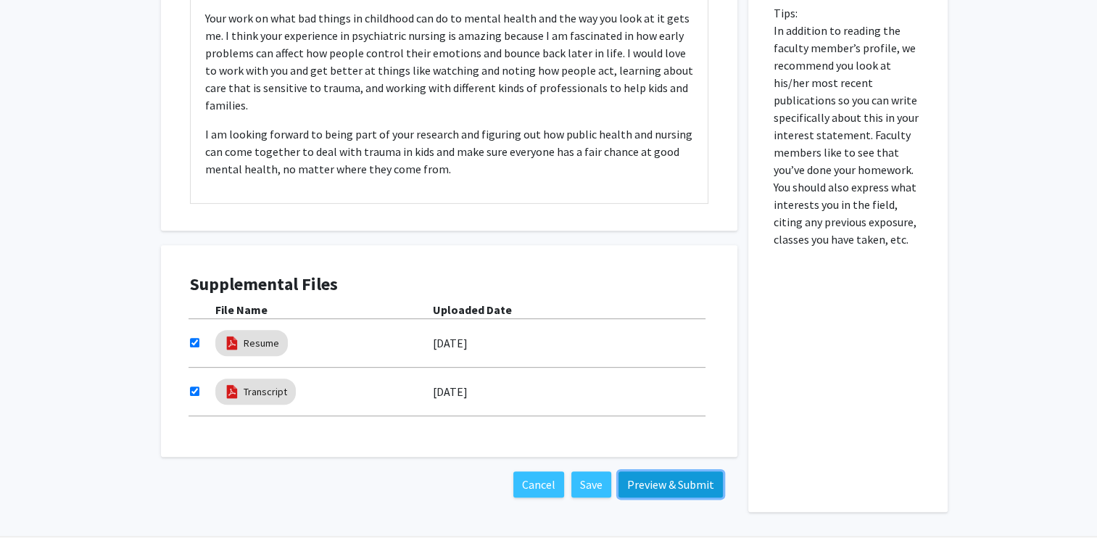
click at [657, 486] on button "Preview & Submit" at bounding box center [670, 484] width 104 height 26
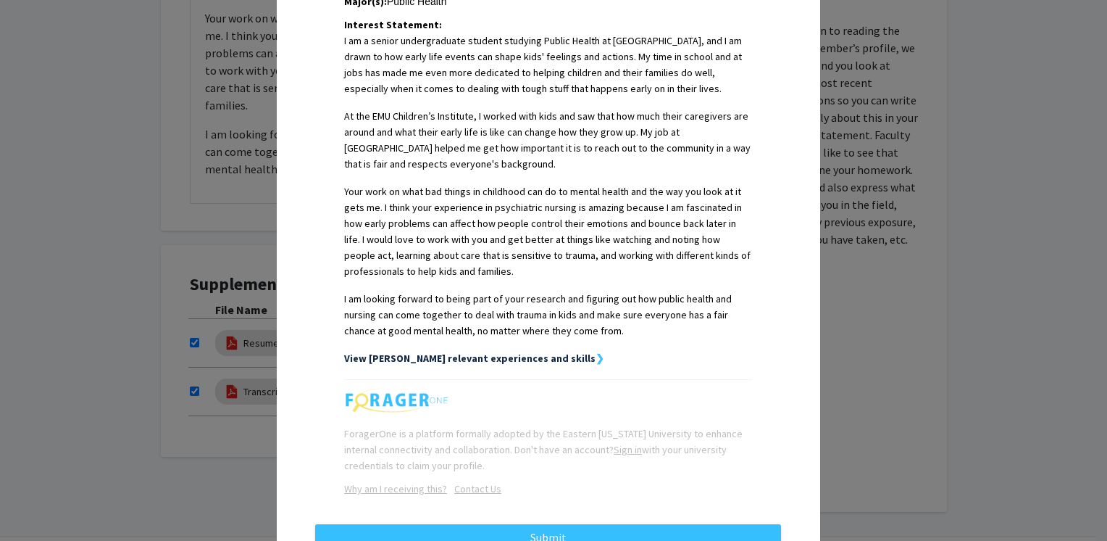
scroll to position [422, 0]
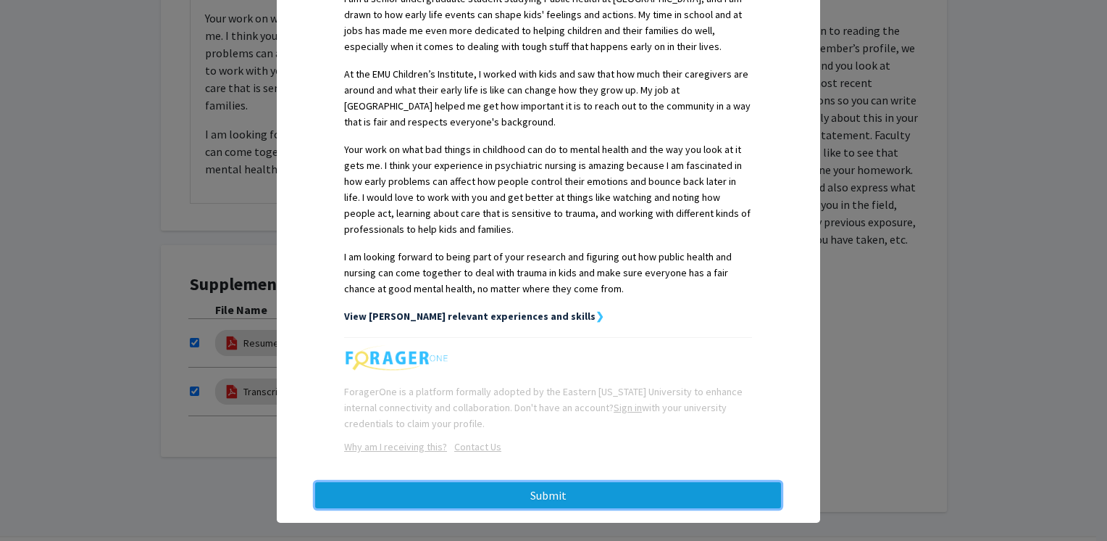
click at [502, 482] on button "Submit" at bounding box center [548, 495] width 466 height 26
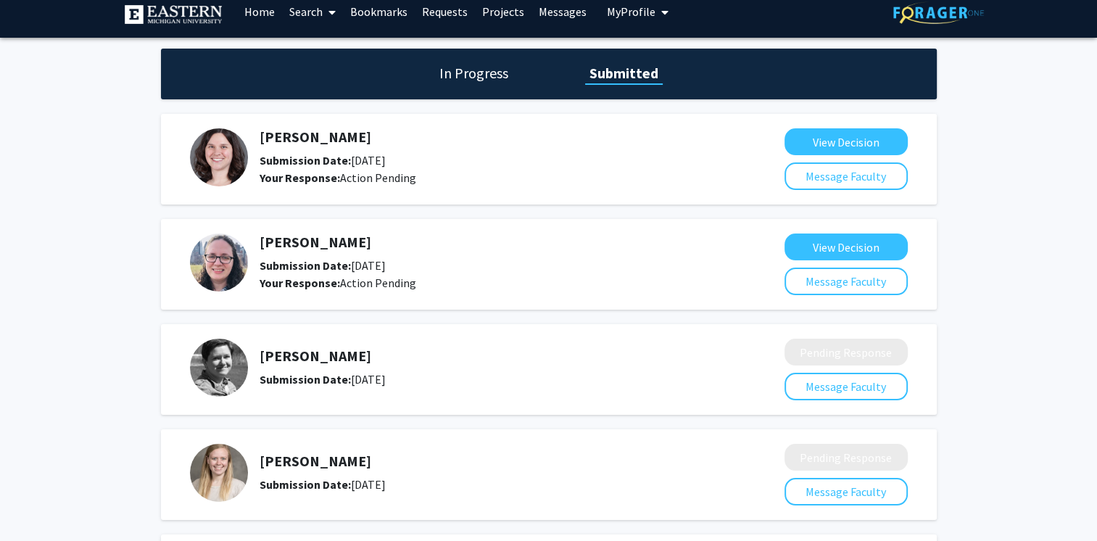
scroll to position [14, 0]
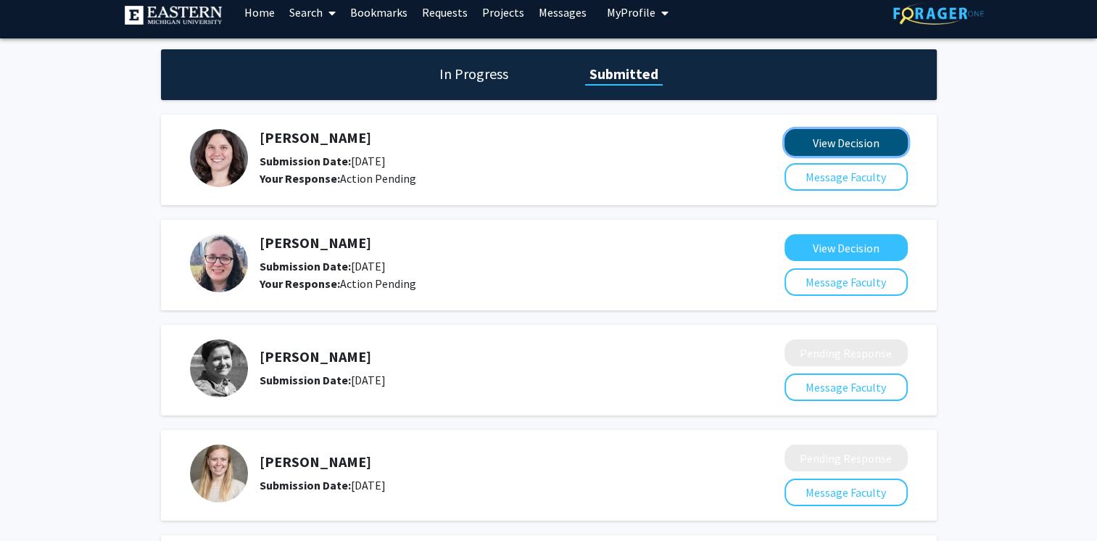
click at [825, 146] on button "View Decision" at bounding box center [845, 142] width 123 height 27
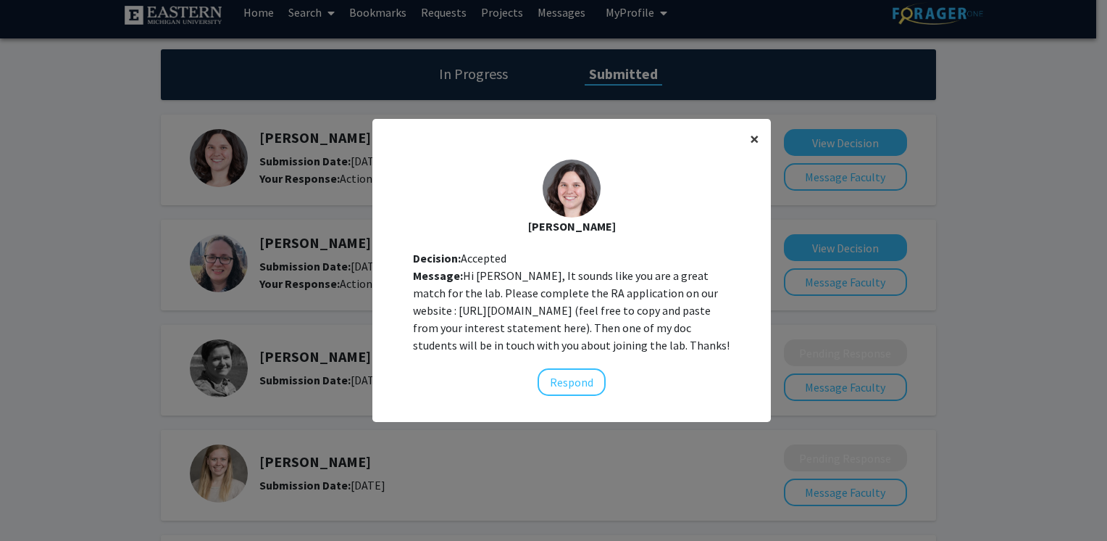
click at [750, 138] on span "×" at bounding box center [754, 139] width 9 height 22
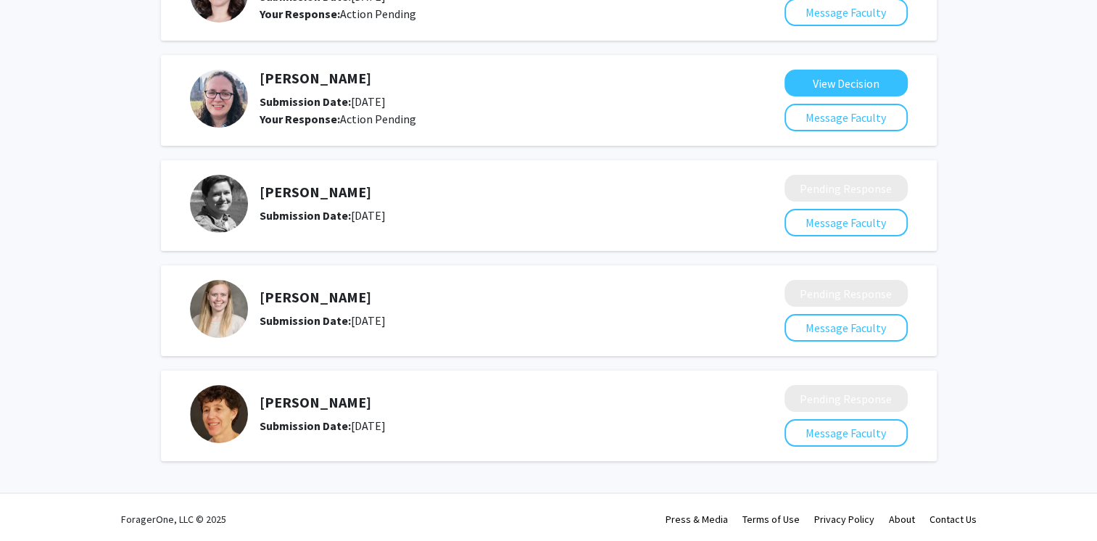
scroll to position [0, 0]
